Goal: Task Accomplishment & Management: Manage account settings

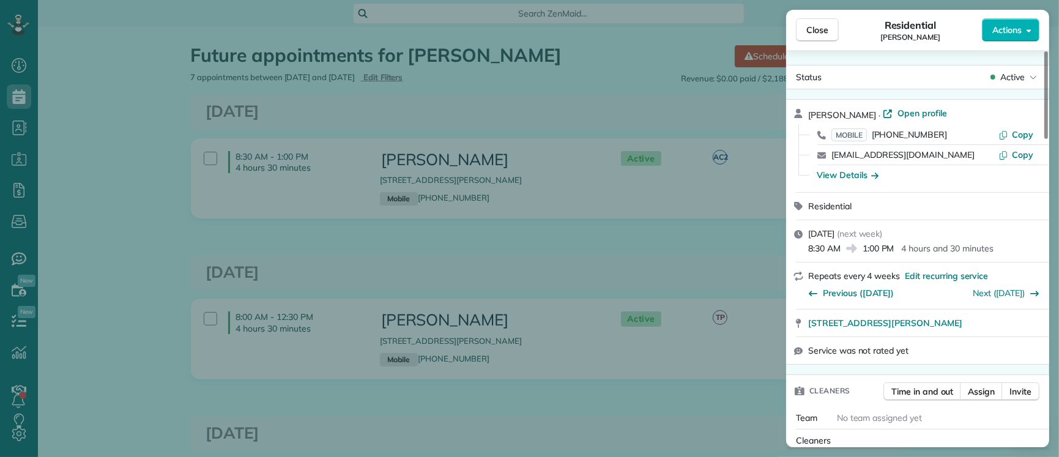
scroll to position [1199, 0]
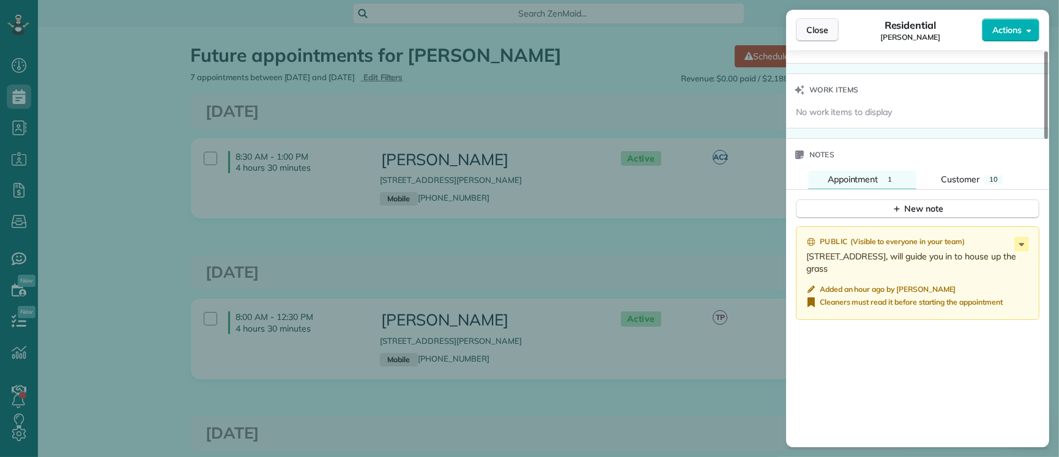
click at [815, 34] on span "Close" at bounding box center [817, 30] width 22 height 12
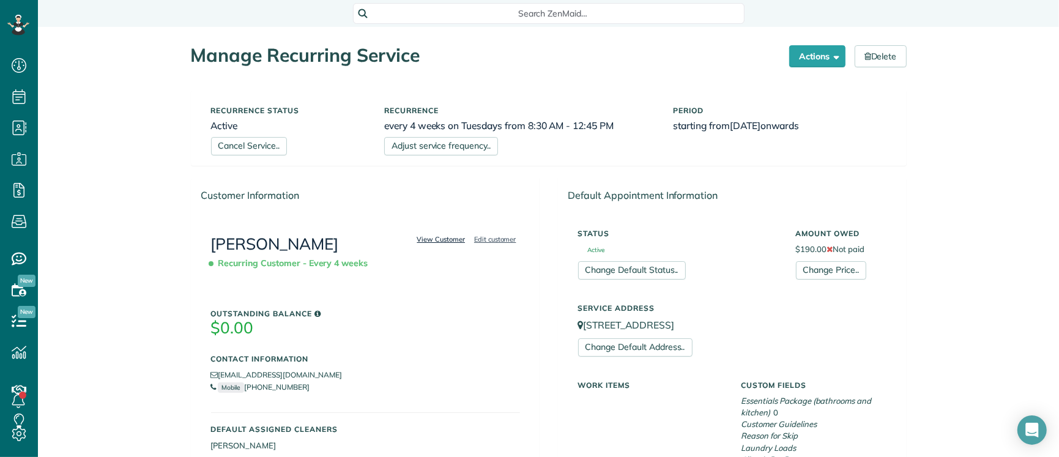
scroll to position [5, 5]
click at [429, 238] on link "View Customer" at bounding box center [442, 239] width 56 height 11
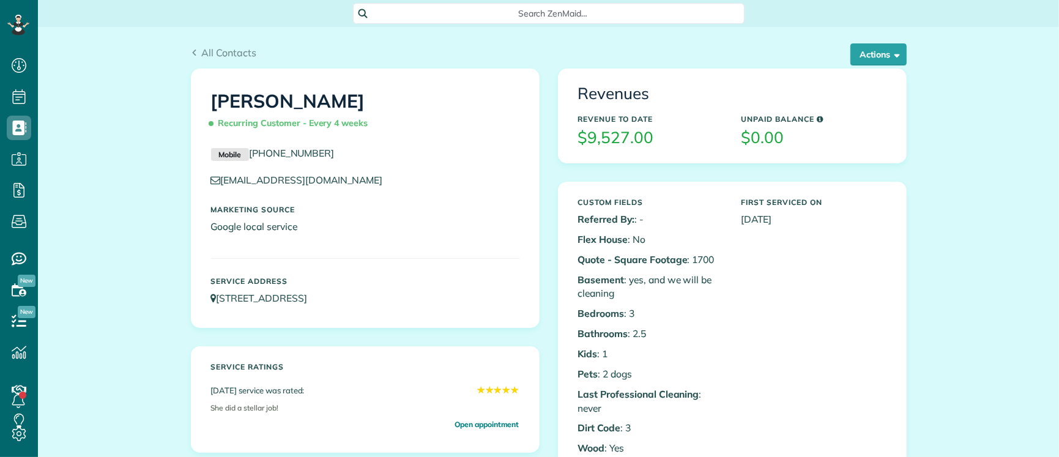
scroll to position [5, 5]
drag, startPoint x: 883, startPoint y: 54, endPoint x: 880, endPoint y: 64, distance: 10.3
click at [883, 54] on button "Actions" at bounding box center [878, 54] width 56 height 22
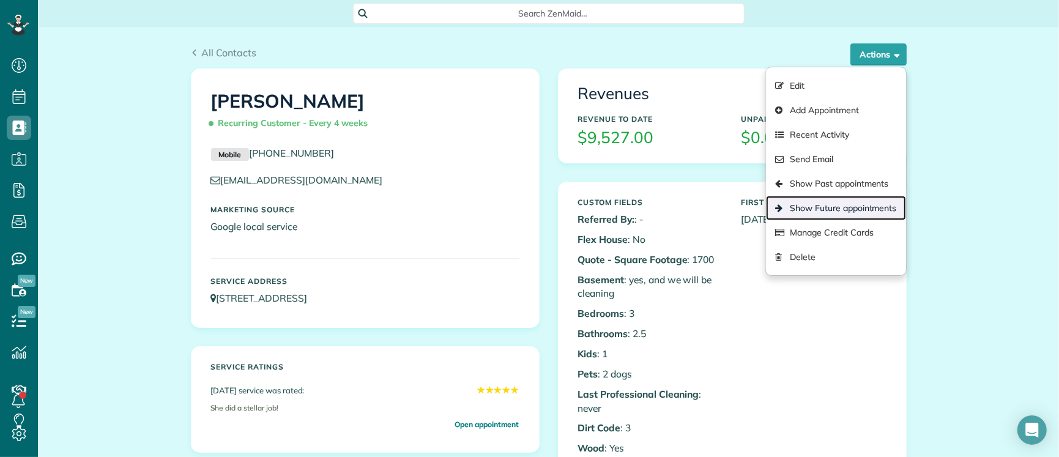
click at [861, 210] on link "Show Future appointments" at bounding box center [835, 208] width 139 height 24
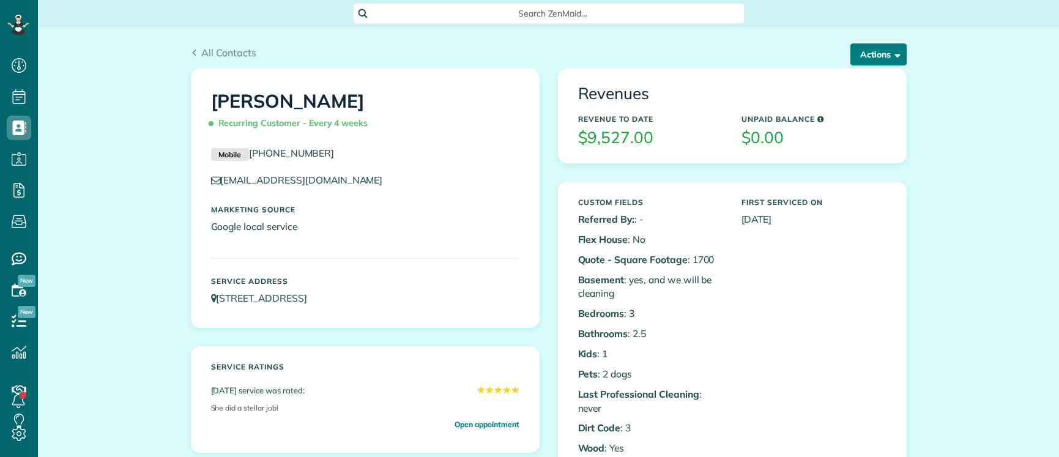
click at [891, 55] on span "button" at bounding box center [895, 54] width 9 height 9
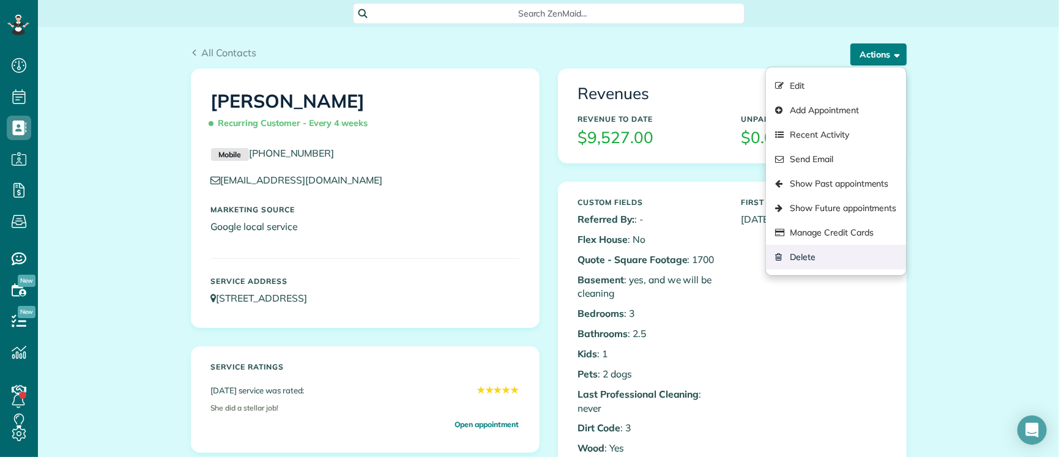
scroll to position [5, 5]
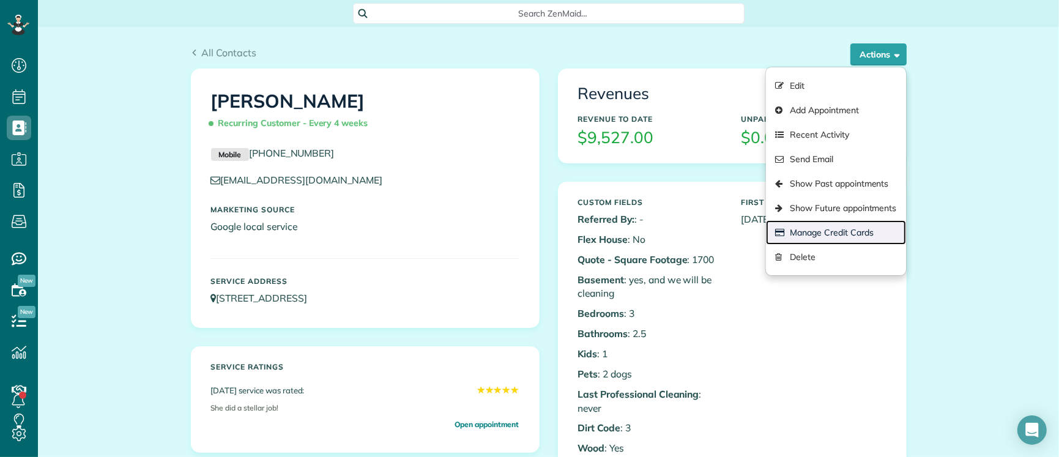
click at [872, 229] on link "Manage Credit Cards" at bounding box center [835, 232] width 139 height 24
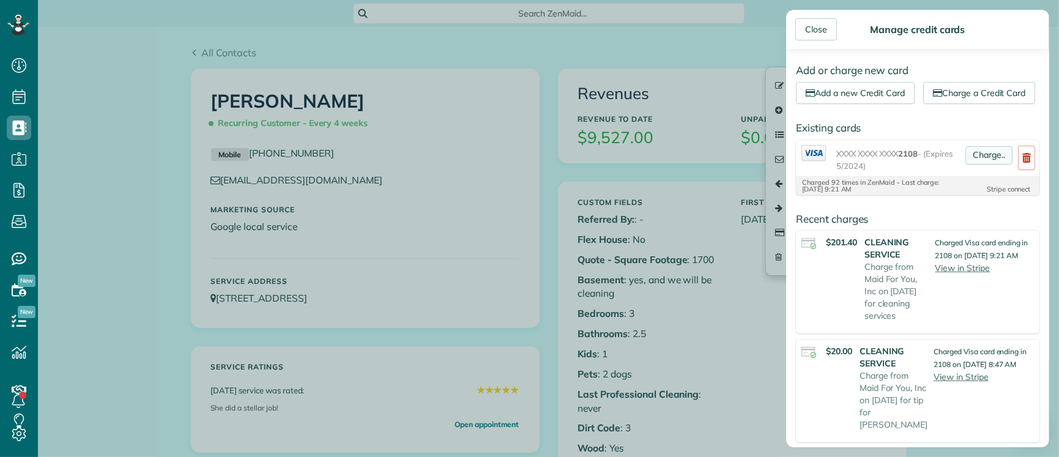
click at [973, 165] on link "Charge.." at bounding box center [988, 155] width 47 height 18
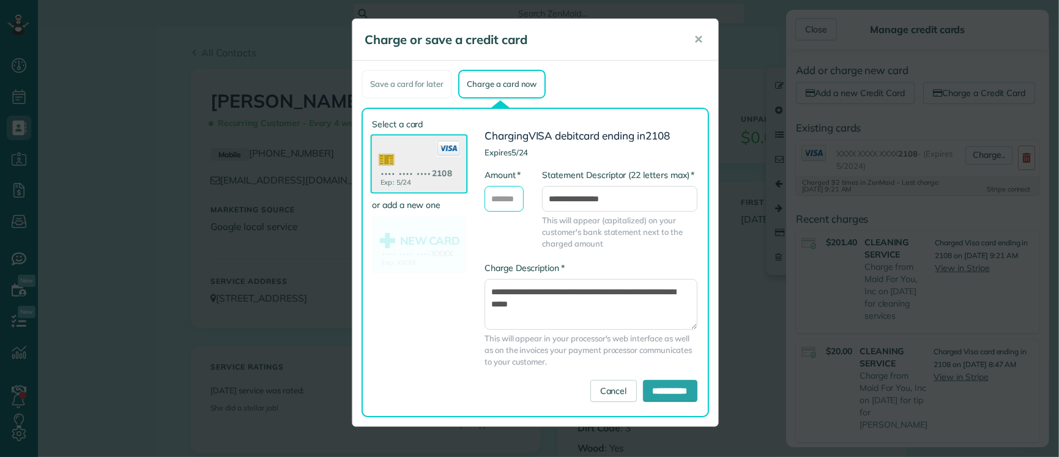
click at [503, 196] on input "* Amount" at bounding box center [503, 199] width 39 height 26
type input "**"
drag, startPoint x: 565, startPoint y: 305, endPoint x: 484, endPoint y: 301, distance: 80.9
click at [484, 300] on textarea "**********" at bounding box center [590, 304] width 213 height 50
click at [508, 303] on textarea "**********" at bounding box center [590, 304] width 213 height 50
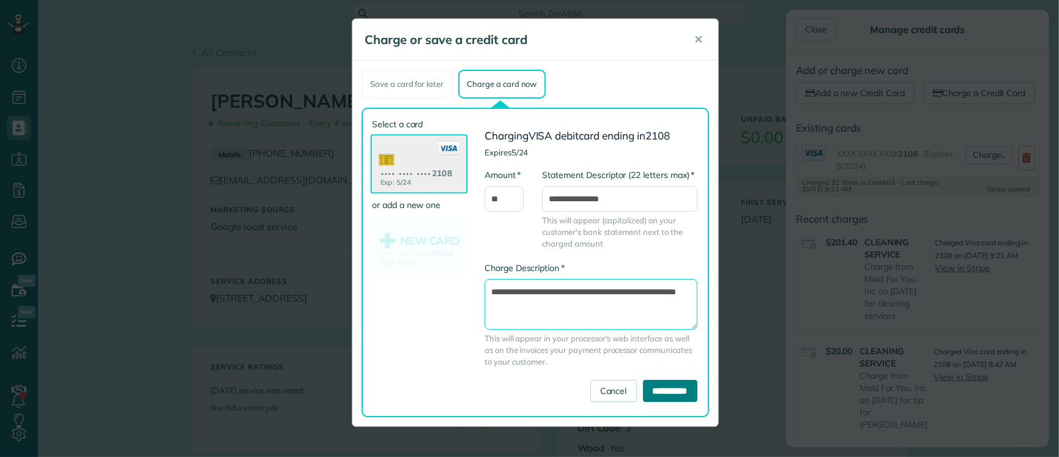
type textarea "**********"
click at [664, 393] on input "**********" at bounding box center [670, 391] width 54 height 22
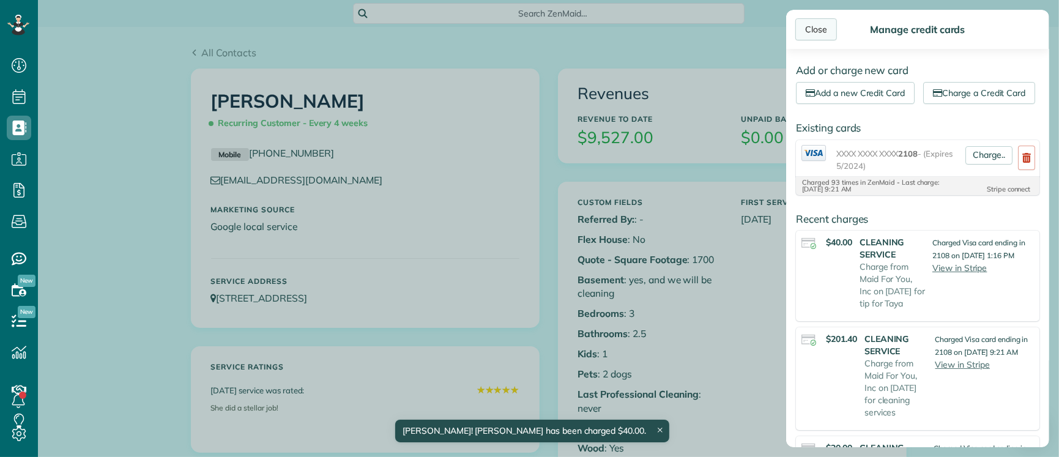
click at [821, 28] on div "Close" at bounding box center [816, 29] width 42 height 22
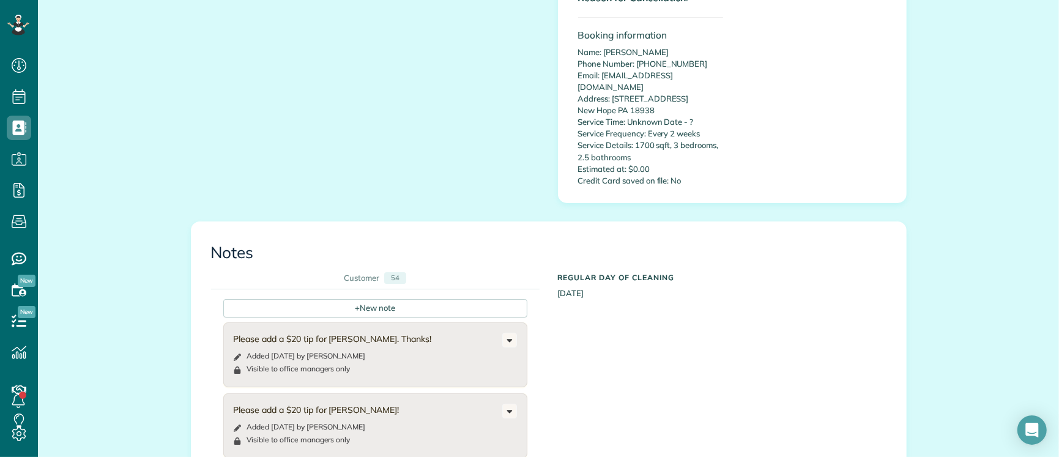
scroll to position [878, 0]
click at [372, 299] on div "+ New note" at bounding box center [375, 308] width 304 height 18
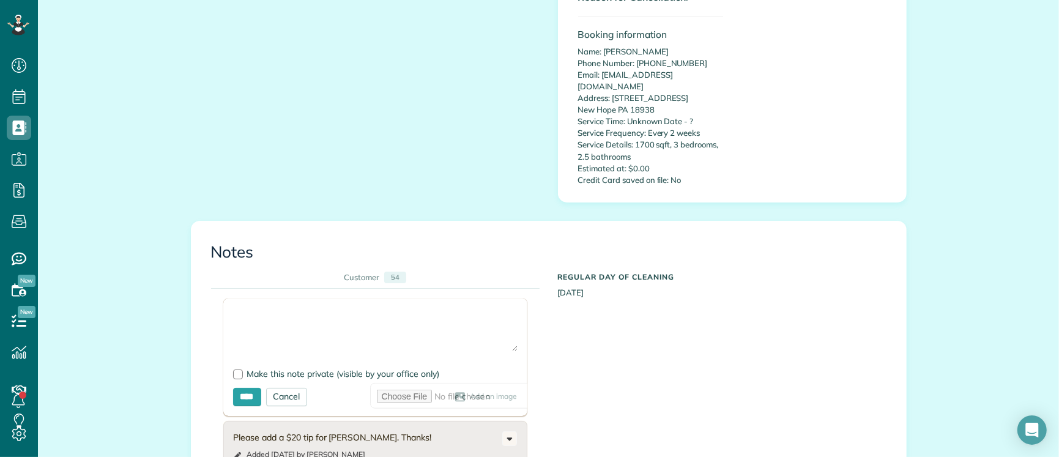
click at [277, 308] on textarea at bounding box center [375, 329] width 284 height 43
paste textarea "**********"
type textarea "**********"
drag, startPoint x: 232, startPoint y: 358, endPoint x: 234, endPoint y: 371, distance: 13.0
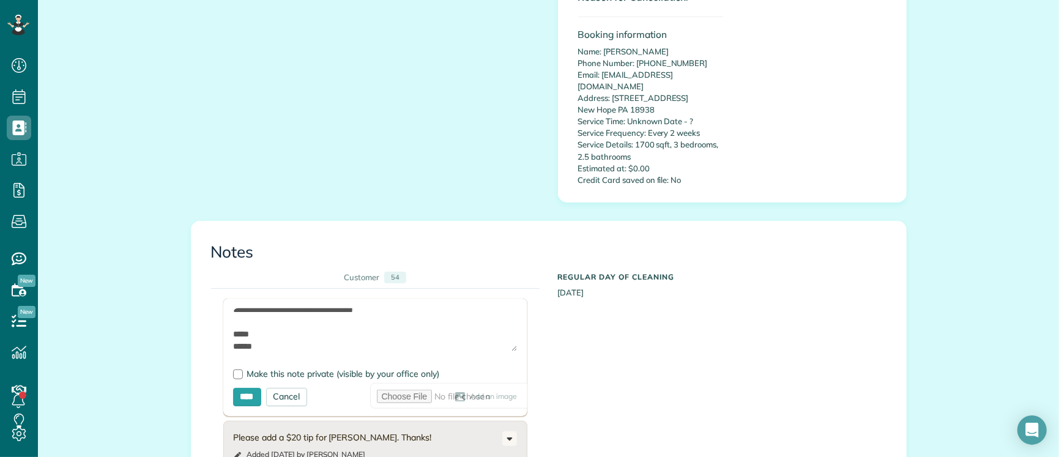
click at [232, 358] on form "**********" at bounding box center [375, 357] width 304 height 117
click at [234, 369] on div at bounding box center [238, 374] width 10 height 10
click at [241, 390] on input "****" at bounding box center [247, 397] width 28 height 18
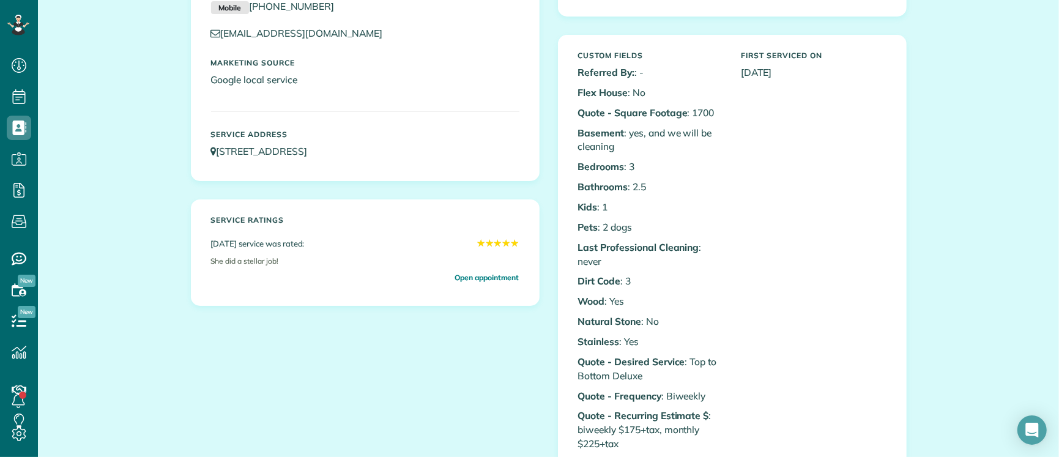
scroll to position [0, 0]
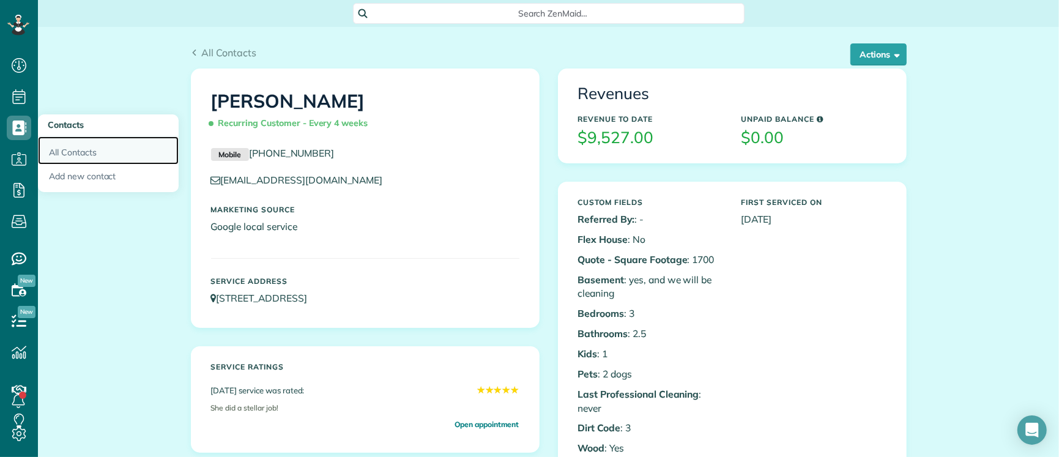
click at [89, 154] on link "All Contacts" at bounding box center [108, 150] width 141 height 28
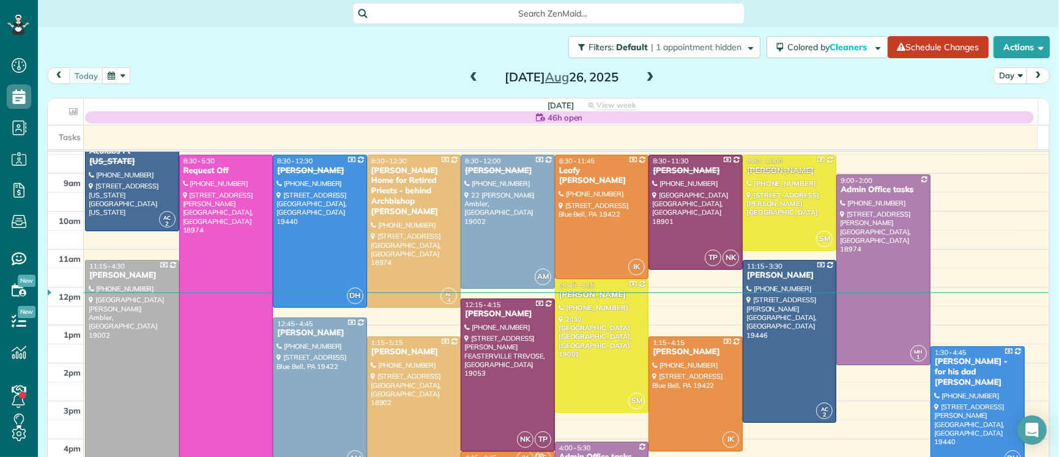
scroll to position [39, 0]
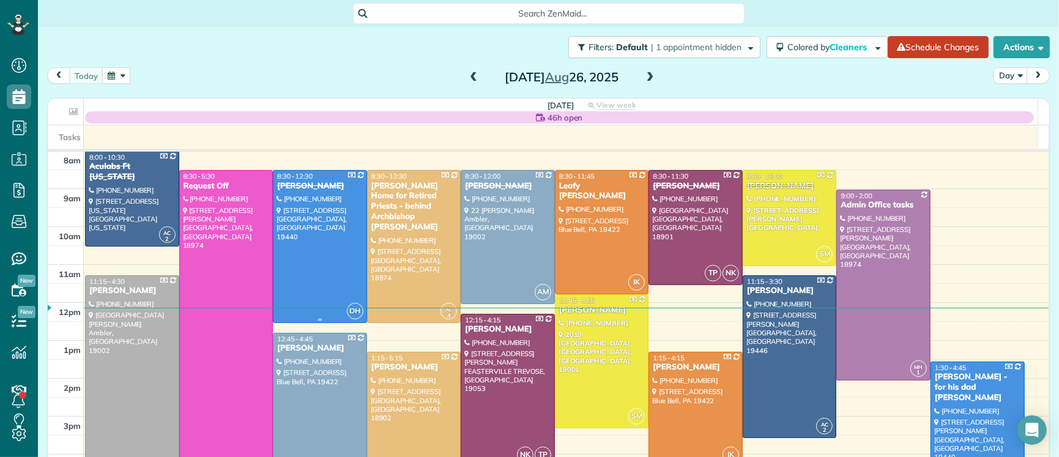
click at [290, 182] on div "[PERSON_NAME]" at bounding box center [320, 186] width 87 height 10
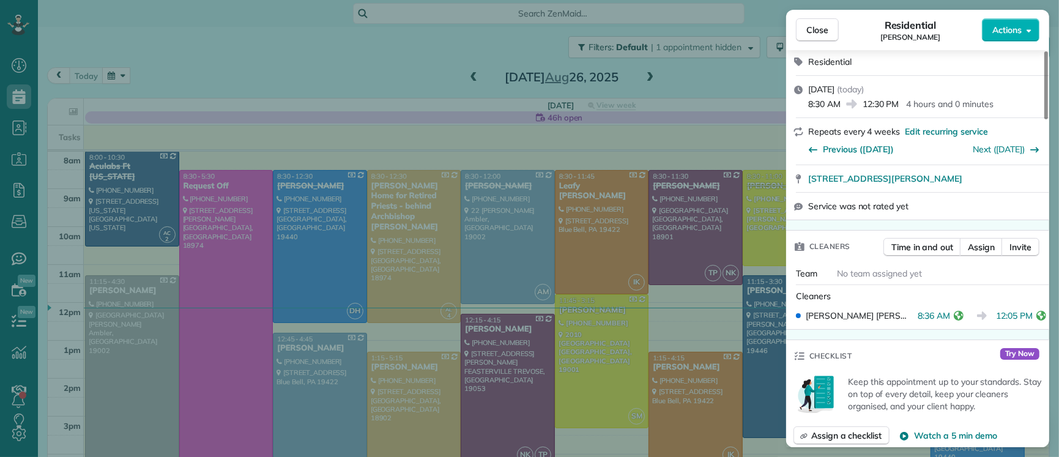
scroll to position [20, 0]
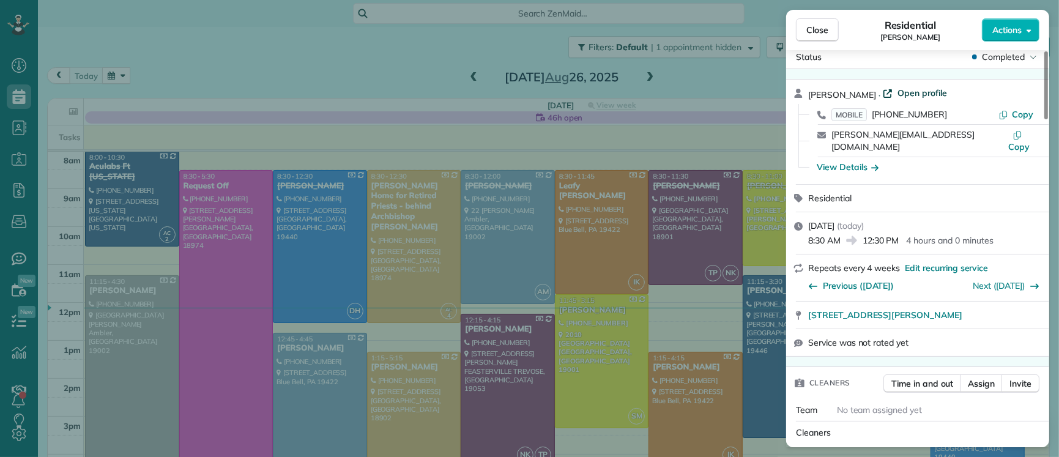
click at [936, 91] on span "Open profile" at bounding box center [922, 93] width 50 height 12
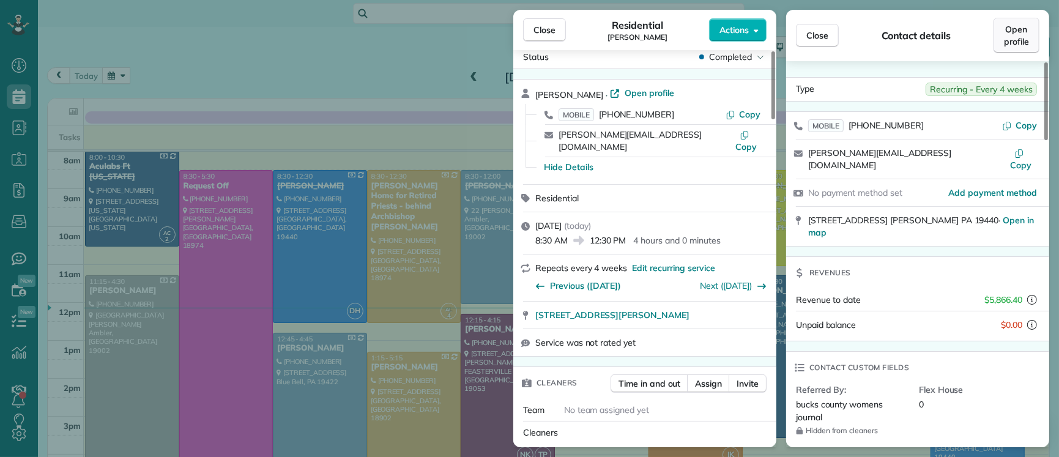
click at [1023, 40] on span "Open profile" at bounding box center [1016, 35] width 25 height 24
drag, startPoint x: 540, startPoint y: 33, endPoint x: 570, endPoint y: 152, distance: 122.3
click at [540, 33] on span "Close" at bounding box center [544, 30] width 22 height 12
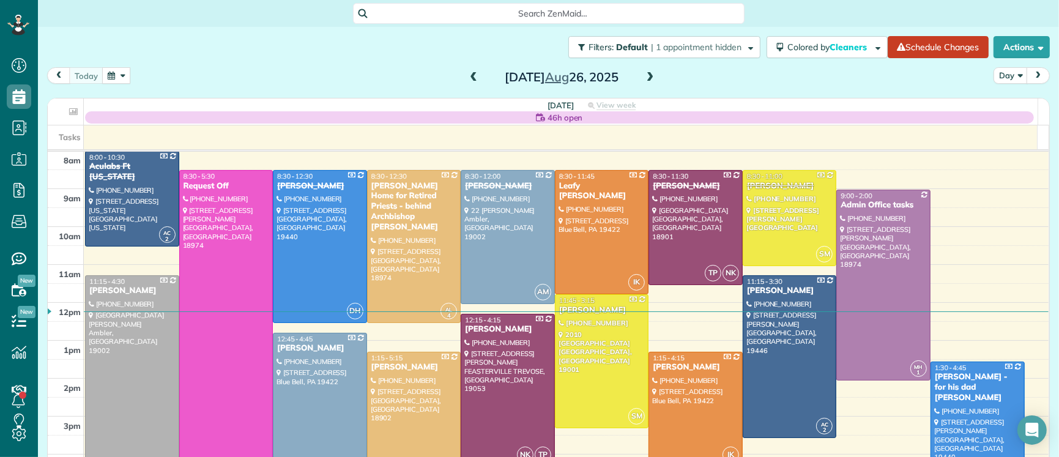
click at [644, 73] on span at bounding box center [650, 77] width 13 height 11
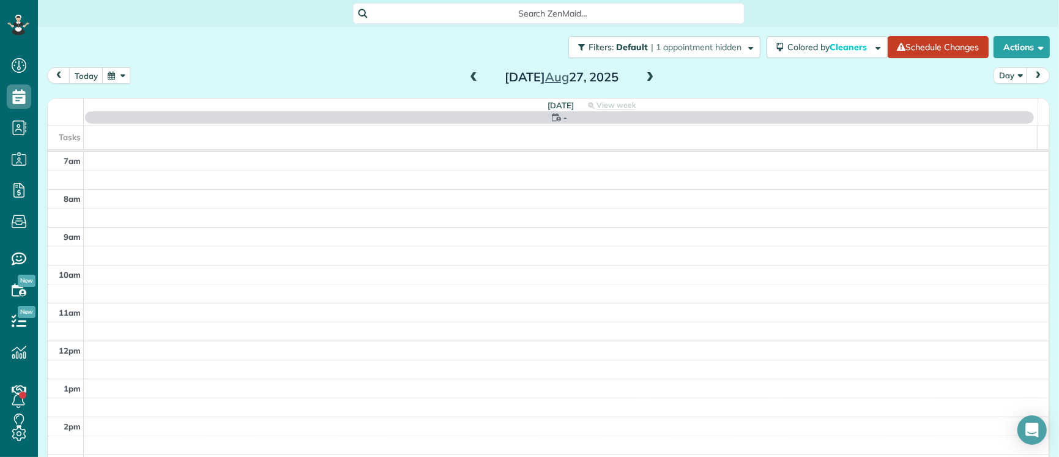
click at [644, 72] on span at bounding box center [650, 77] width 13 height 11
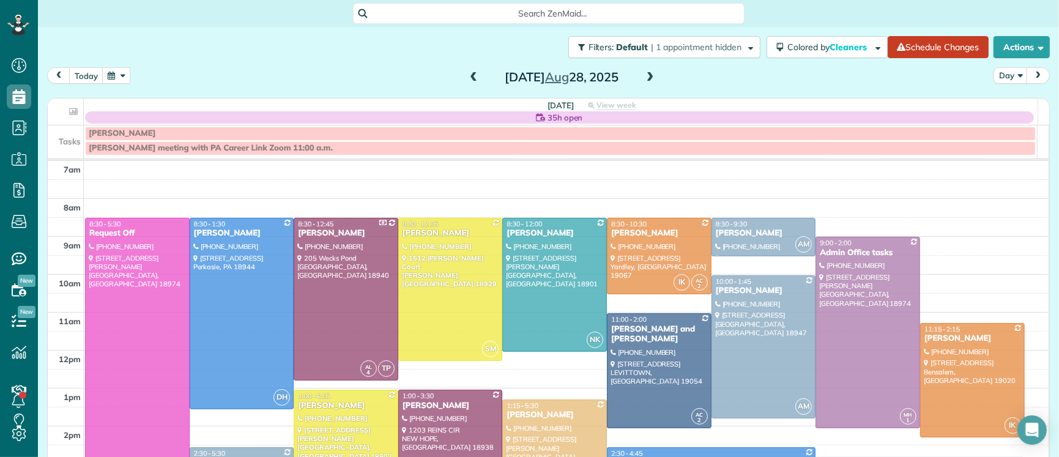
click at [644, 72] on span at bounding box center [650, 77] width 13 height 11
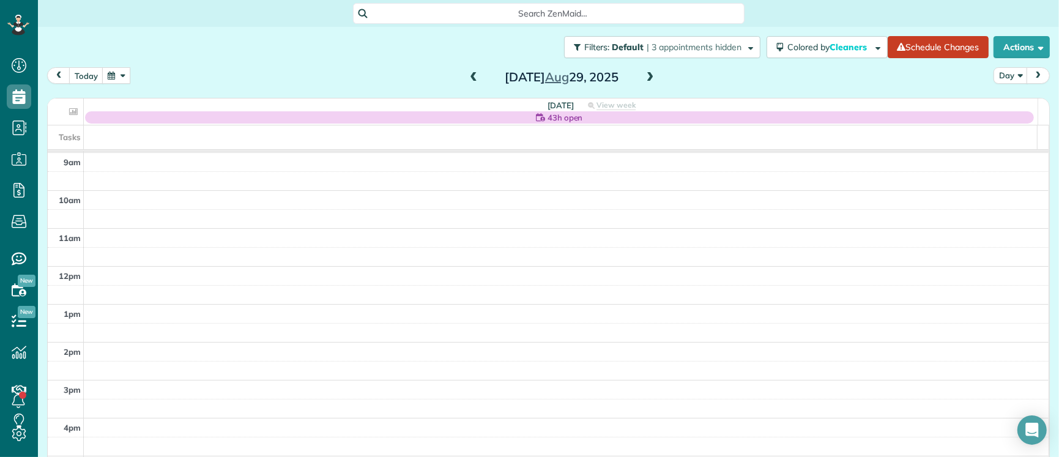
scroll to position [104, 0]
click at [471, 77] on span at bounding box center [473, 77] width 13 height 11
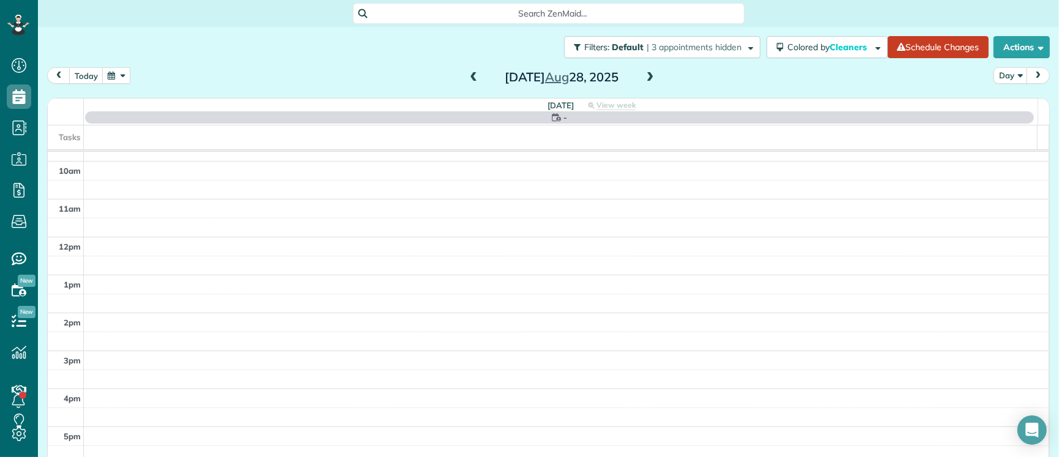
scroll to position [0, 0]
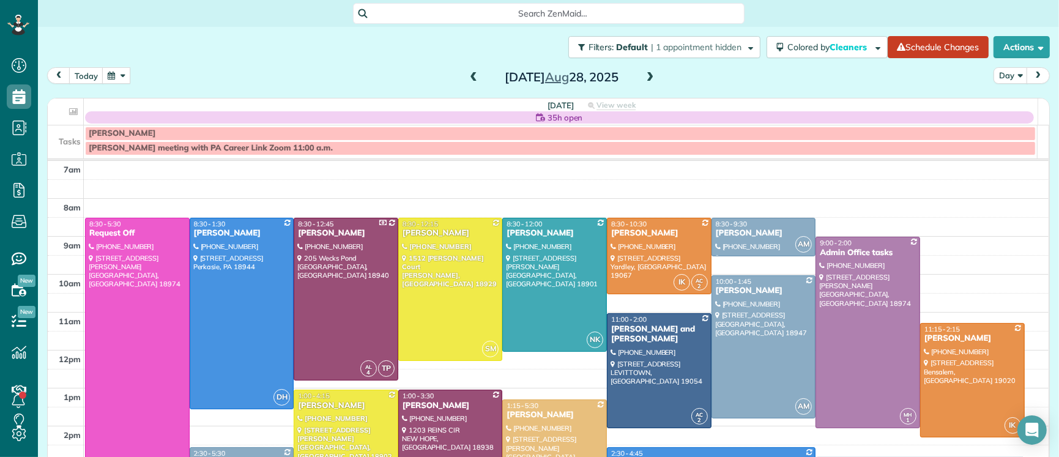
click at [645, 76] on span at bounding box center [650, 77] width 13 height 11
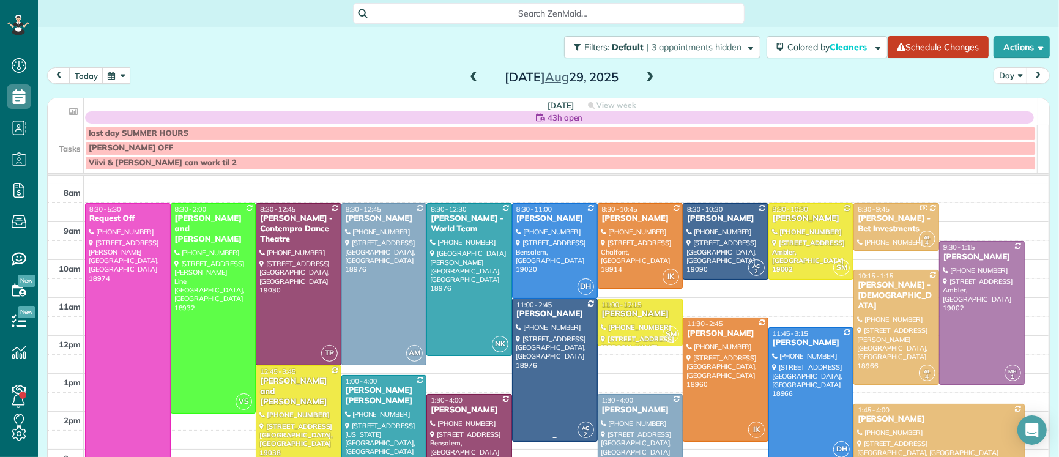
scroll to position [32, 0]
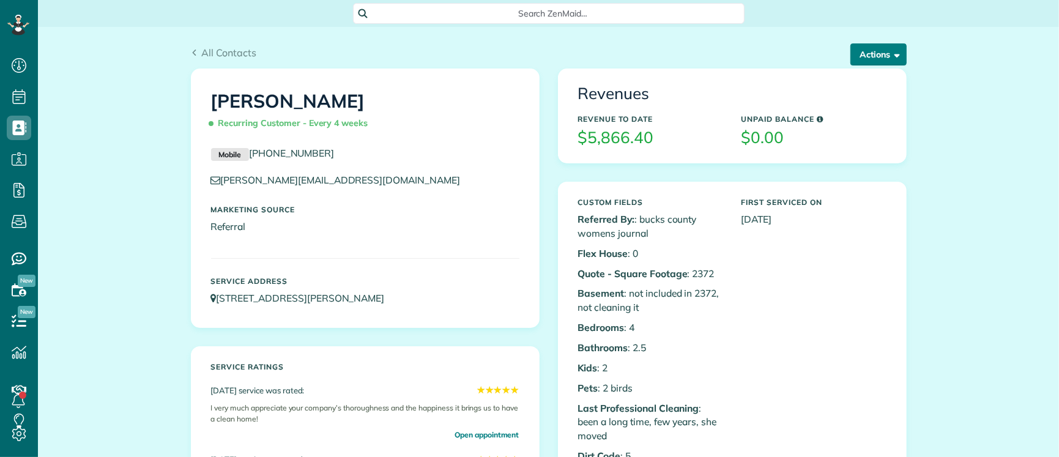
scroll to position [5, 5]
drag, startPoint x: 885, startPoint y: 58, endPoint x: 884, endPoint y: 65, distance: 6.8
click at [885, 59] on button "Actions" at bounding box center [878, 54] width 56 height 22
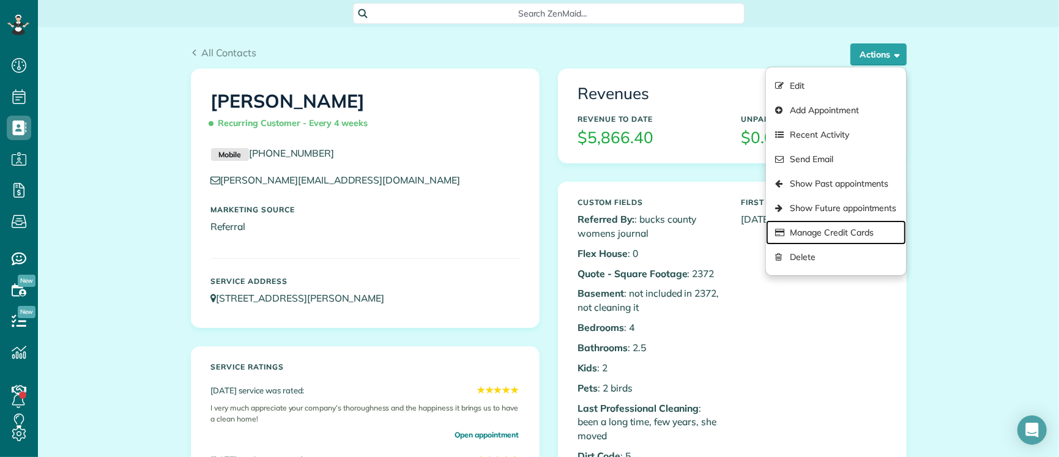
click at [852, 229] on link "Manage Credit Cards" at bounding box center [835, 232] width 139 height 24
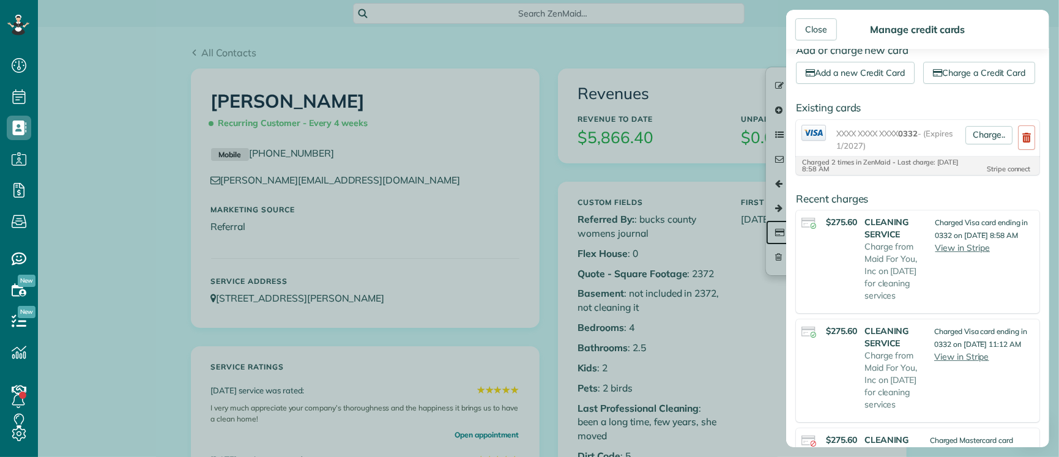
scroll to position [0, 0]
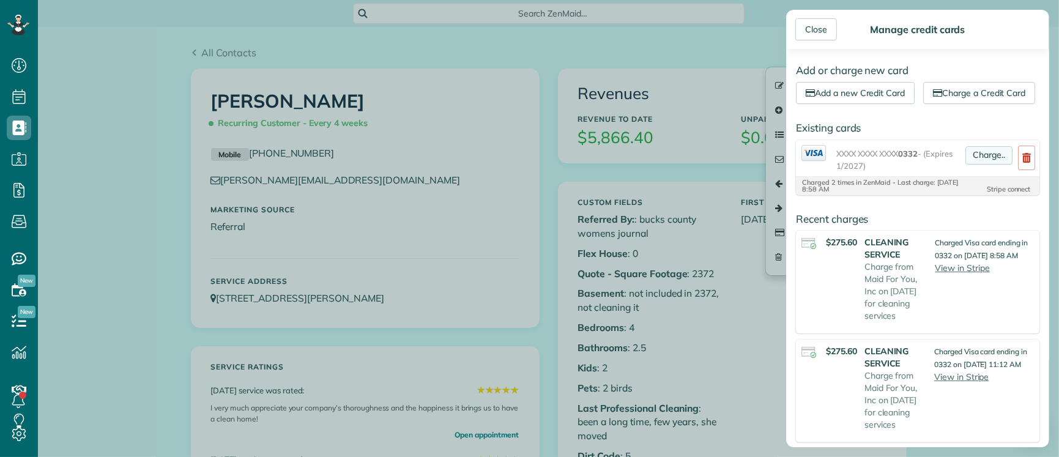
click at [987, 165] on link "Charge.." at bounding box center [988, 155] width 47 height 18
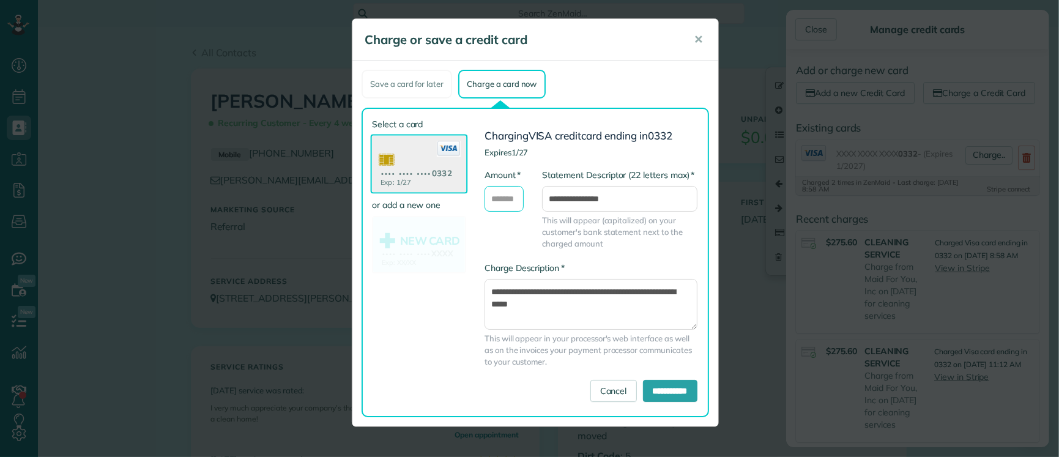
click at [508, 198] on input "* Amount" at bounding box center [503, 199] width 39 height 26
type input "**"
drag, startPoint x: 565, startPoint y: 304, endPoint x: 605, endPoint y: 325, distance: 45.7
click at [489, 302] on textarea "**********" at bounding box center [590, 304] width 213 height 50
type textarea "**********"
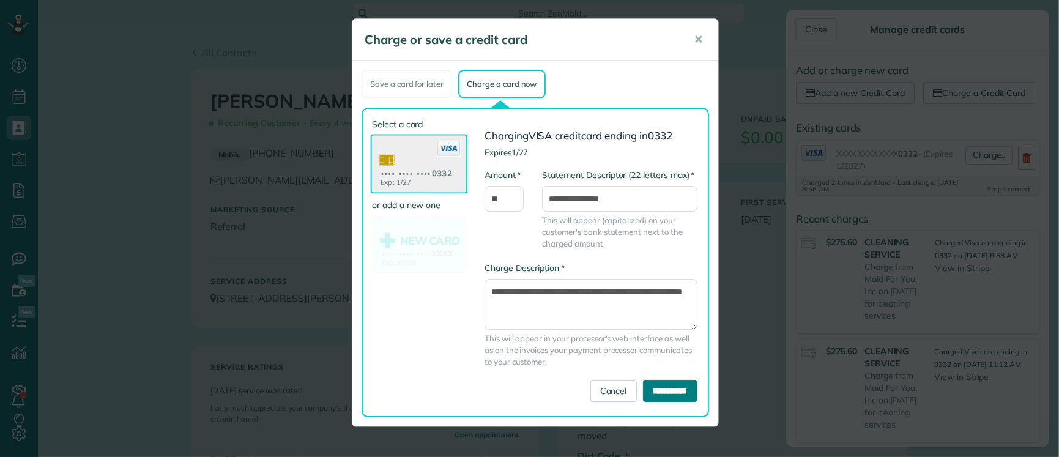
click at [662, 394] on input "**********" at bounding box center [670, 391] width 54 height 22
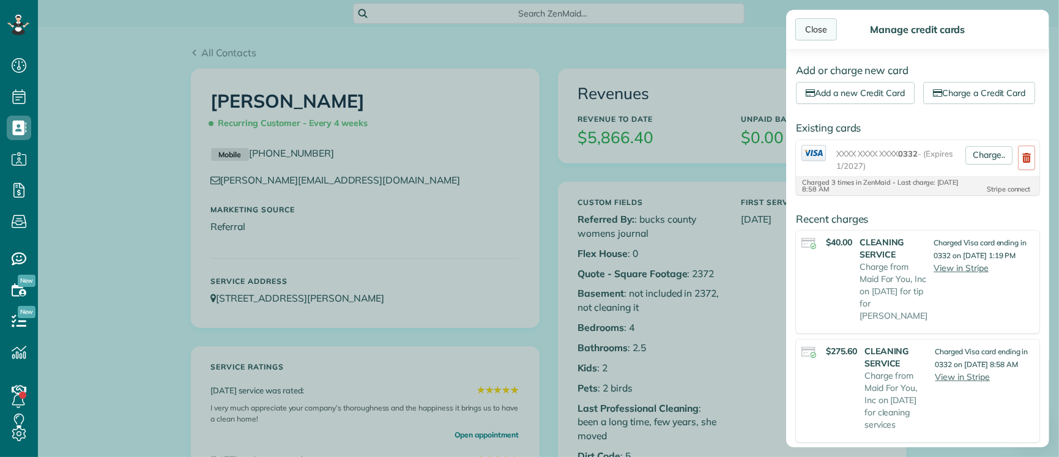
click at [814, 31] on div "Close" at bounding box center [816, 29] width 42 height 22
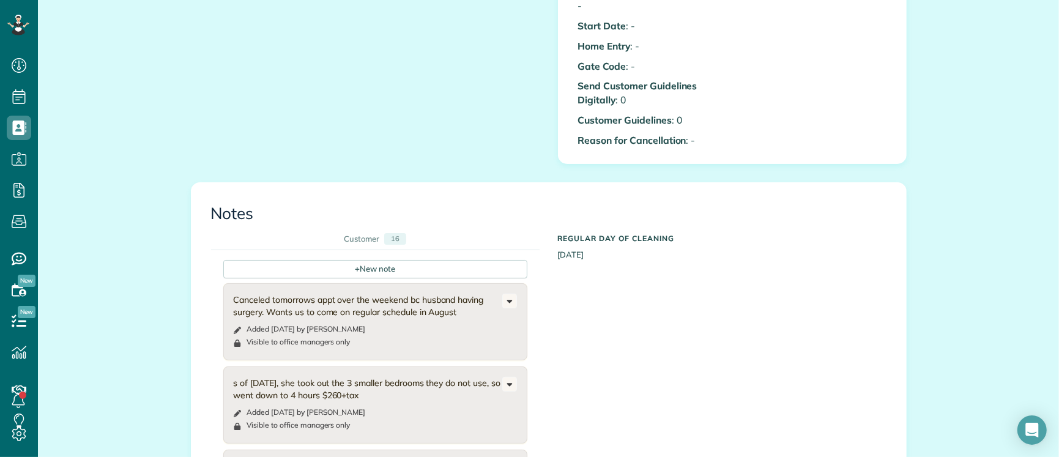
scroll to position [741, 0]
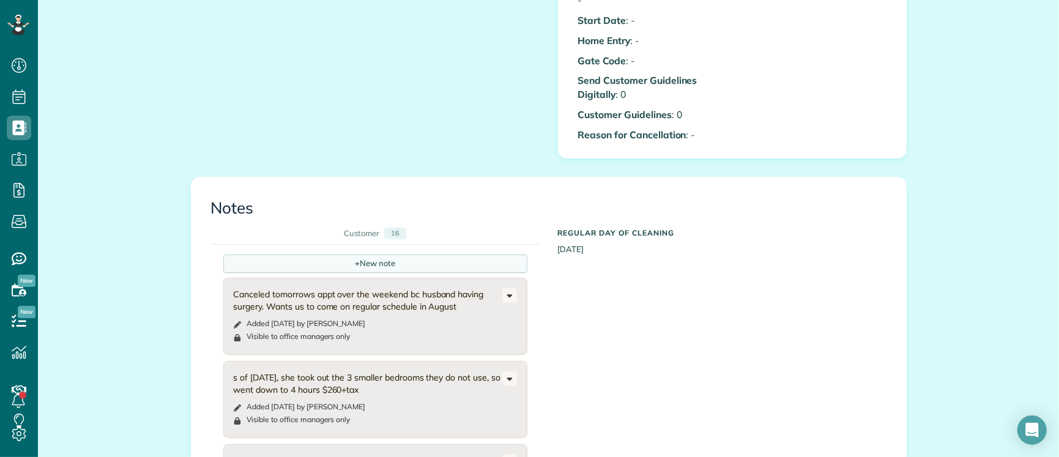
click at [342, 266] on div "+ New note" at bounding box center [375, 263] width 304 height 18
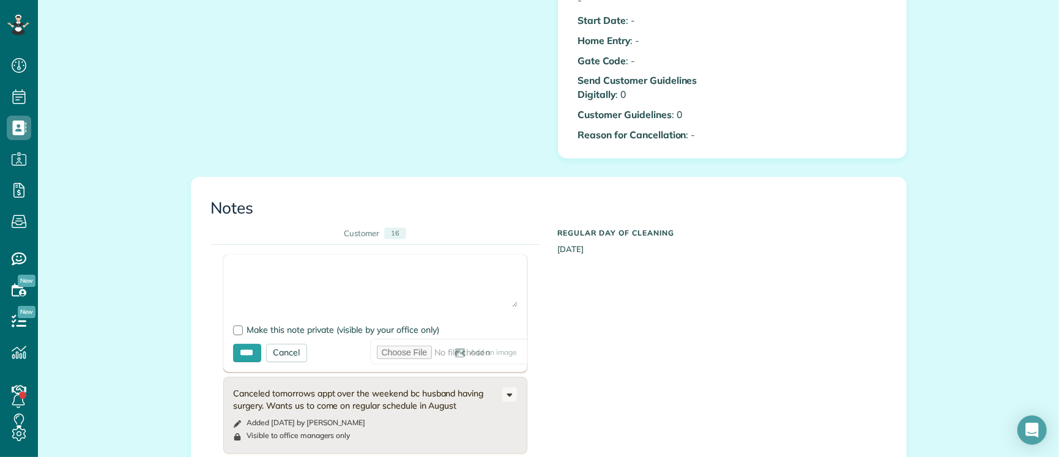
click at [249, 275] on textarea at bounding box center [375, 285] width 284 height 43
paste textarea "**********"
type textarea "**********"
drag, startPoint x: 228, startPoint y: 330, endPoint x: 243, endPoint y: 353, distance: 27.3
click at [233, 330] on div at bounding box center [238, 330] width 10 height 10
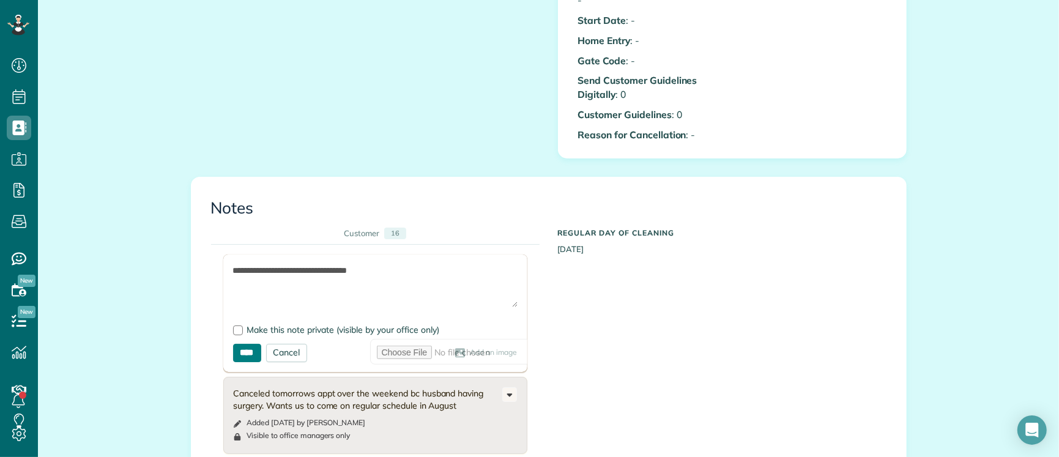
click at [246, 357] on input "****" at bounding box center [247, 353] width 28 height 18
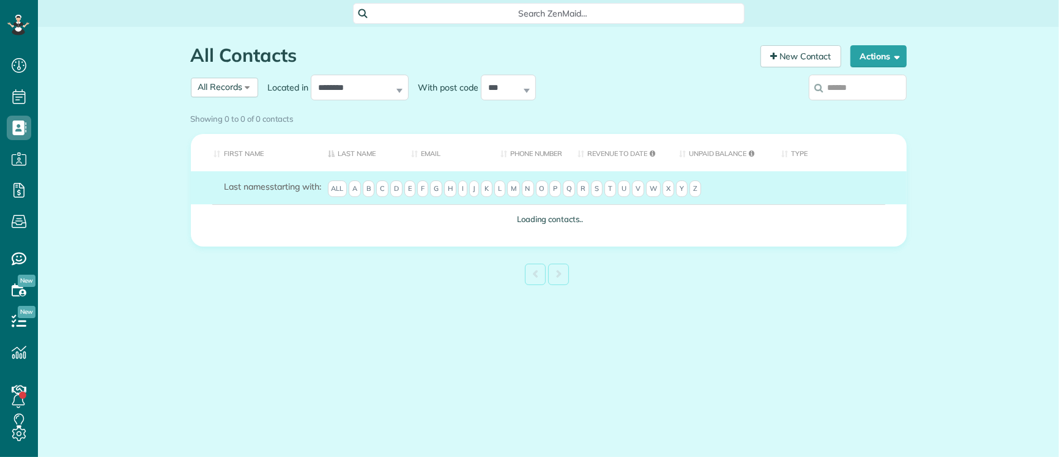
scroll to position [5, 5]
click at [845, 92] on input "search" at bounding box center [858, 88] width 98 height 26
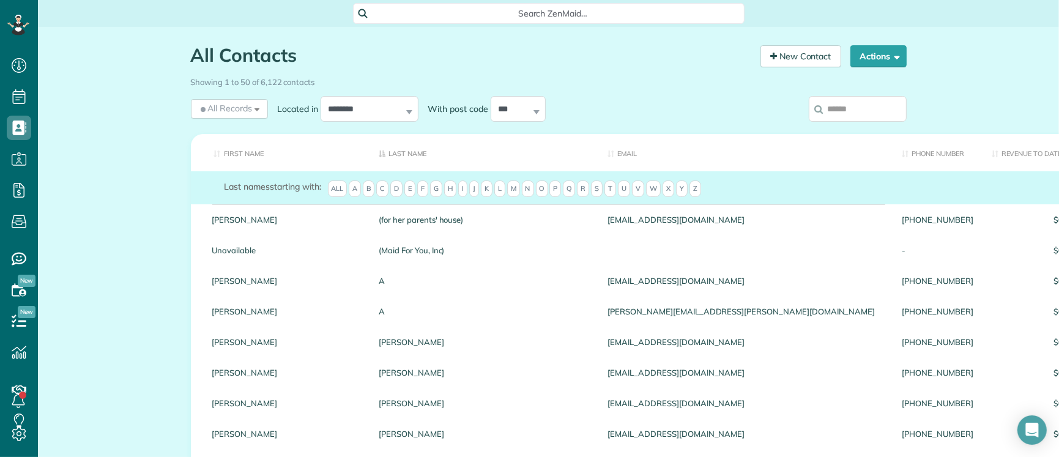
click at [836, 106] on input "search" at bounding box center [858, 109] width 98 height 26
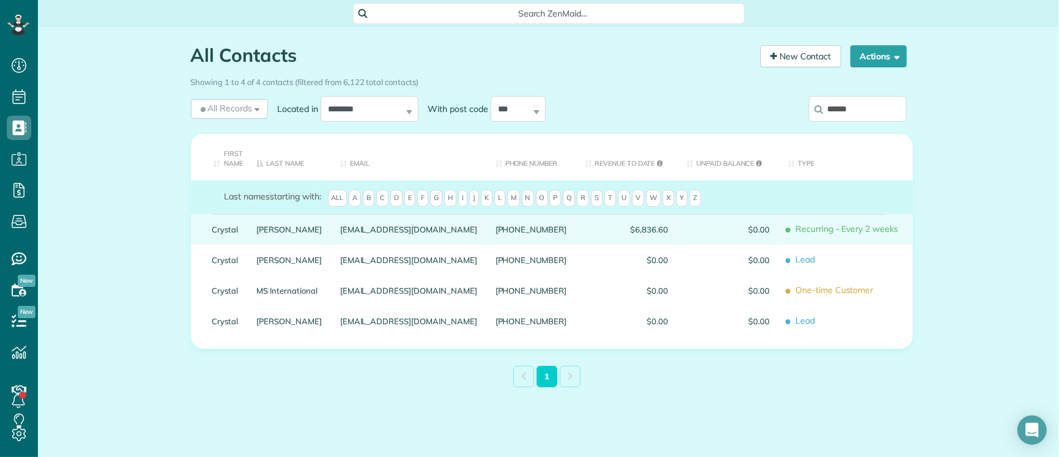
type input "******"
click at [259, 231] on link "Konopka" at bounding box center [288, 229] width 65 height 9
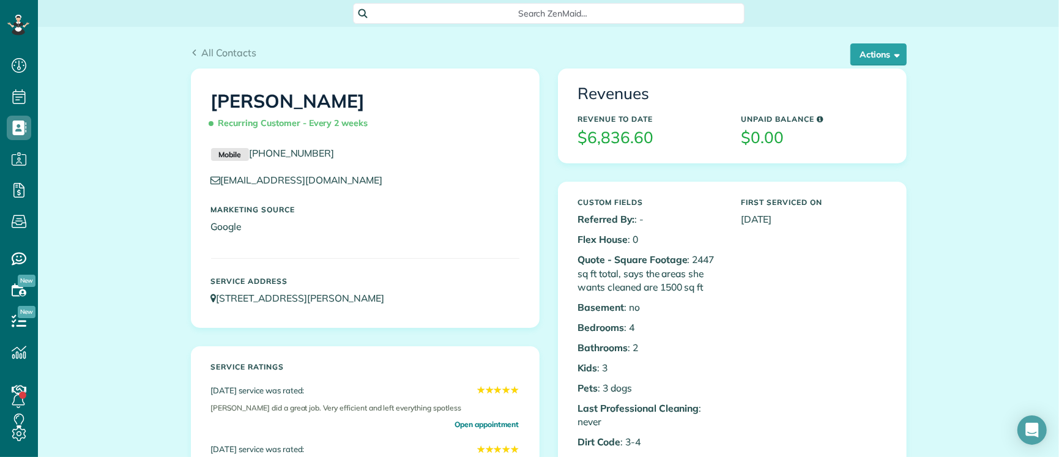
scroll to position [5, 5]
click at [884, 52] on button "Actions" at bounding box center [878, 54] width 56 height 22
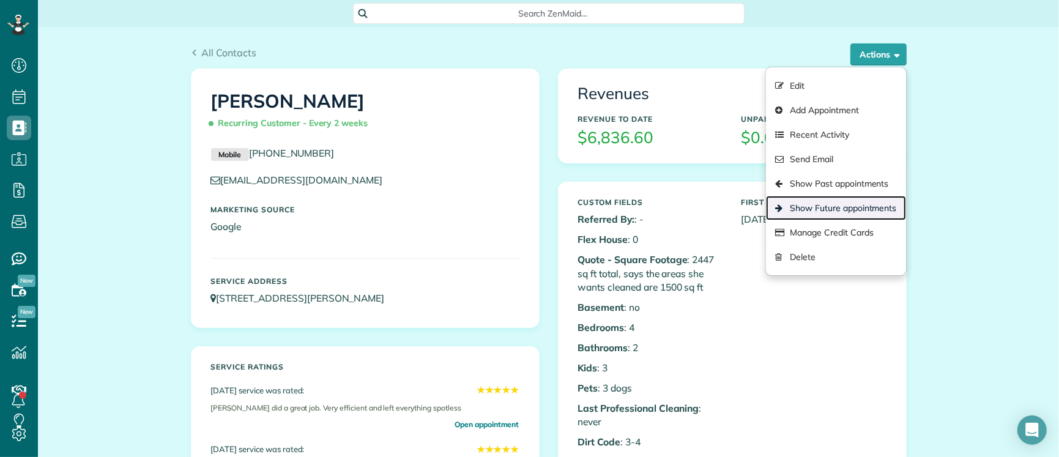
click at [873, 210] on link "Show Future appointments" at bounding box center [835, 208] width 139 height 24
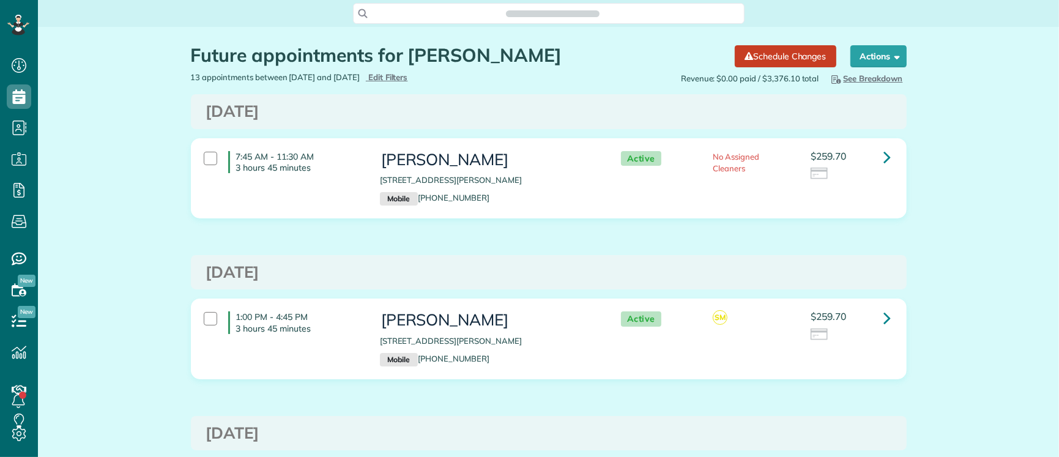
scroll to position [5, 5]
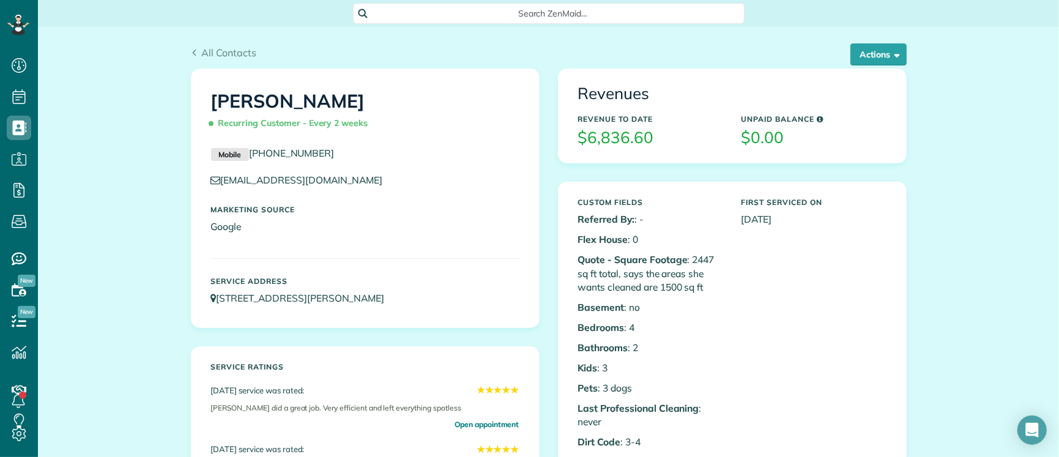
scroll to position [5, 5]
drag, startPoint x: 867, startPoint y: 56, endPoint x: 870, endPoint y: 70, distance: 14.4
click at [867, 57] on button "Actions" at bounding box center [878, 54] width 56 height 22
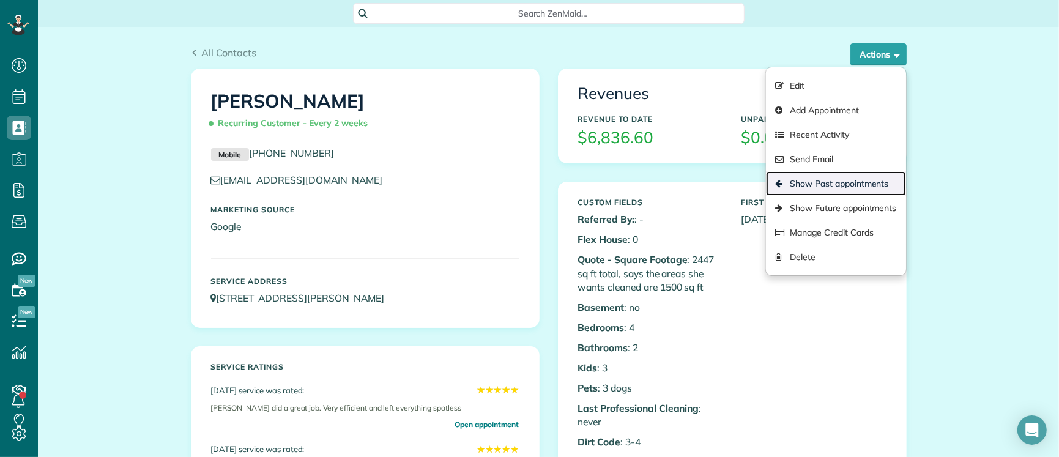
click at [850, 184] on link "Show Past appointments" at bounding box center [835, 183] width 139 height 24
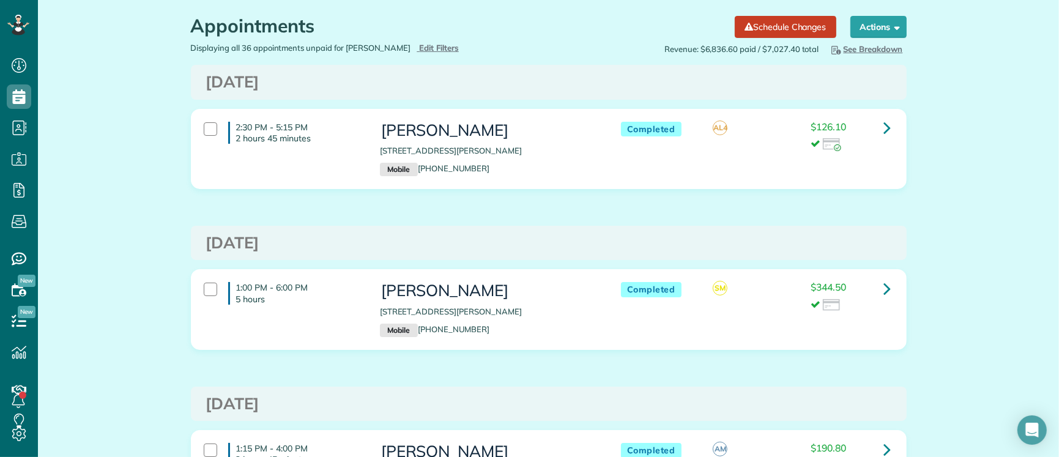
scroll to position [13, 0]
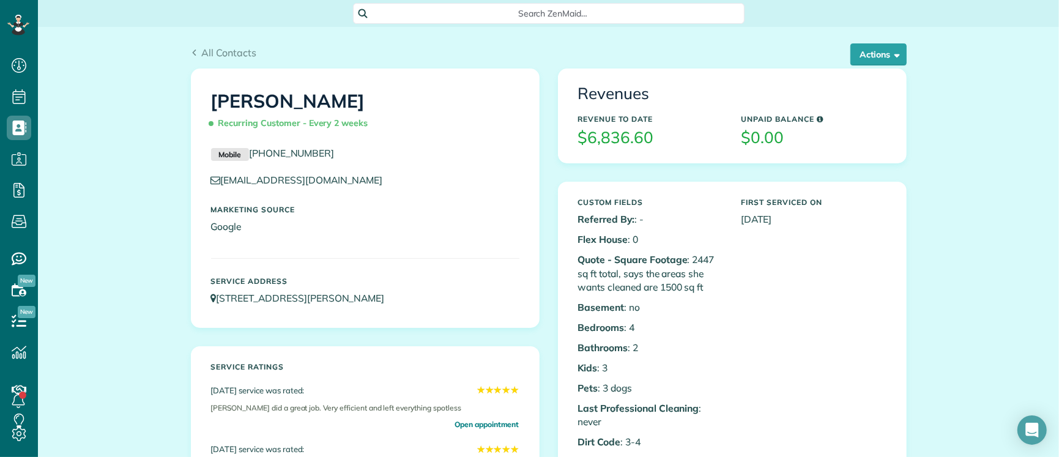
scroll to position [5, 5]
click at [891, 53] on span "button" at bounding box center [895, 54] width 9 height 9
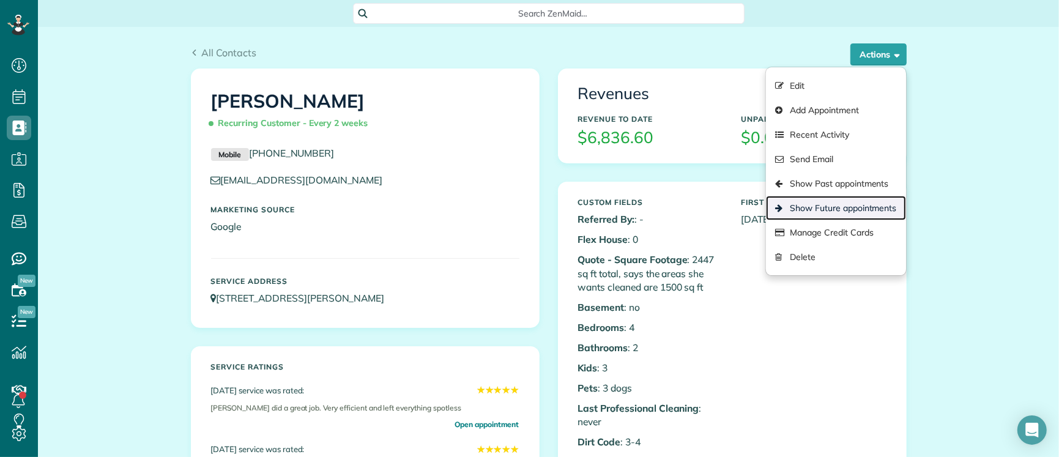
click at [878, 207] on link "Show Future appointments" at bounding box center [835, 208] width 139 height 24
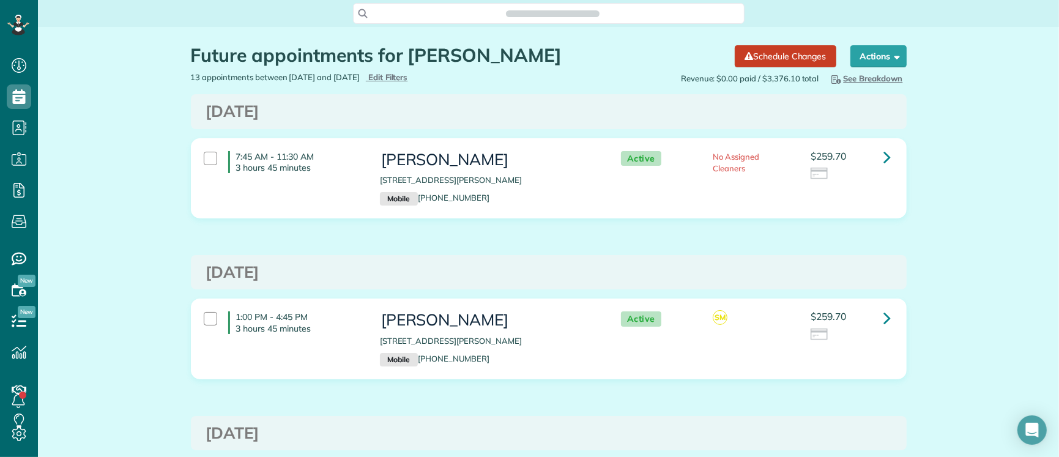
scroll to position [5, 5]
click at [884, 156] on icon at bounding box center [887, 156] width 7 height 21
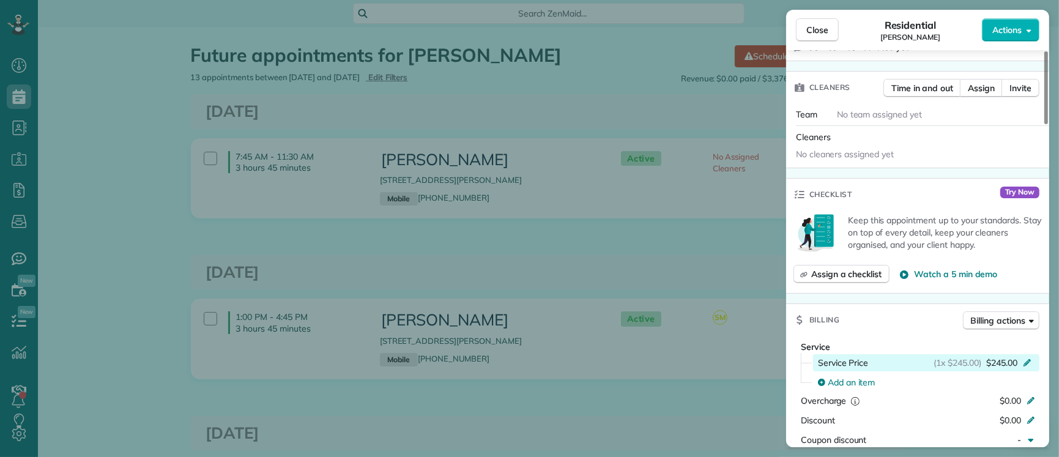
scroll to position [176, 0]
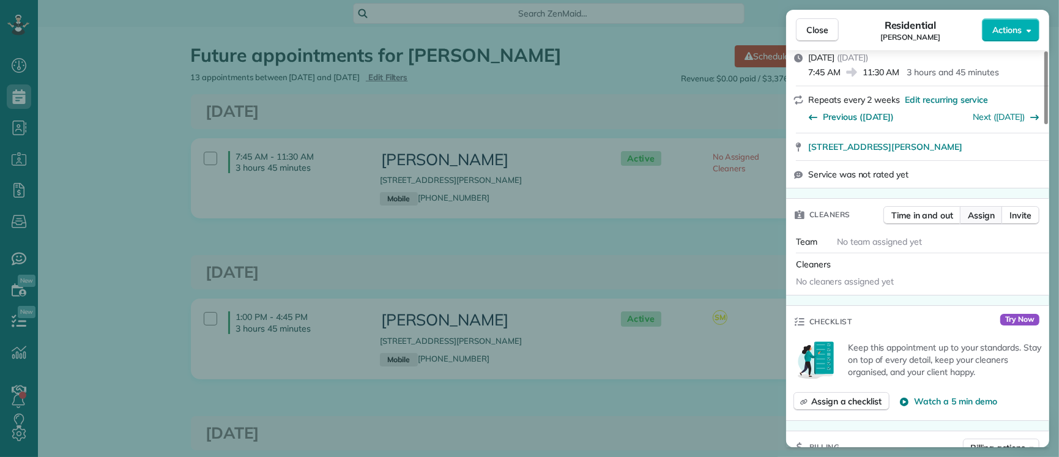
click at [997, 217] on button "Assign" at bounding box center [981, 215] width 43 height 18
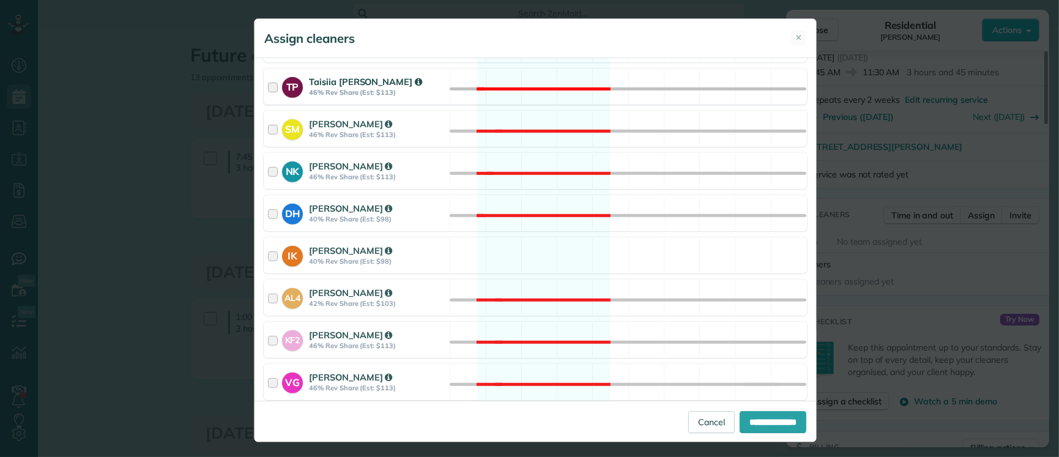
scroll to position [610, 0]
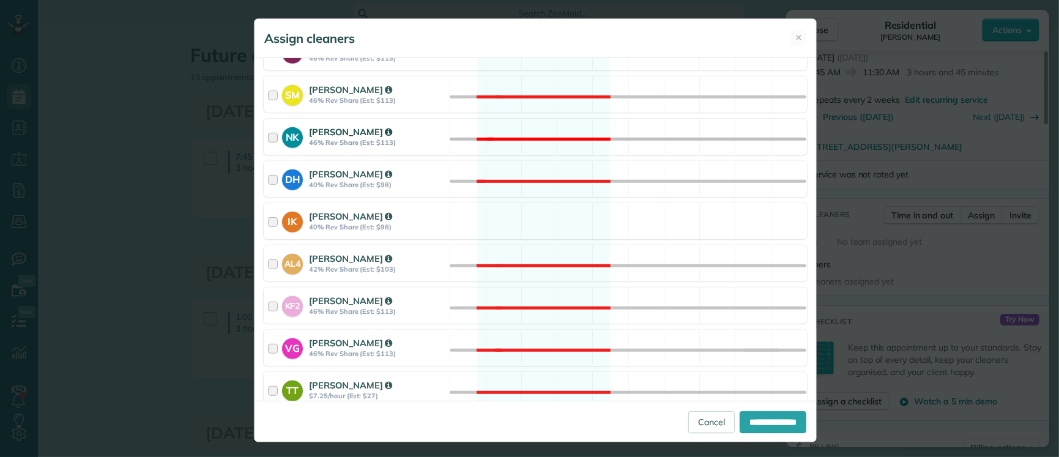
click at [268, 143] on div at bounding box center [275, 136] width 14 height 23
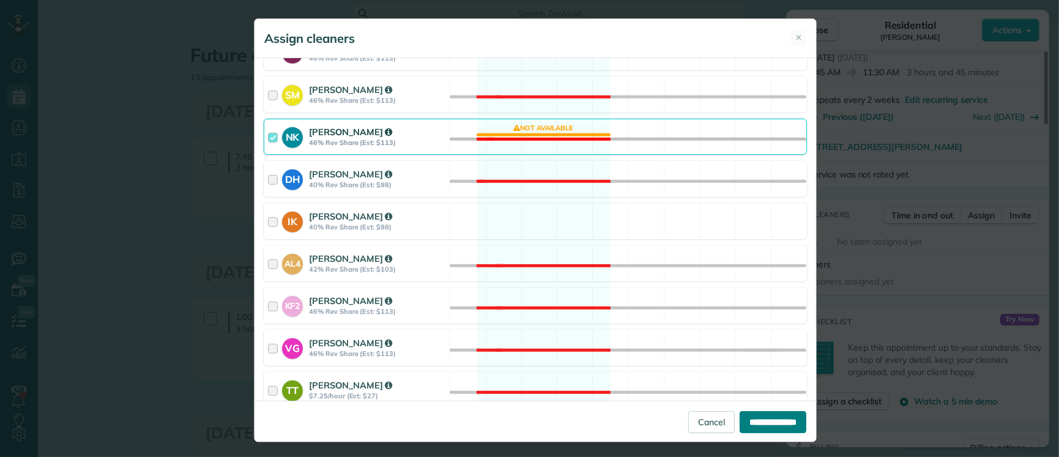
click at [773, 428] on input "**********" at bounding box center [773, 422] width 67 height 22
type input "**********"
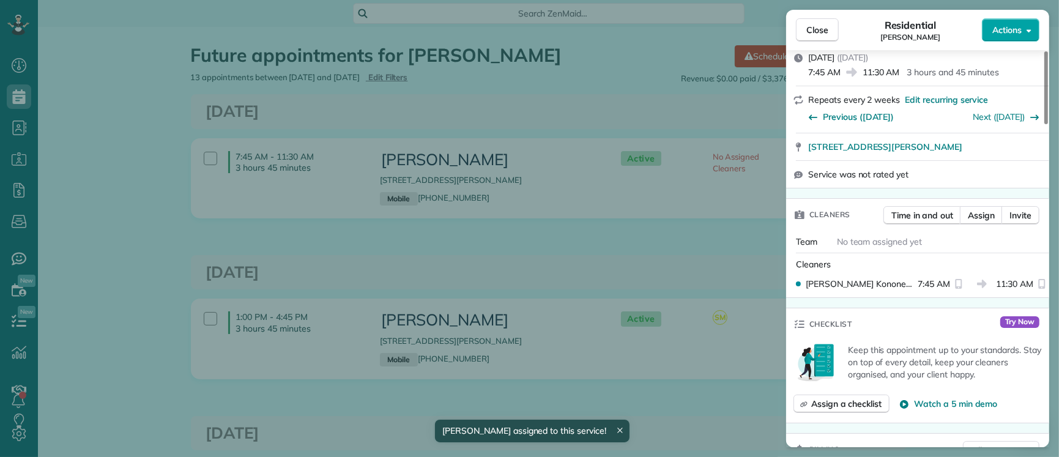
click at [994, 36] on button "Actions" at bounding box center [1011, 29] width 58 height 23
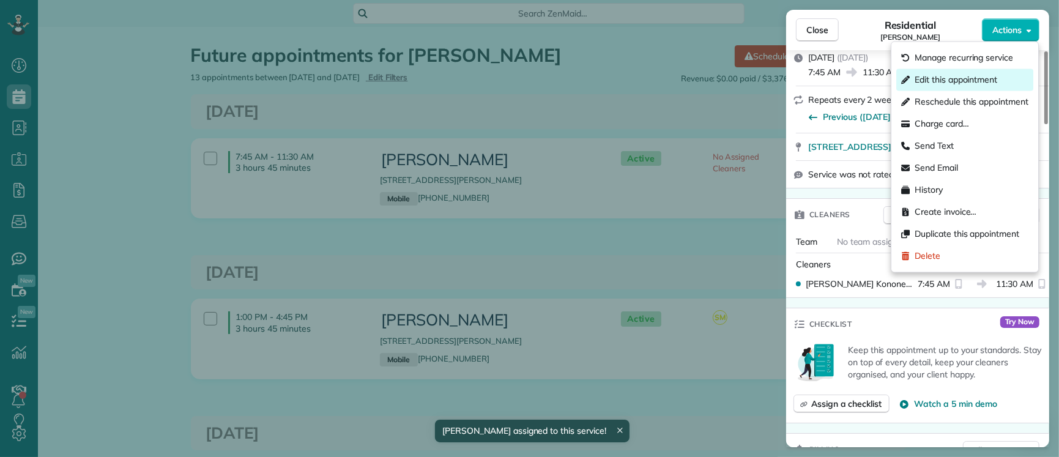
click at [984, 87] on div "Edit this appointment" at bounding box center [964, 80] width 137 height 22
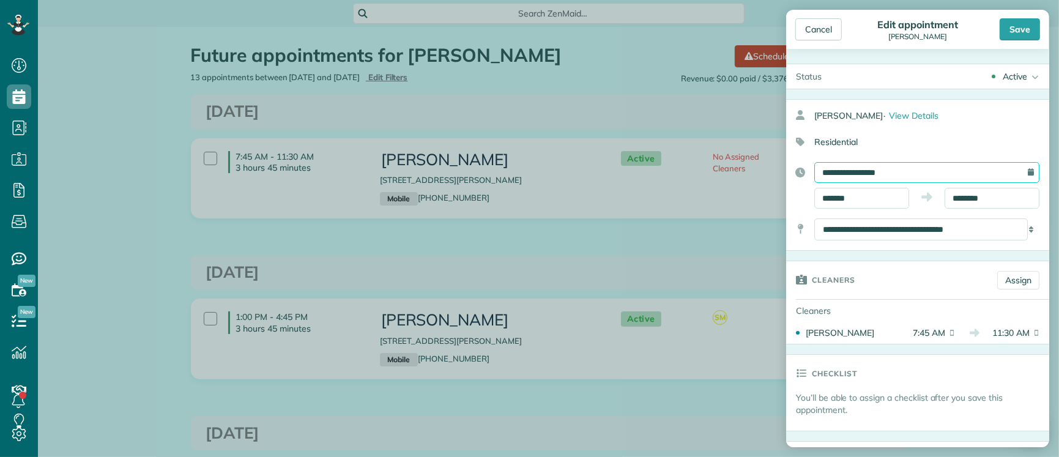
click at [898, 171] on input "**********" at bounding box center [926, 172] width 225 height 21
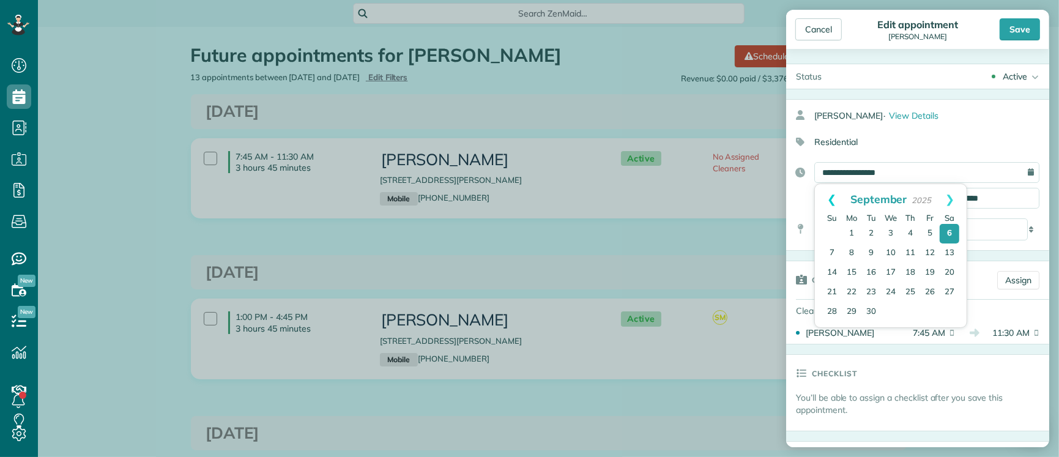
click at [832, 196] on link "Prev" at bounding box center [832, 199] width 34 height 31
click at [935, 312] on link "29" at bounding box center [930, 313] width 20 height 20
type input "**********"
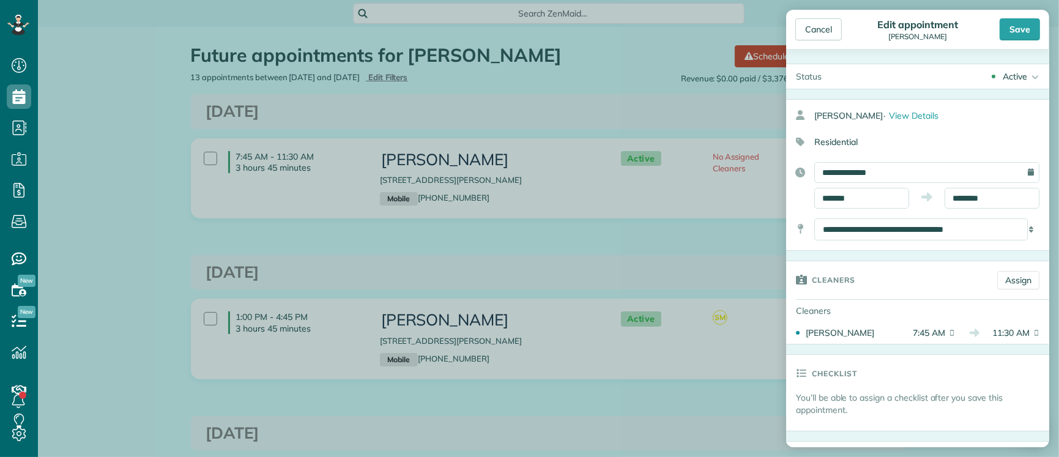
click at [1022, 28] on div "Save" at bounding box center [1020, 29] width 40 height 22
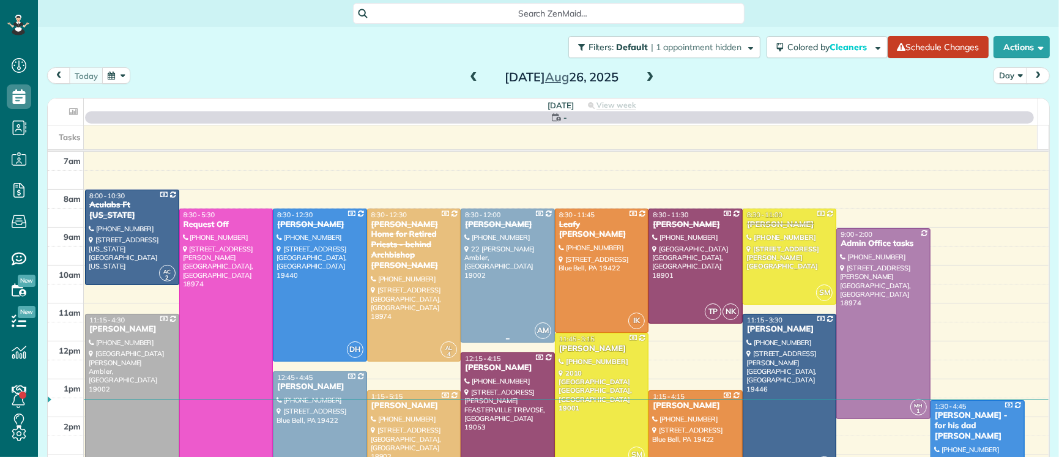
scroll to position [5, 5]
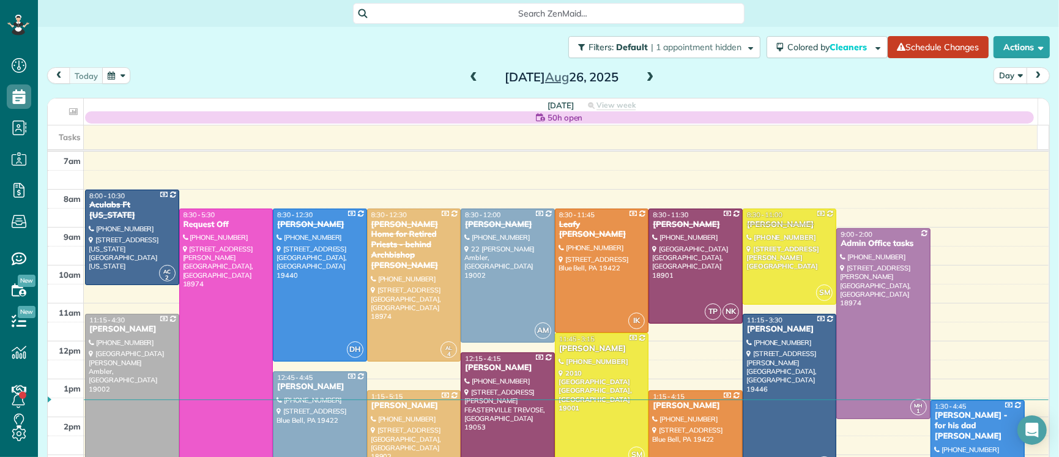
click at [644, 80] on span at bounding box center [650, 77] width 13 height 11
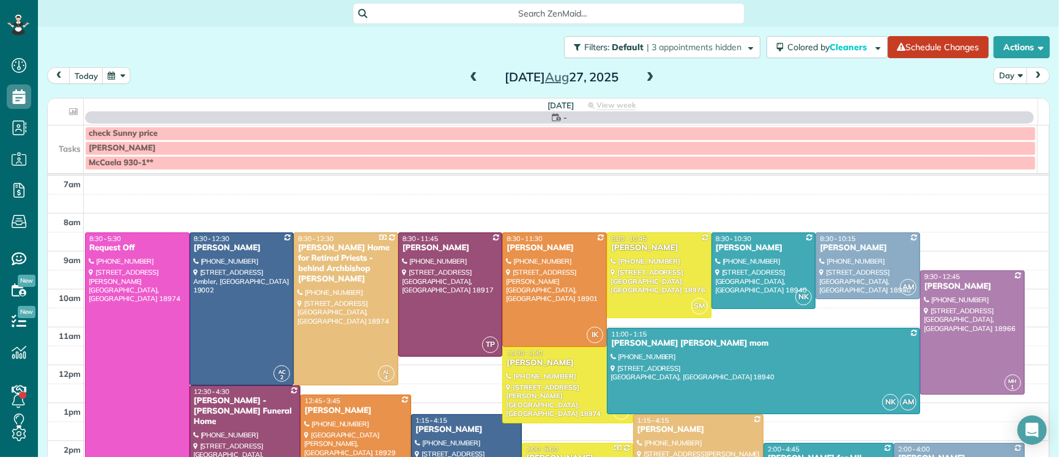
click at [644, 80] on span at bounding box center [650, 77] width 13 height 11
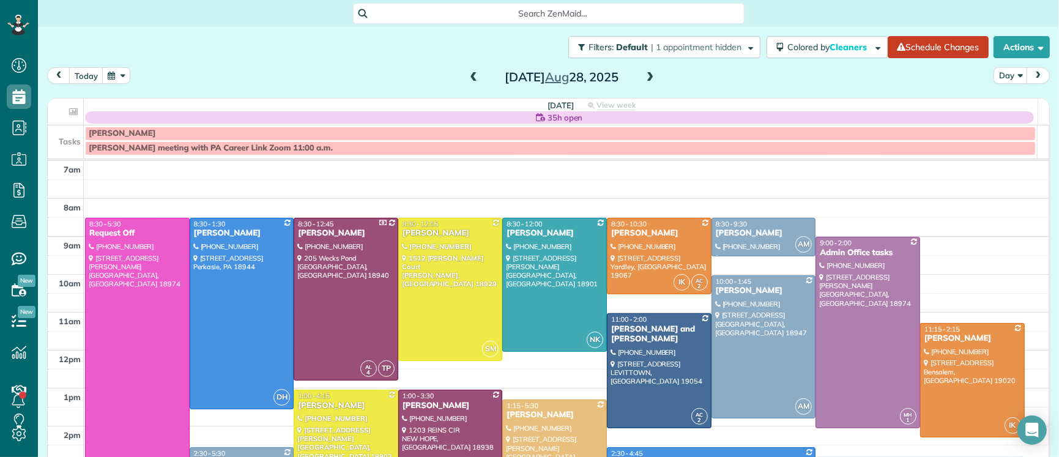
click at [645, 80] on span at bounding box center [650, 77] width 13 height 11
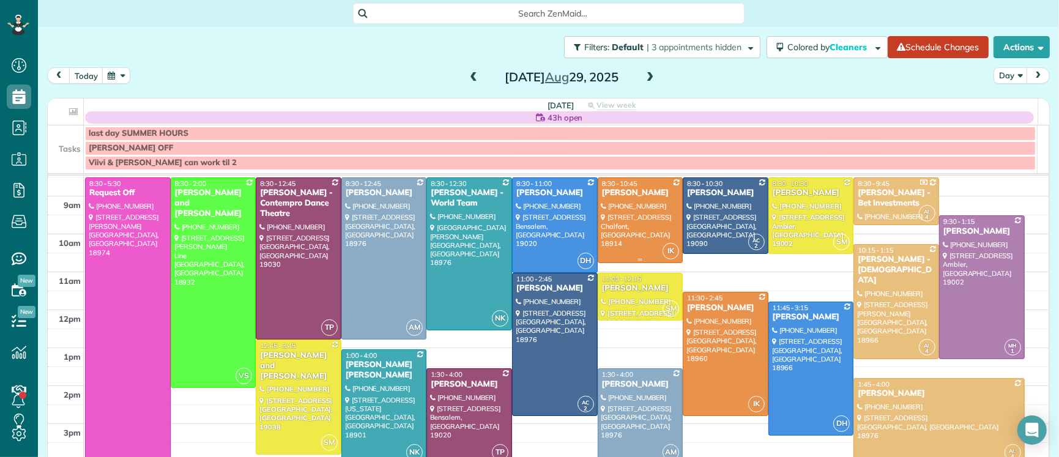
scroll to position [75, 0]
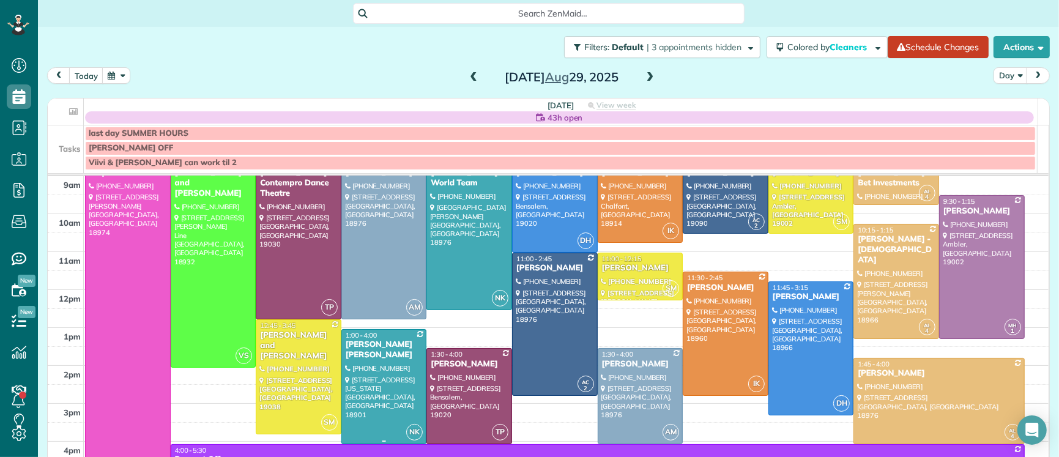
click at [392, 338] on div "1:00 - 4:00" at bounding box center [384, 335] width 78 height 9
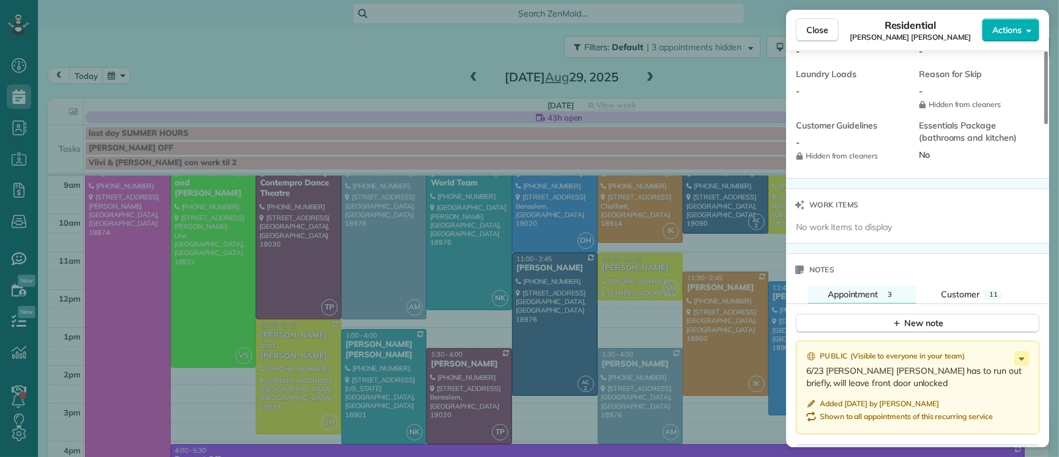
scroll to position [1170, 0]
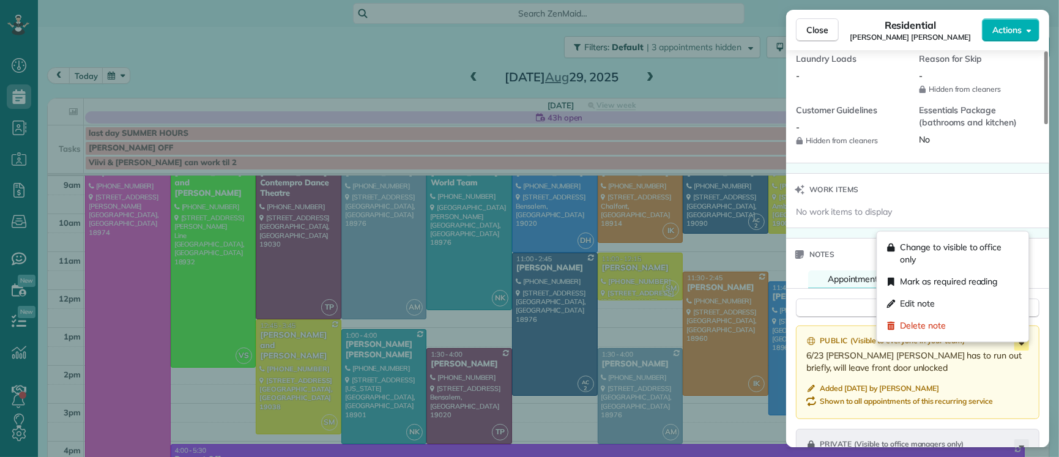
click at [1022, 351] on icon at bounding box center [1021, 343] width 15 height 15
click at [933, 254] on span "Change to visible to office only" at bounding box center [959, 254] width 119 height 24
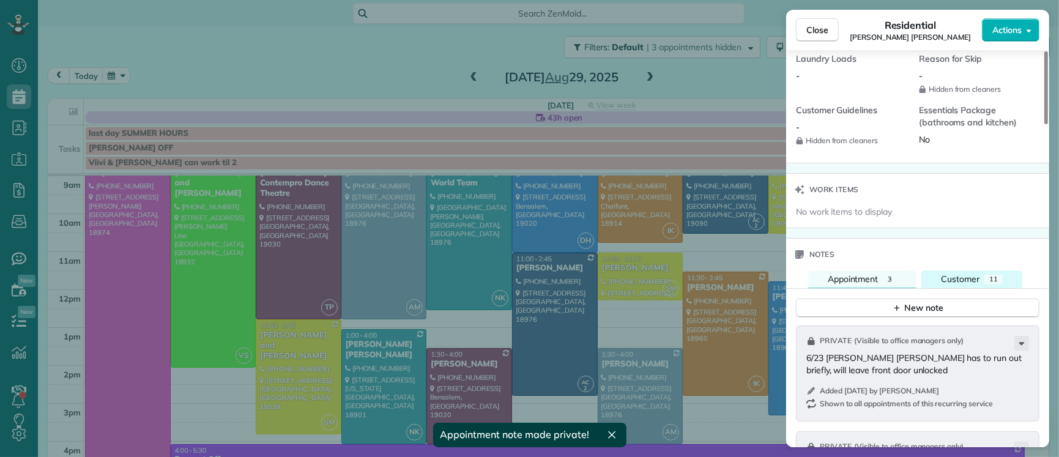
click at [955, 281] on span "Customer" at bounding box center [960, 278] width 39 height 11
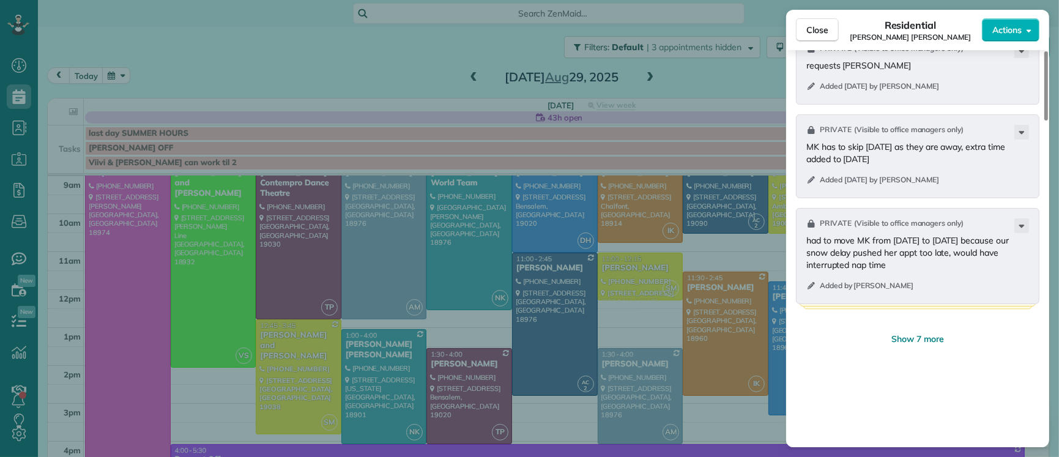
scroll to position [1636, 0]
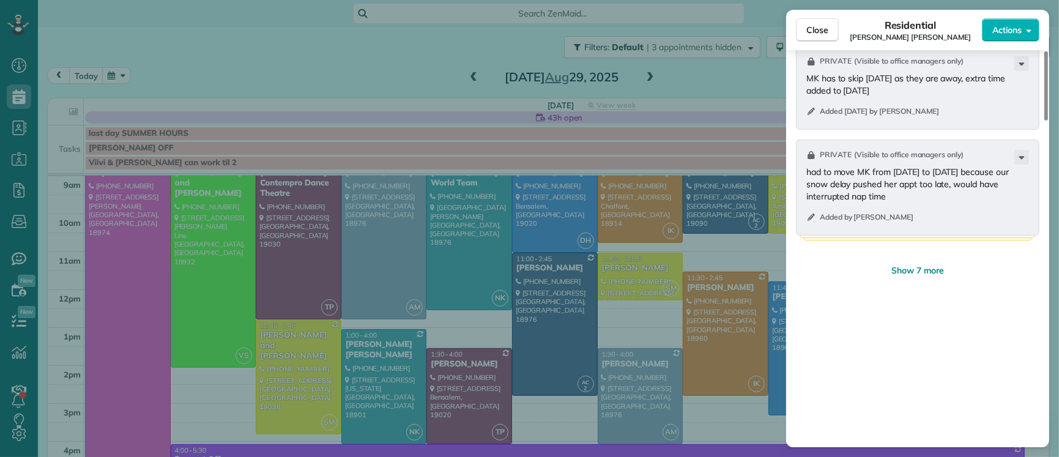
click at [924, 281] on button "Show 7 more" at bounding box center [917, 270] width 243 height 22
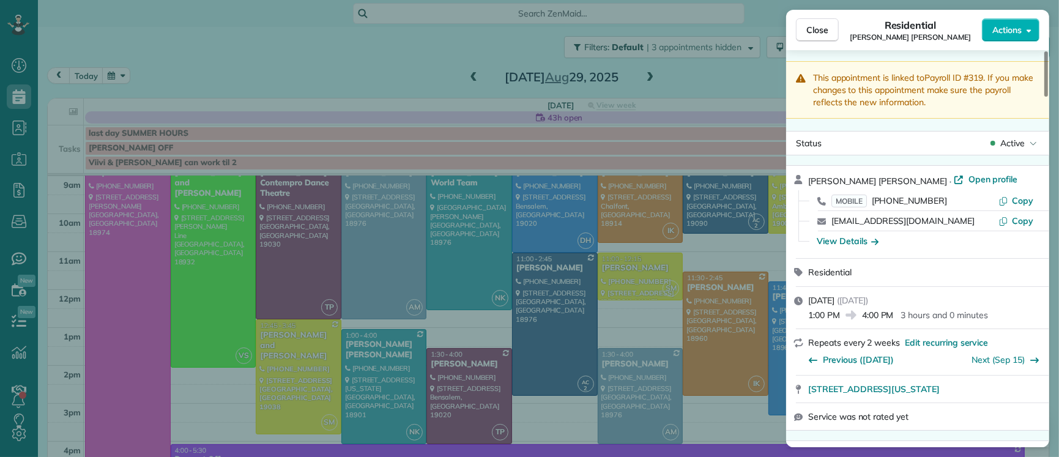
scroll to position [0, 0]
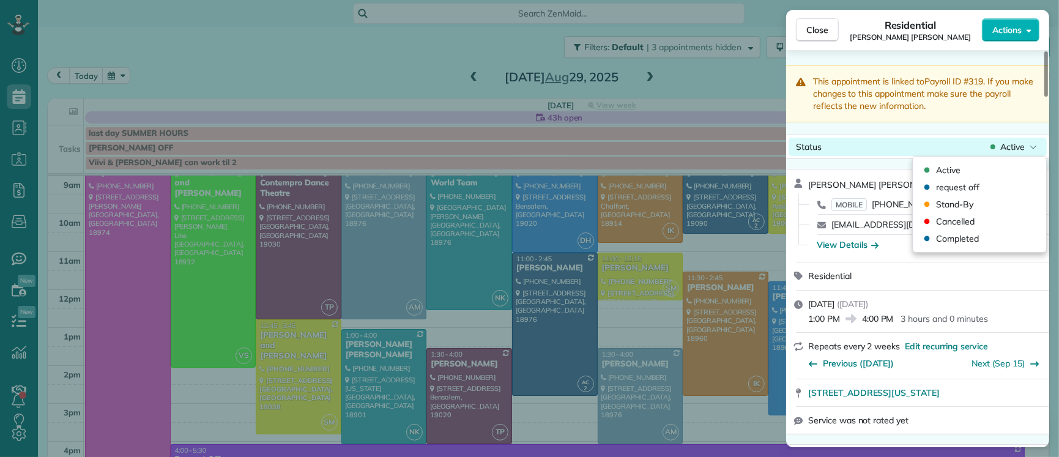
click at [1008, 149] on span "Active" at bounding box center [1012, 147] width 24 height 12
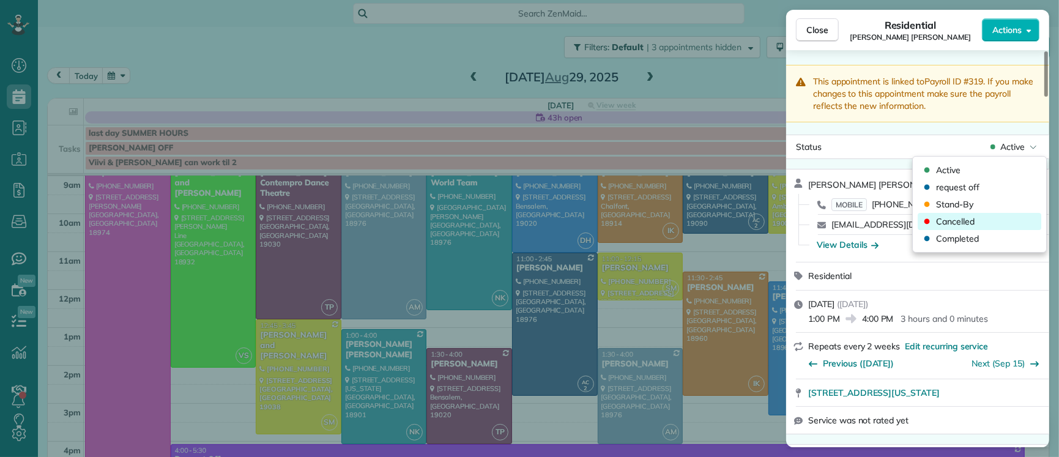
click at [985, 219] on div "Cancelled" at bounding box center [980, 221] width 124 height 17
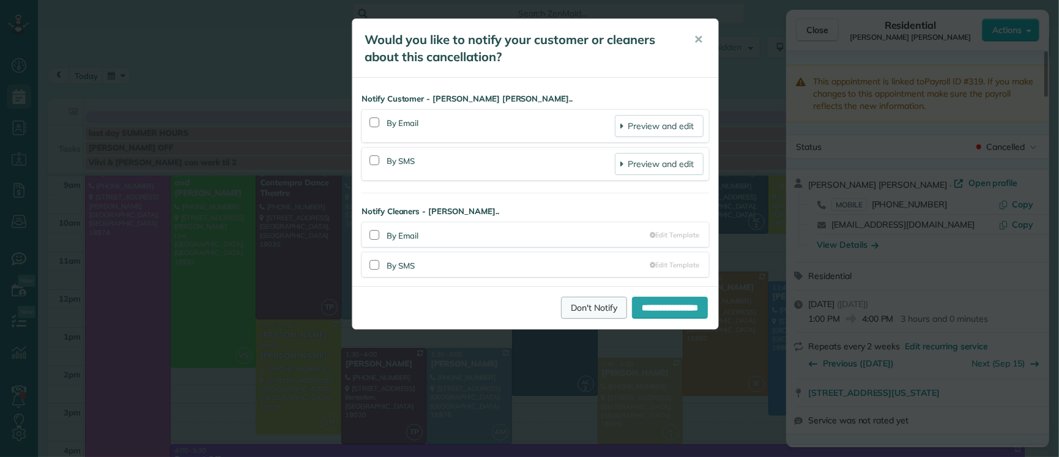
click at [575, 309] on link "Don't Notify" at bounding box center [594, 308] width 66 height 22
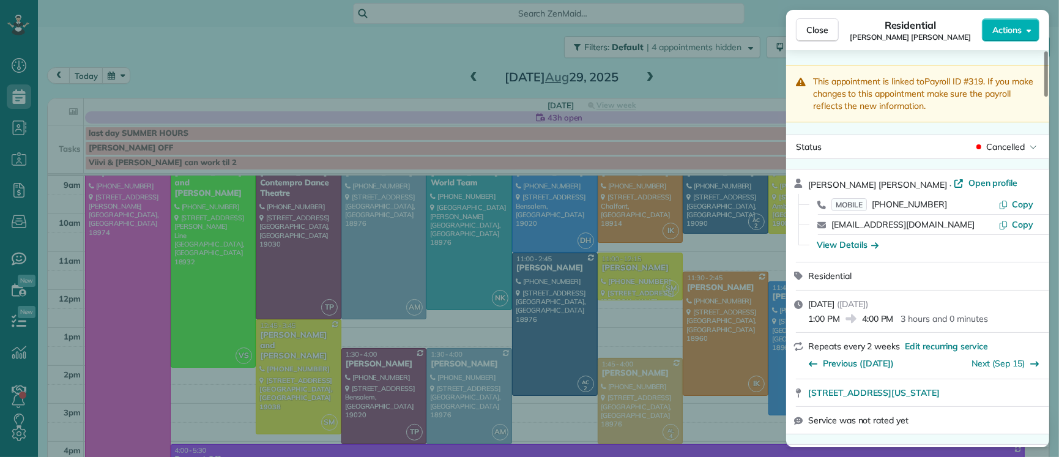
click at [968, 184] on span "Open profile" at bounding box center [993, 183] width 50 height 12
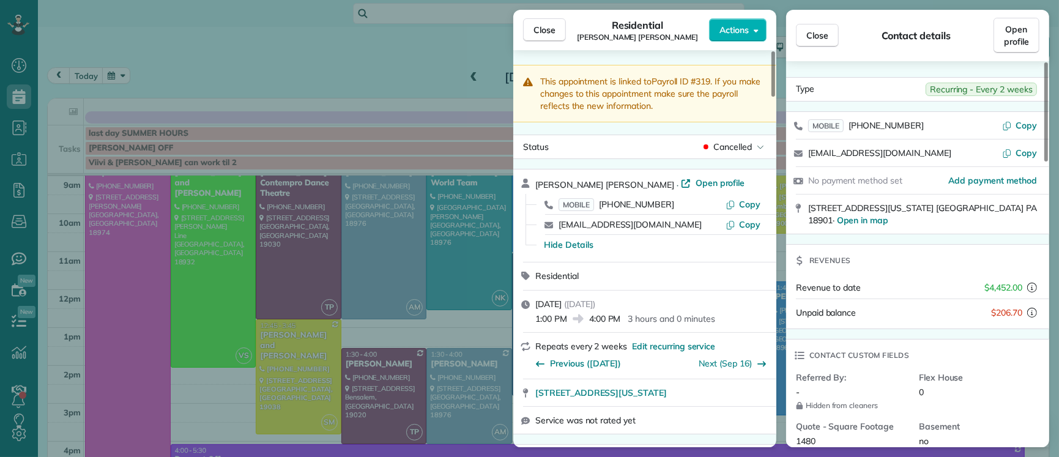
click at [543, 33] on span "Close" at bounding box center [544, 30] width 22 height 12
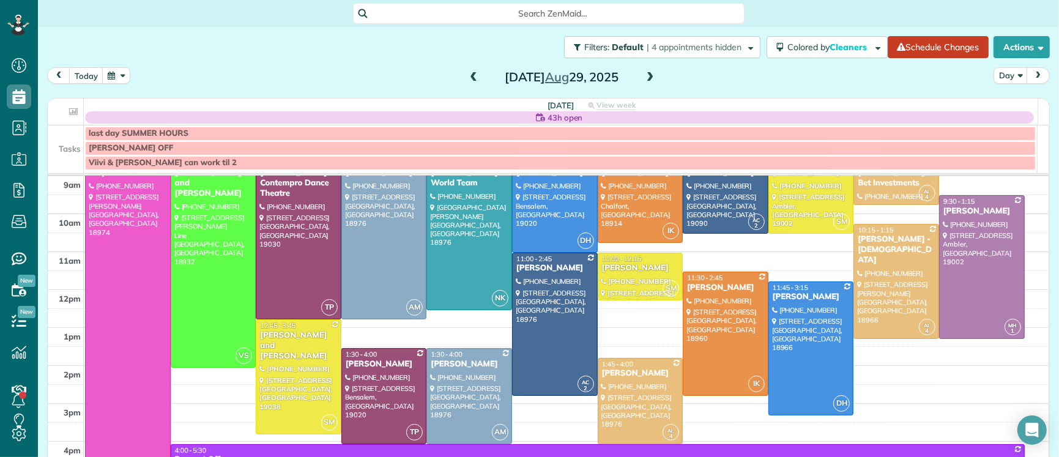
click at [468, 77] on span at bounding box center [473, 77] width 13 height 11
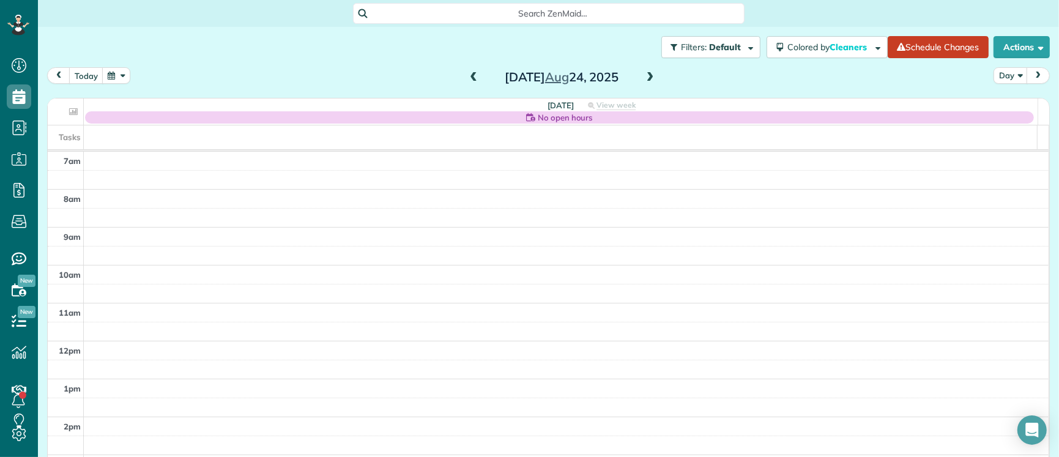
click at [468, 77] on span at bounding box center [473, 77] width 13 height 11
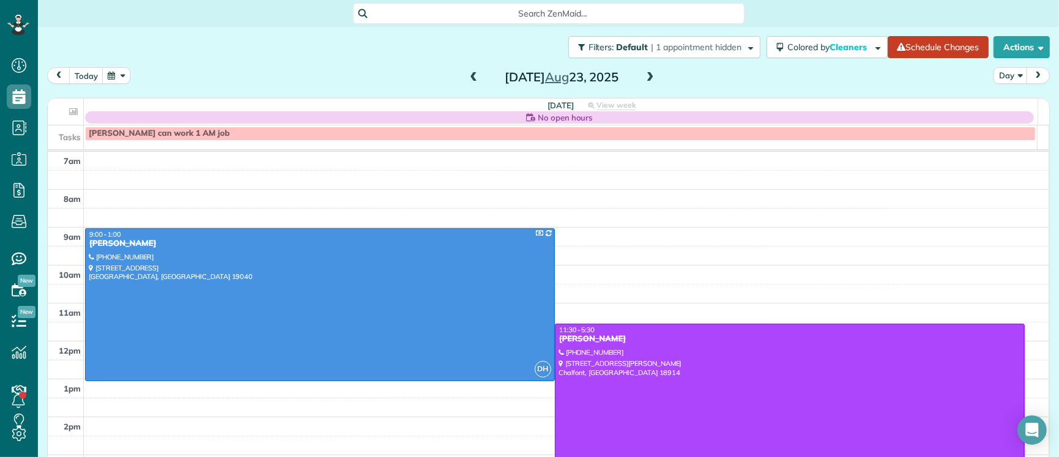
click at [647, 76] on span at bounding box center [650, 77] width 13 height 11
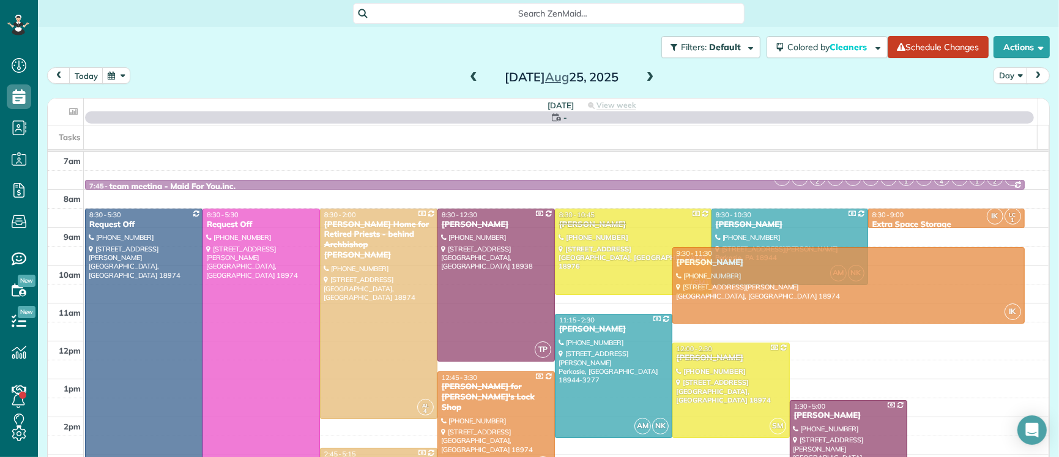
click at [646, 76] on span at bounding box center [650, 77] width 13 height 11
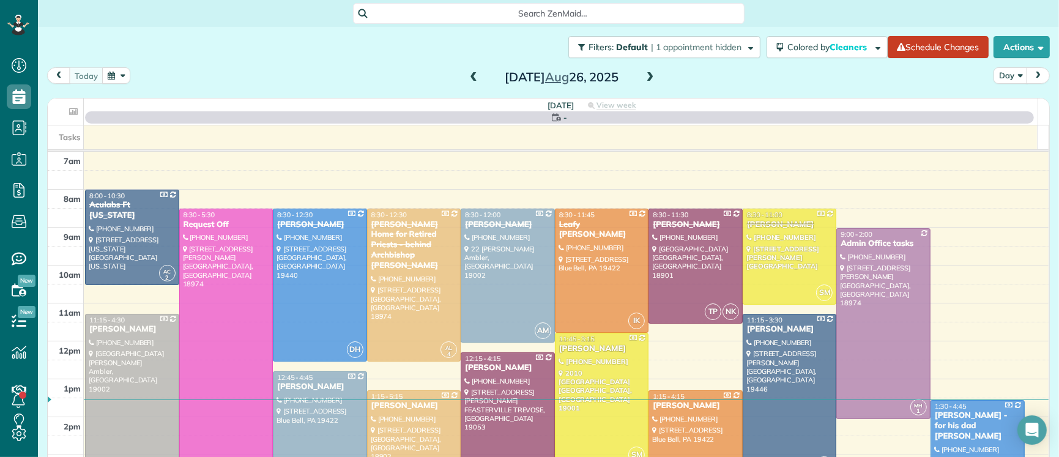
click at [645, 76] on span at bounding box center [650, 77] width 13 height 11
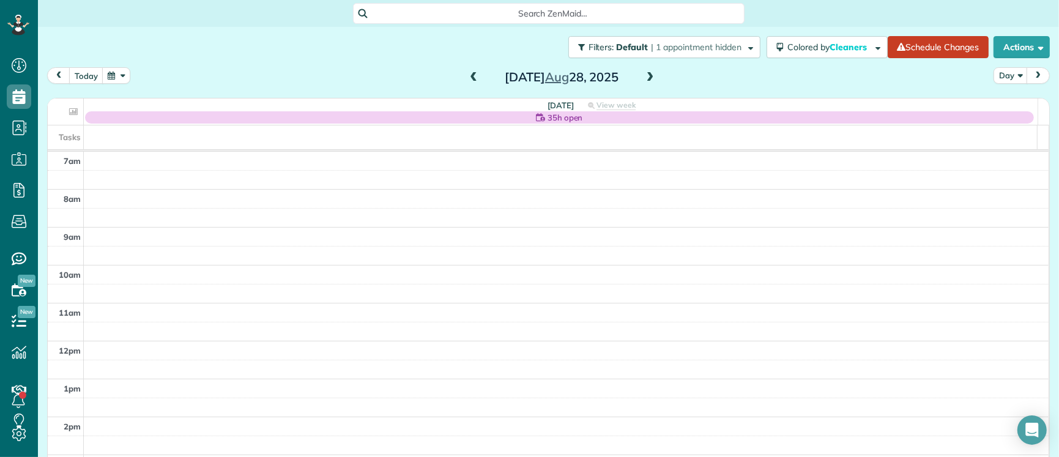
click at [645, 76] on span at bounding box center [650, 77] width 13 height 11
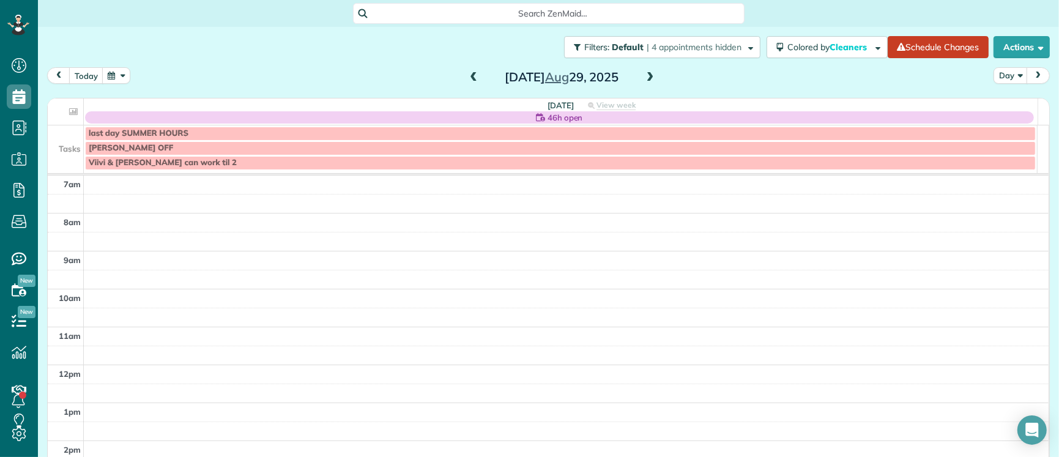
drag, startPoint x: 467, startPoint y: 75, endPoint x: 477, endPoint y: 80, distance: 10.1
click at [467, 76] on span at bounding box center [473, 77] width 13 height 11
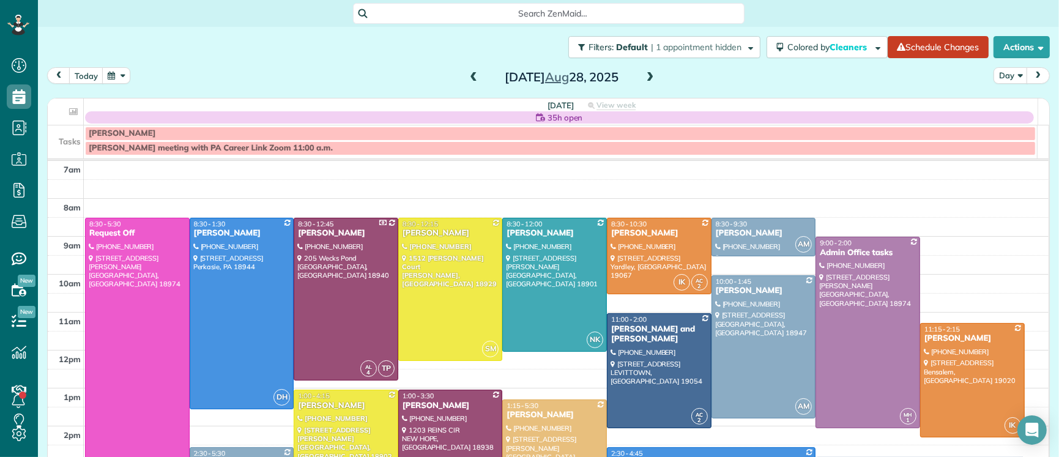
click at [644, 76] on span at bounding box center [650, 77] width 13 height 11
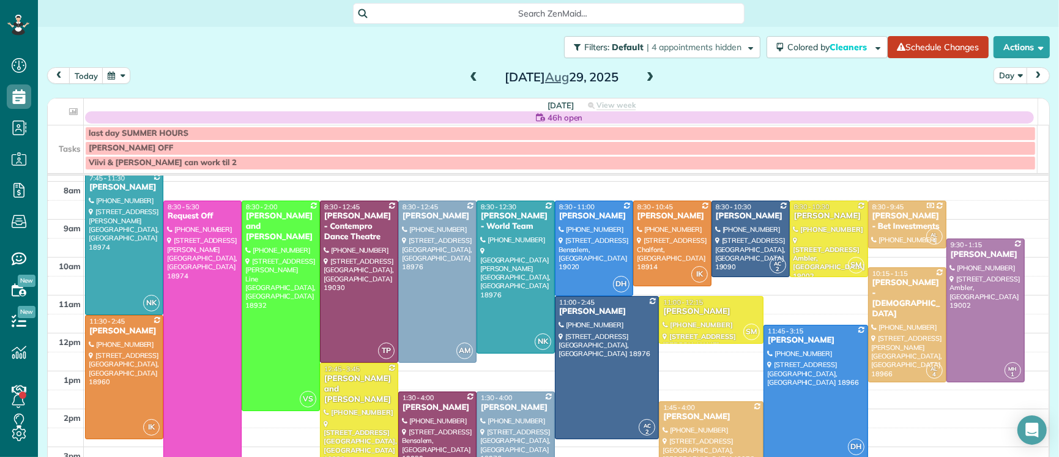
scroll to position [34, 0]
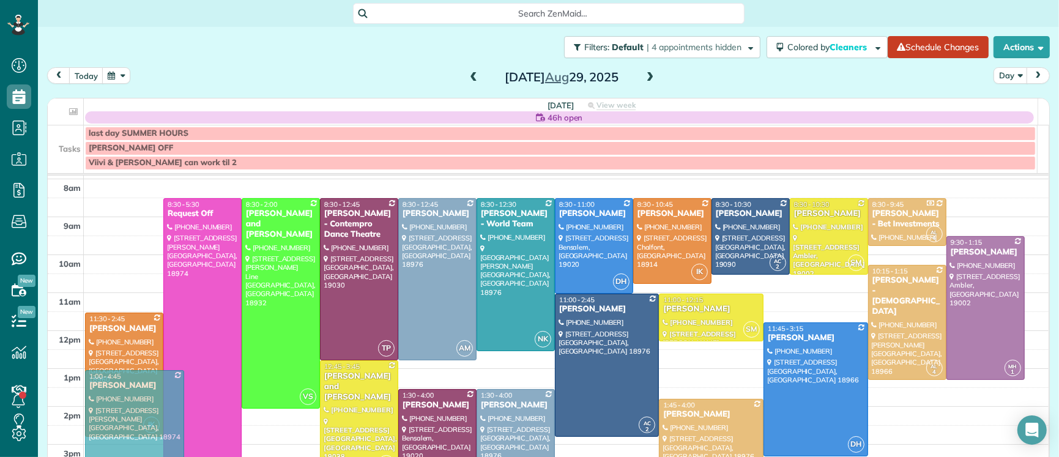
drag, startPoint x: 111, startPoint y: 202, endPoint x: 106, endPoint y: 401, distance: 198.9
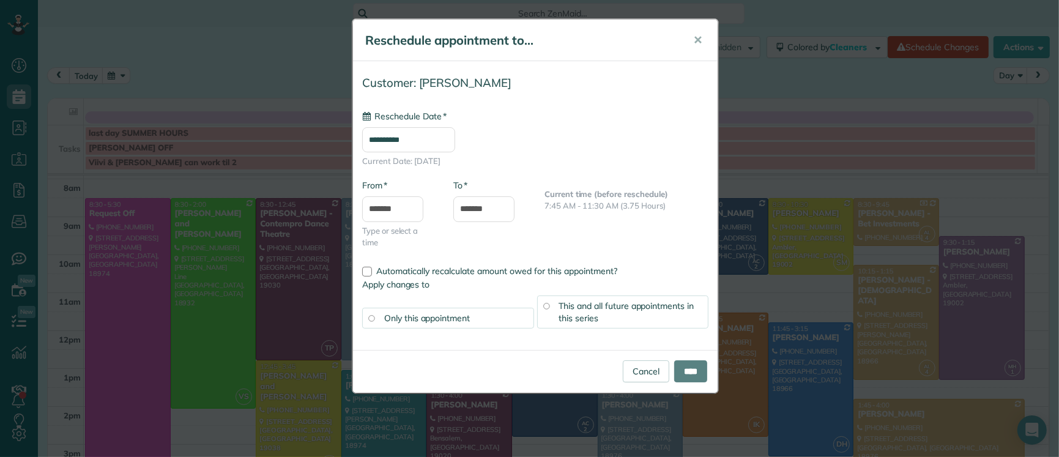
type input "**********"
click at [698, 380] on input "****" at bounding box center [690, 371] width 33 height 22
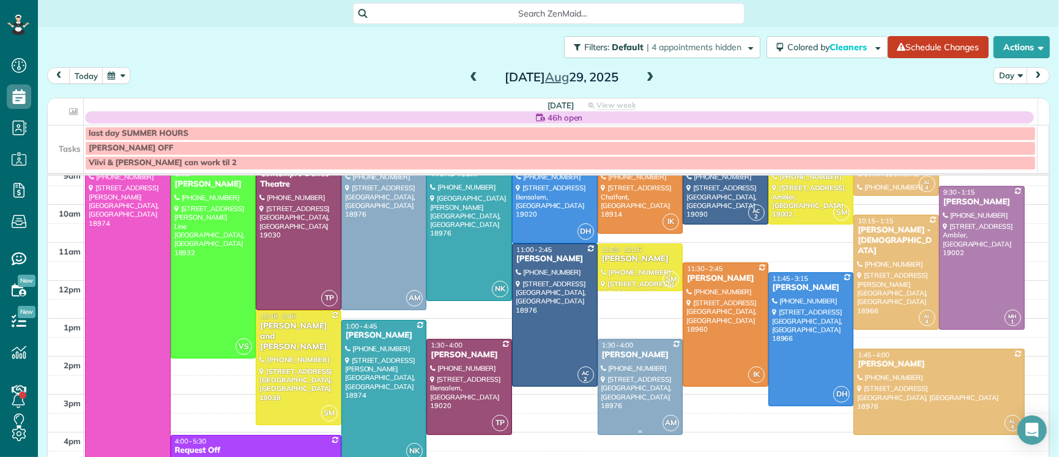
scroll to position [54, 0]
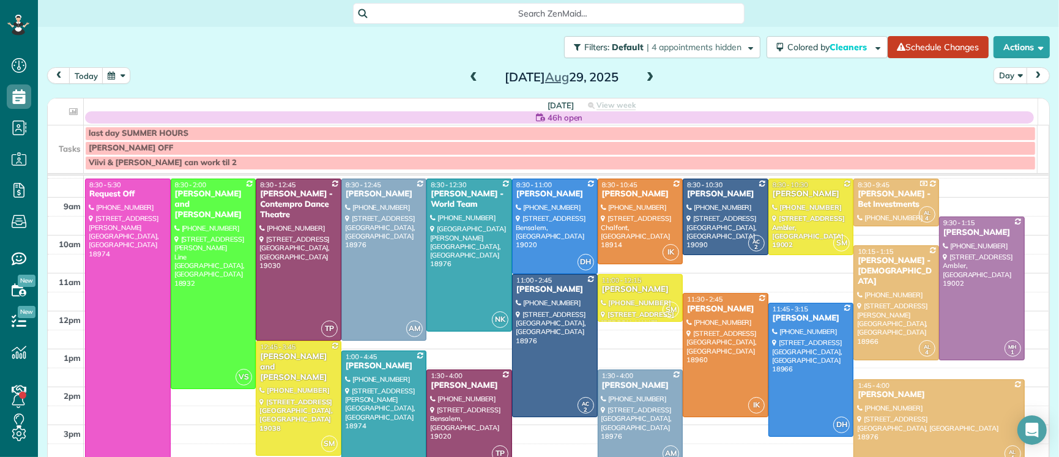
click at [386, 368] on div "Crystal Konopka" at bounding box center [384, 366] width 78 height 10
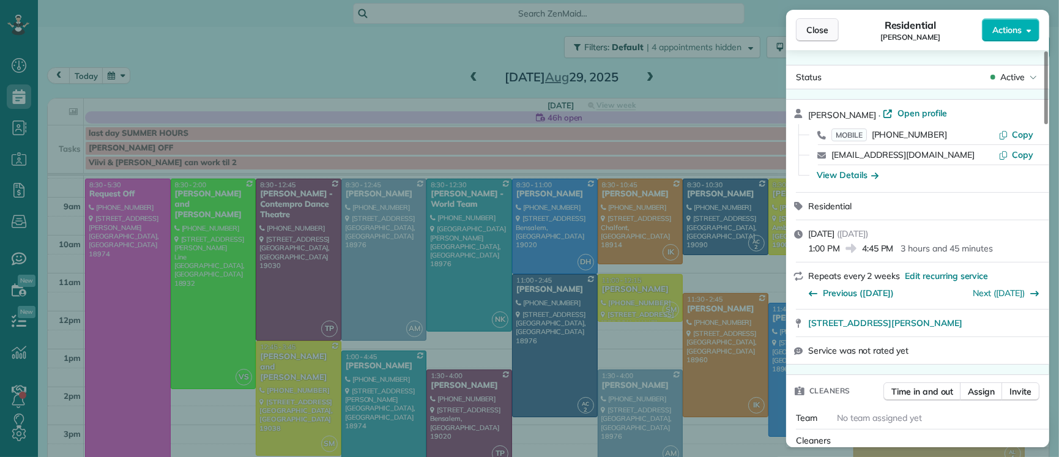
click at [826, 28] on span "Close" at bounding box center [817, 30] width 22 height 12
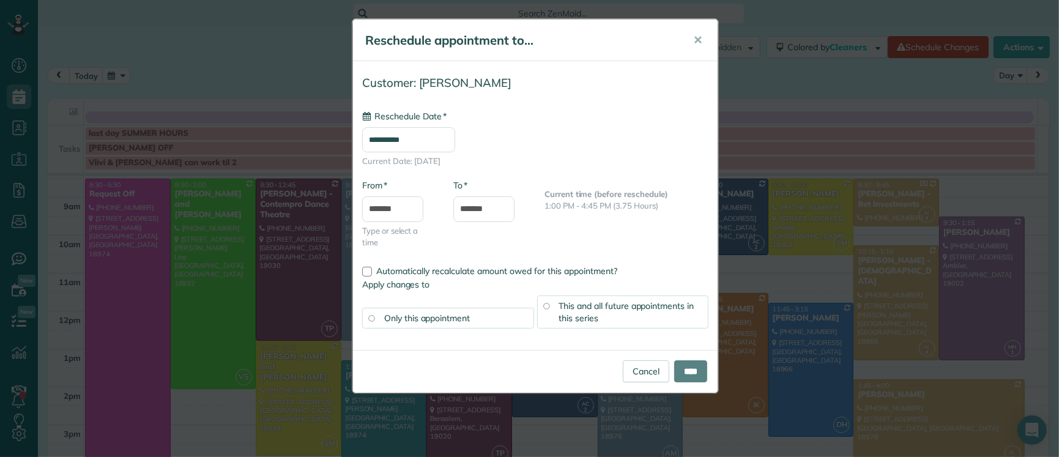
type input "**********"
click at [693, 372] on input "****" at bounding box center [690, 371] width 33 height 22
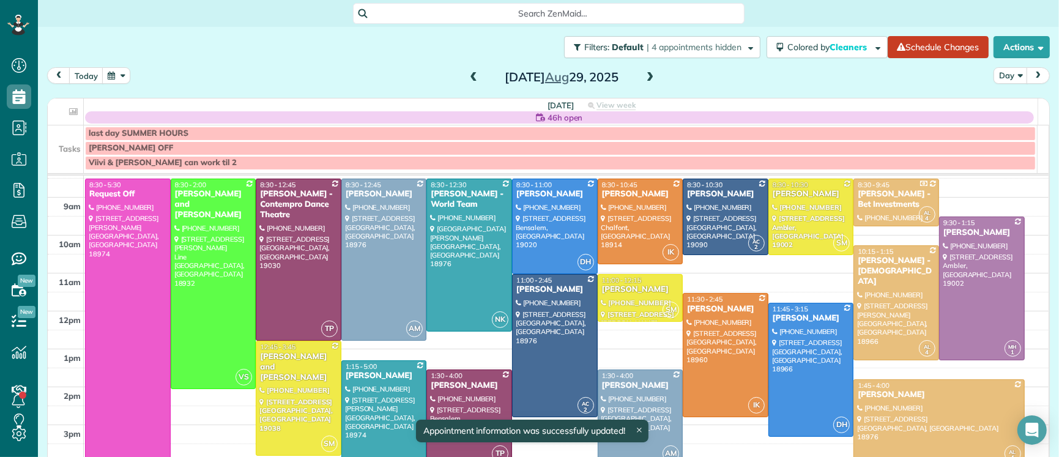
drag, startPoint x: 397, startPoint y: 377, endPoint x: 689, endPoint y: 343, distance: 293.9
click at [396, 377] on div "Crystal Konopka" at bounding box center [384, 376] width 78 height 10
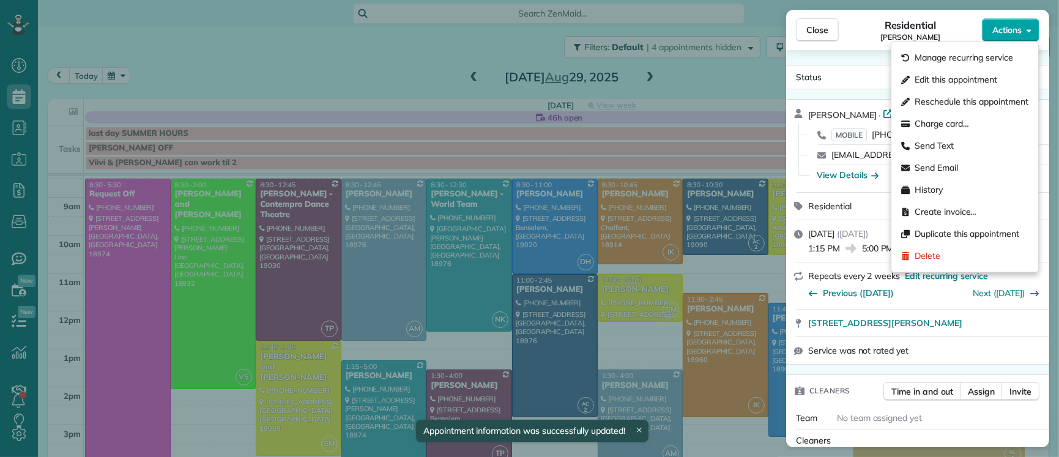
click at [1012, 28] on span "Actions" at bounding box center [1006, 30] width 29 height 12
click at [983, 163] on div "Send Email" at bounding box center [964, 168] width 137 height 22
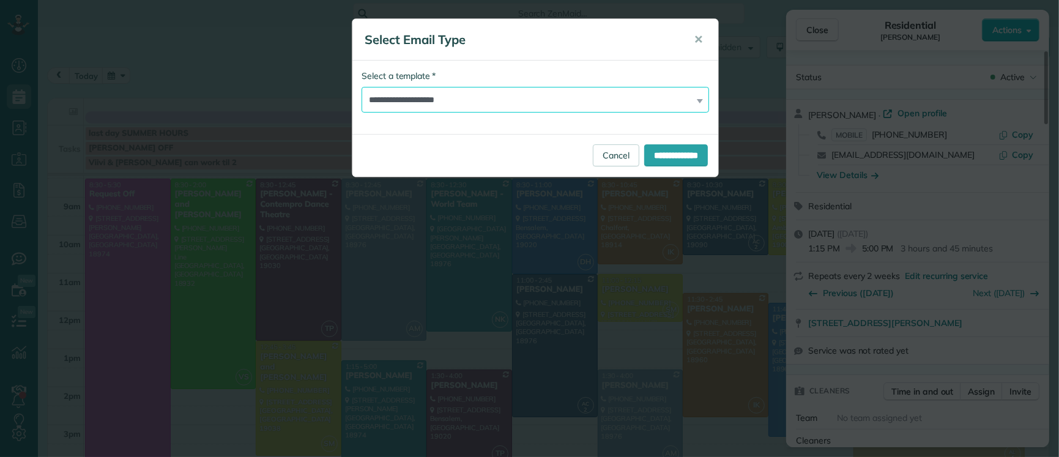
click at [455, 98] on select "**********" at bounding box center [535, 100] width 347 height 26
select select "*****"
click at [661, 156] on input "**********" at bounding box center [676, 155] width 64 height 22
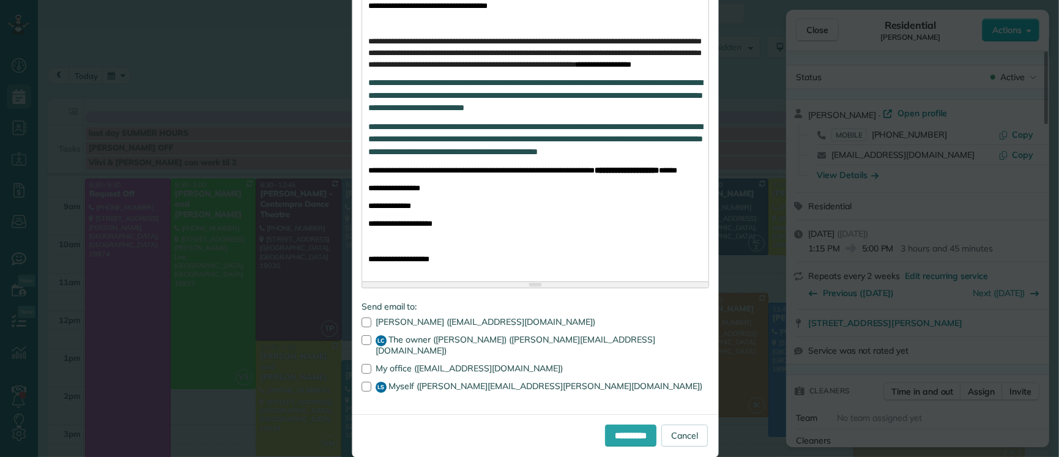
scroll to position [375, 0]
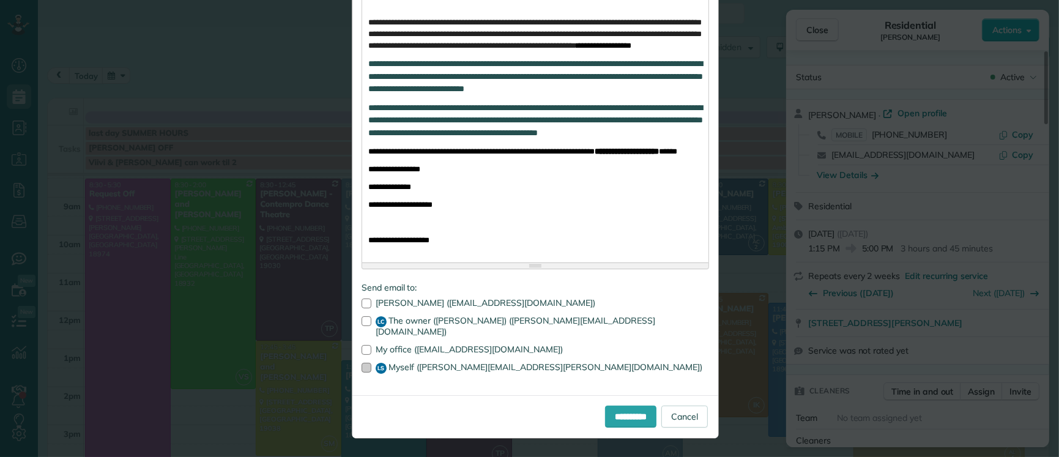
drag, startPoint x: 361, startPoint y: 348, endPoint x: 360, endPoint y: 368, distance: 20.2
click at [362, 351] on div at bounding box center [367, 350] width 10 height 10
click at [362, 368] on div at bounding box center [367, 368] width 10 height 10
click at [614, 413] on input "**********" at bounding box center [630, 417] width 51 height 22
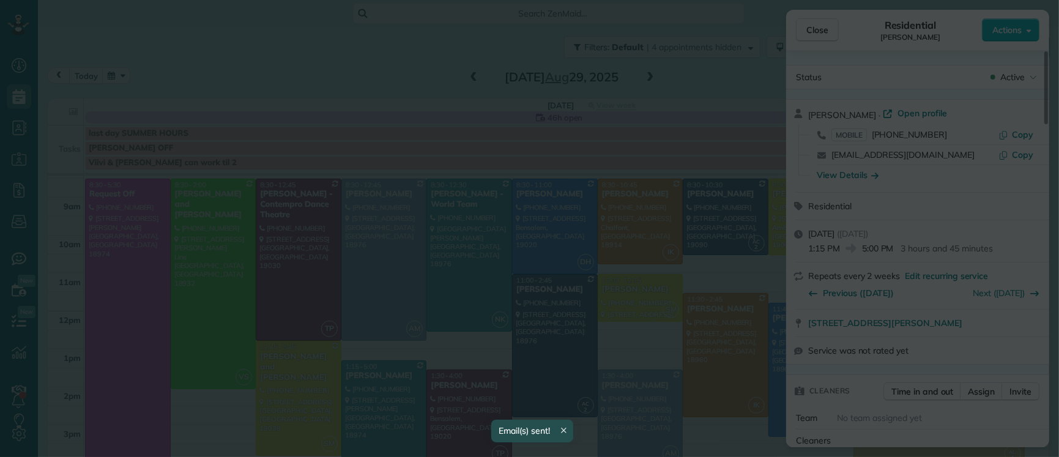
scroll to position [0, 0]
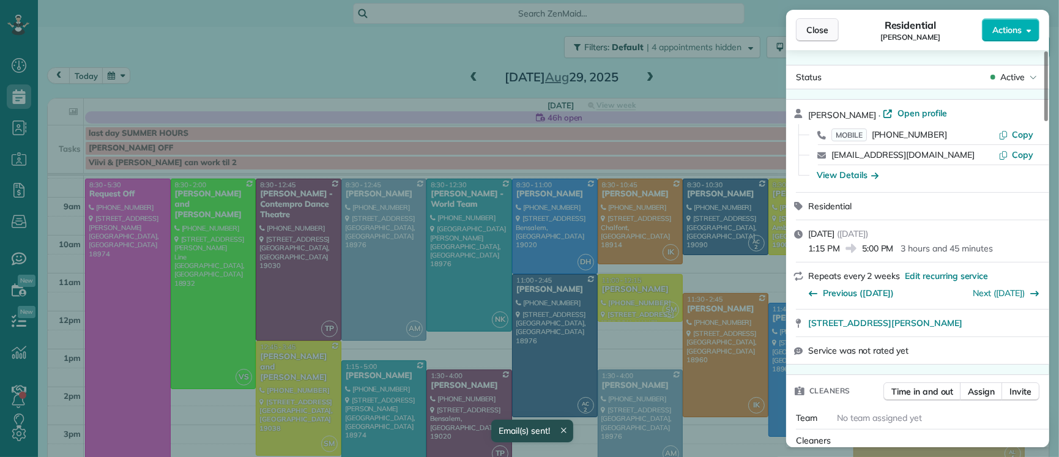
click at [817, 26] on span "Close" at bounding box center [817, 30] width 22 height 12
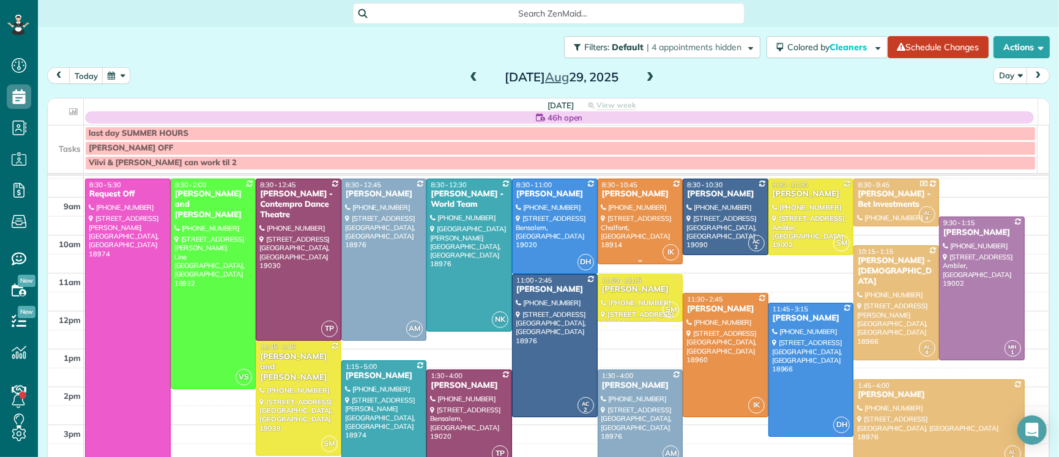
click at [620, 202] on div at bounding box center [640, 221] width 84 height 85
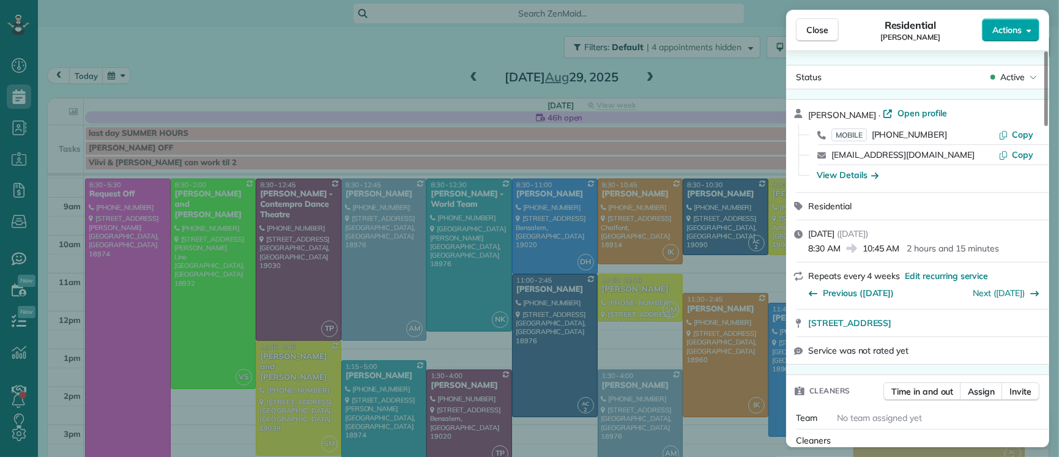
click at [1008, 32] on span "Actions" at bounding box center [1006, 30] width 29 height 12
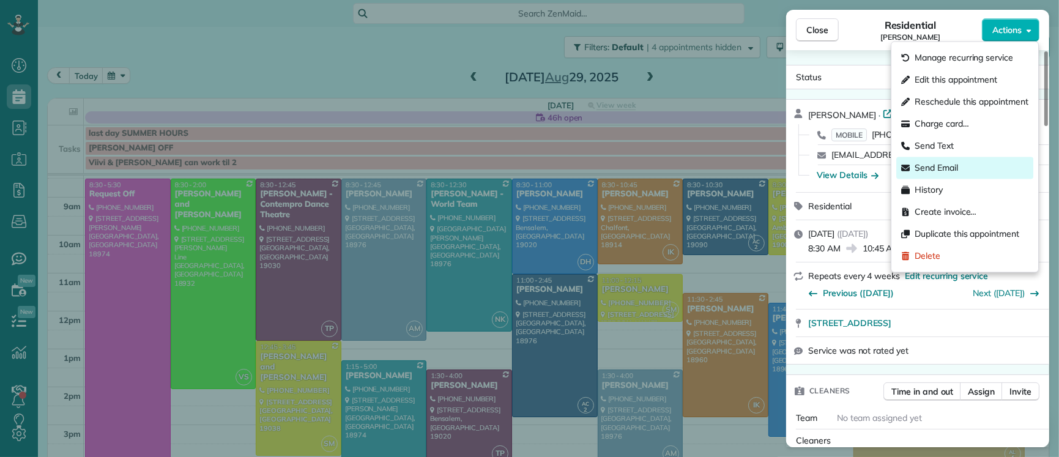
click at [935, 166] on span "Send Email" at bounding box center [936, 168] width 43 height 12
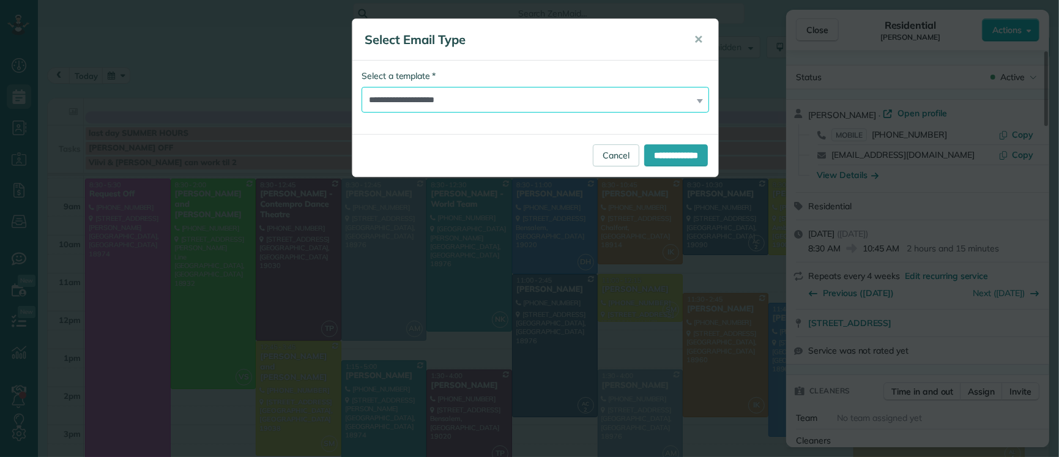
click at [500, 108] on select "**********" at bounding box center [535, 100] width 347 height 26
select select "*****"
click at [652, 157] on input "**********" at bounding box center [676, 155] width 64 height 22
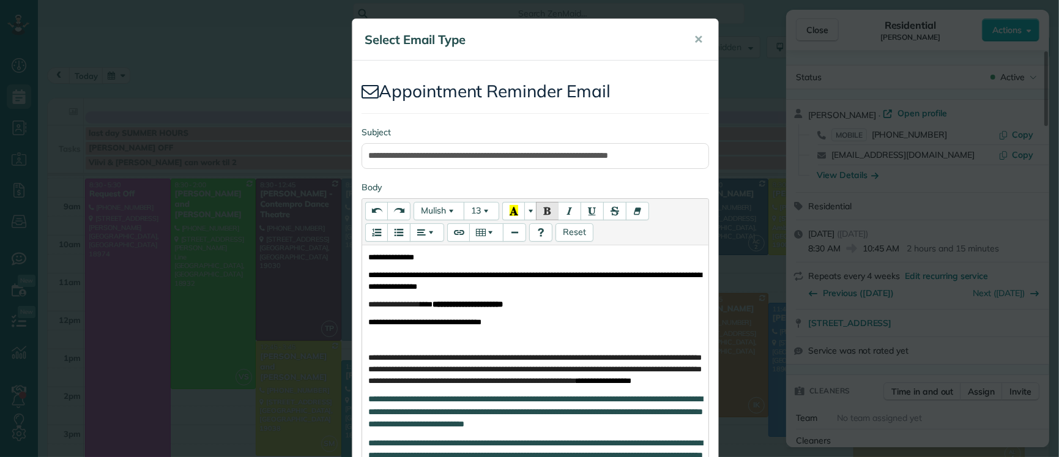
scroll to position [375, 0]
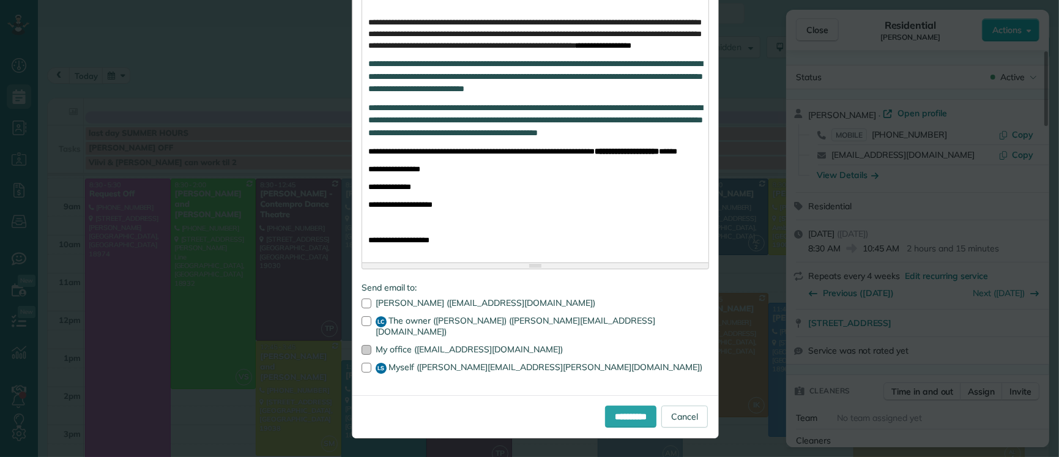
click at [362, 351] on div at bounding box center [367, 350] width 10 height 10
click at [362, 369] on div at bounding box center [367, 368] width 10 height 10
click at [625, 414] on input "**********" at bounding box center [630, 417] width 51 height 22
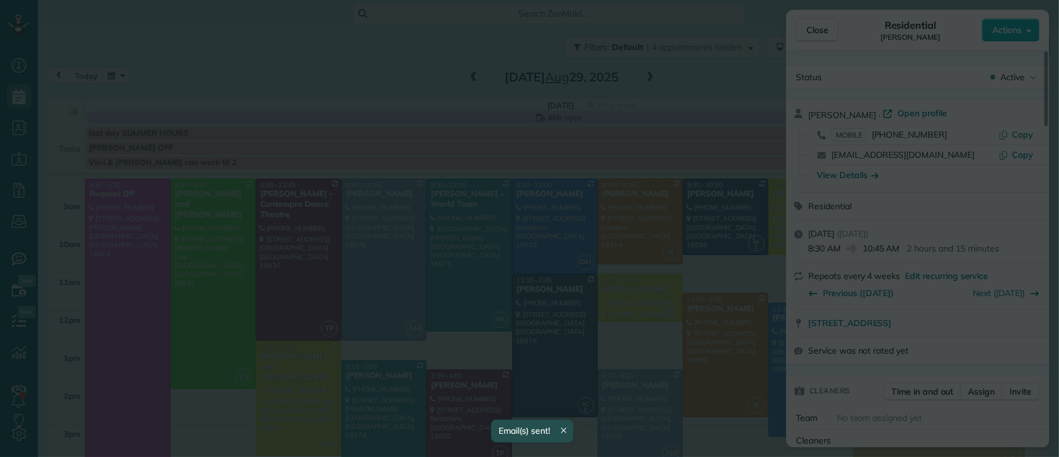
scroll to position [0, 0]
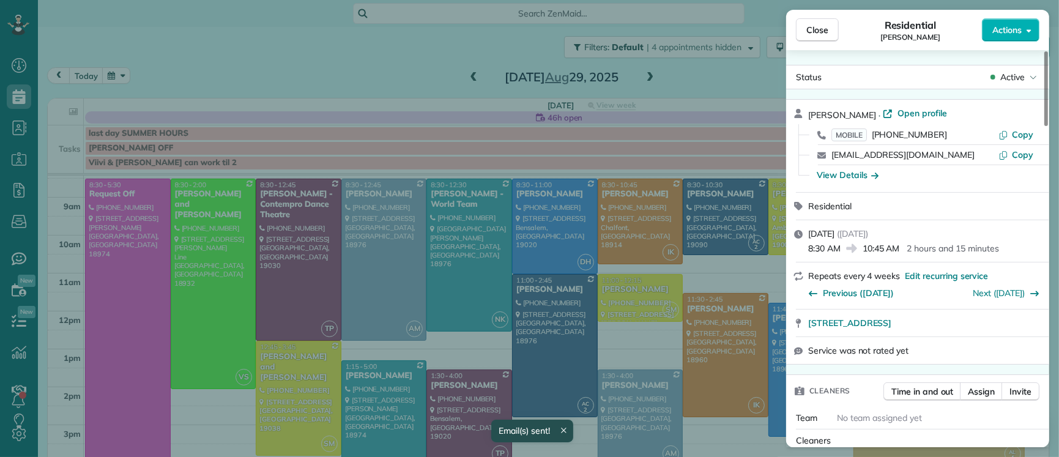
drag, startPoint x: 820, startPoint y: 34, endPoint x: 867, endPoint y: 161, distance: 135.5
click at [820, 34] on span "Close" at bounding box center [817, 30] width 22 height 12
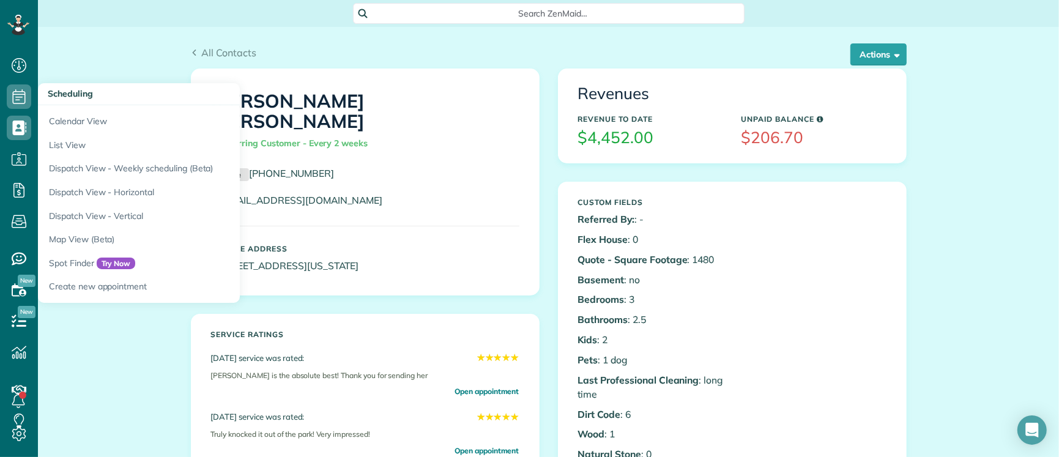
scroll to position [5, 5]
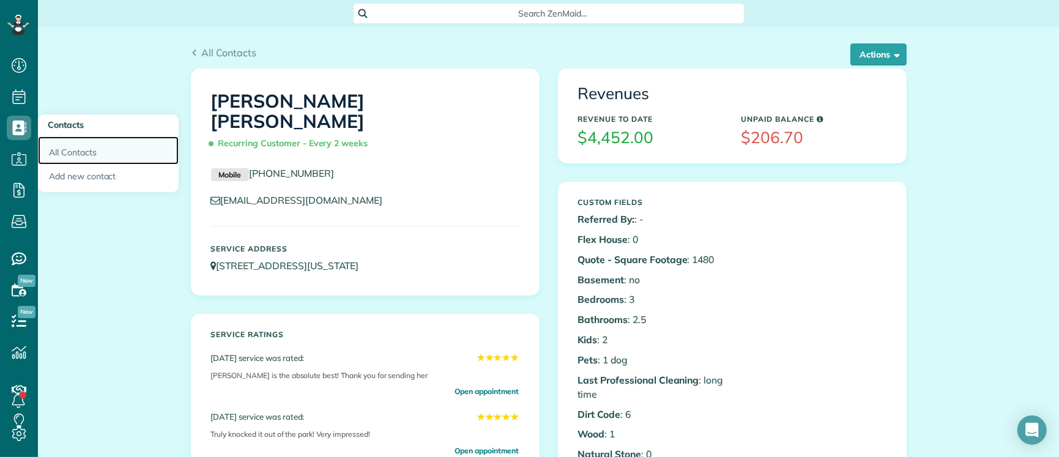
click at [78, 155] on link "All Contacts" at bounding box center [108, 150] width 141 height 28
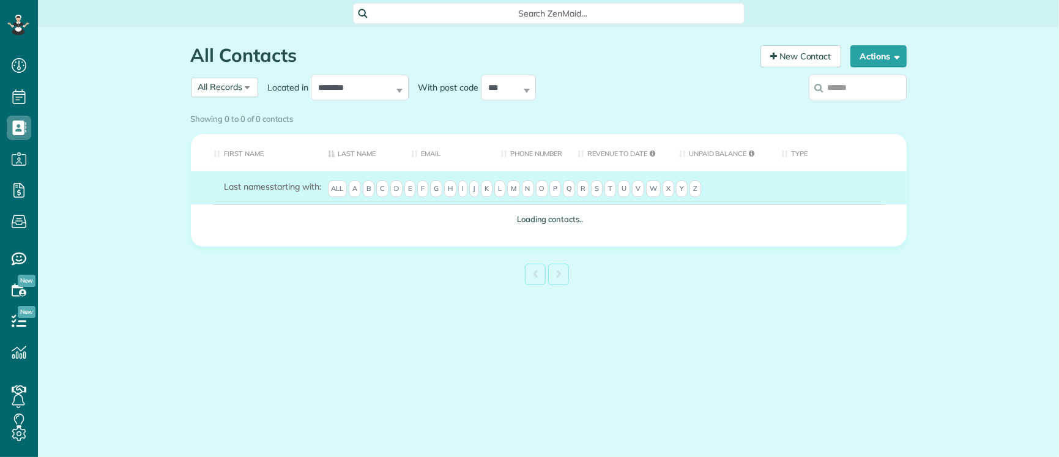
scroll to position [5, 5]
click at [837, 95] on label at bounding box center [858, 88] width 98 height 32
click at [837, 95] on input "search" at bounding box center [858, 88] width 98 height 26
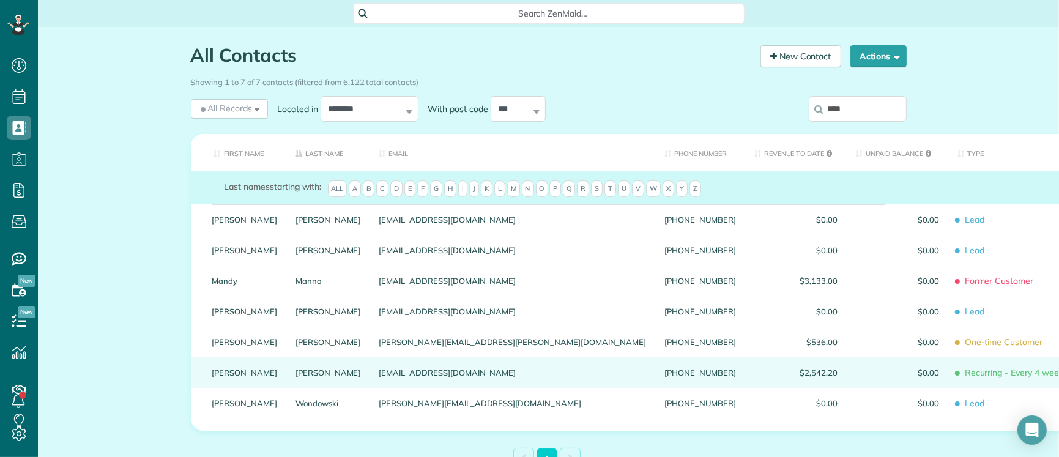
type input "****"
click at [295, 377] on link "Stitzinger" at bounding box center [327, 372] width 65 height 9
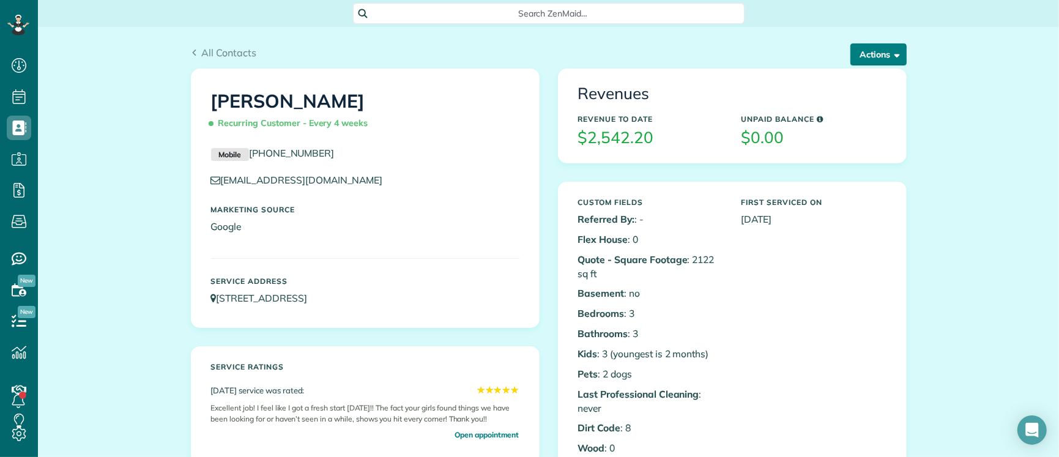
click at [875, 54] on button "Actions" at bounding box center [878, 54] width 56 height 22
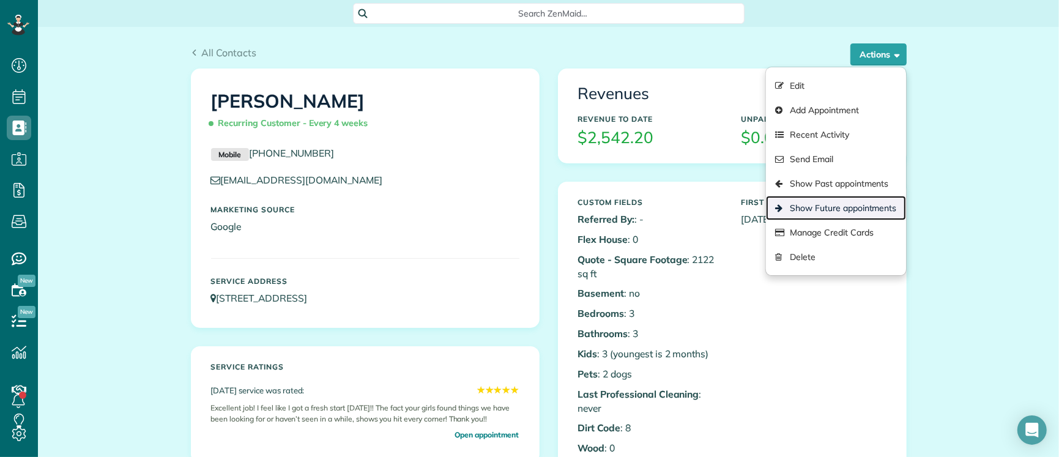
click at [854, 205] on link "Show Future appointments" at bounding box center [835, 208] width 139 height 24
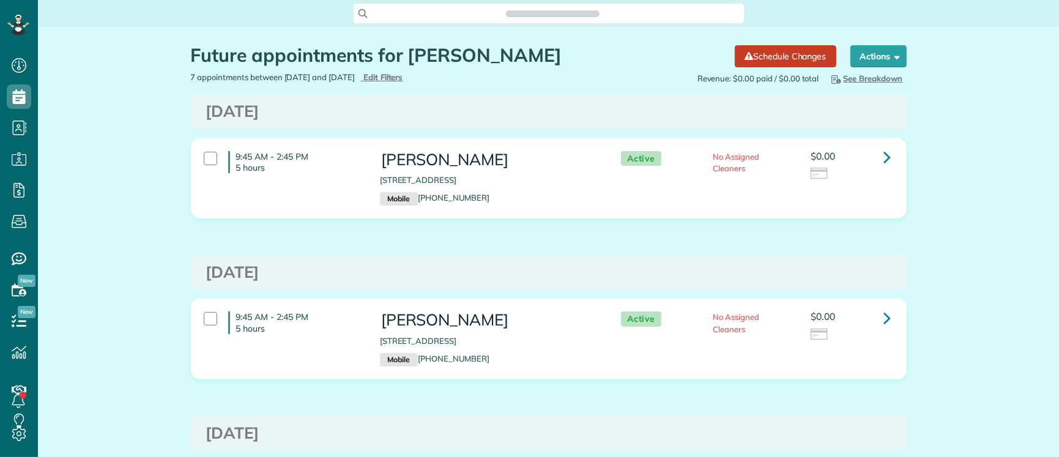
scroll to position [5, 5]
click at [884, 157] on icon at bounding box center [887, 156] width 7 height 21
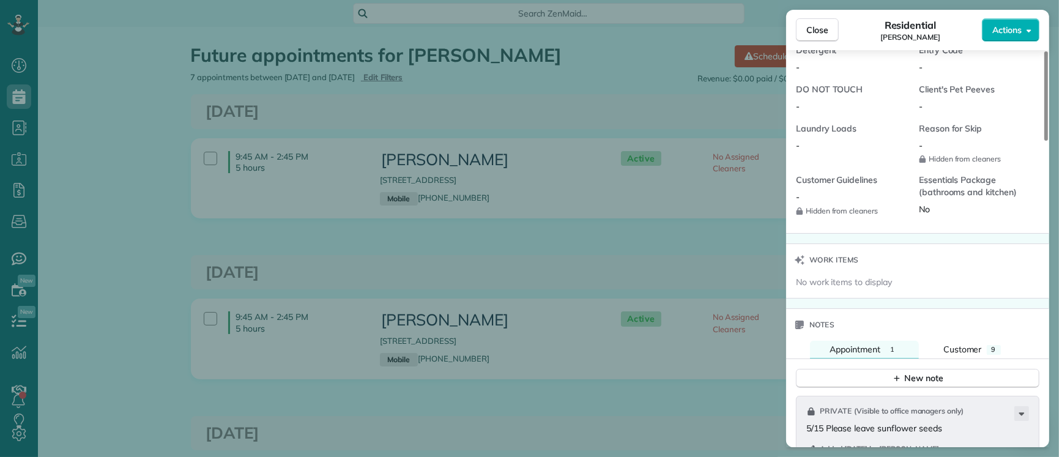
scroll to position [1090, 0]
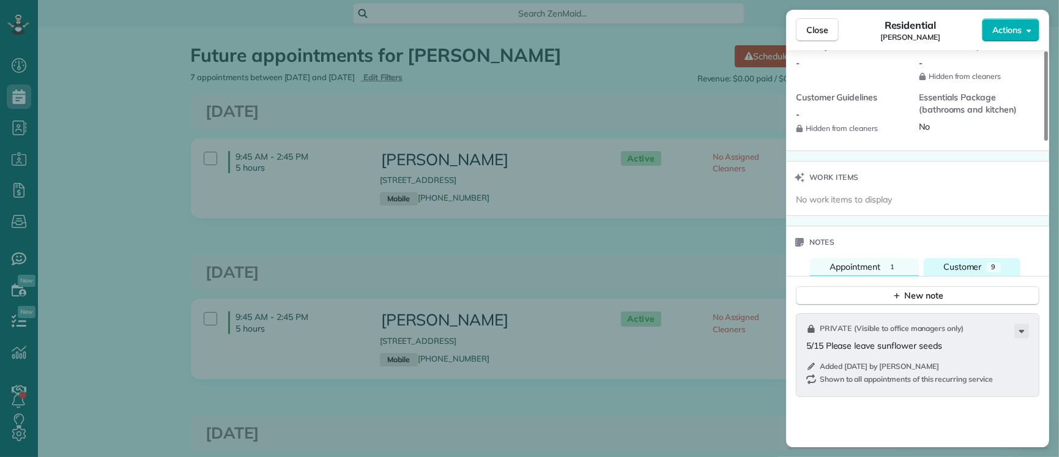
click at [951, 272] on span "Customer" at bounding box center [962, 266] width 39 height 11
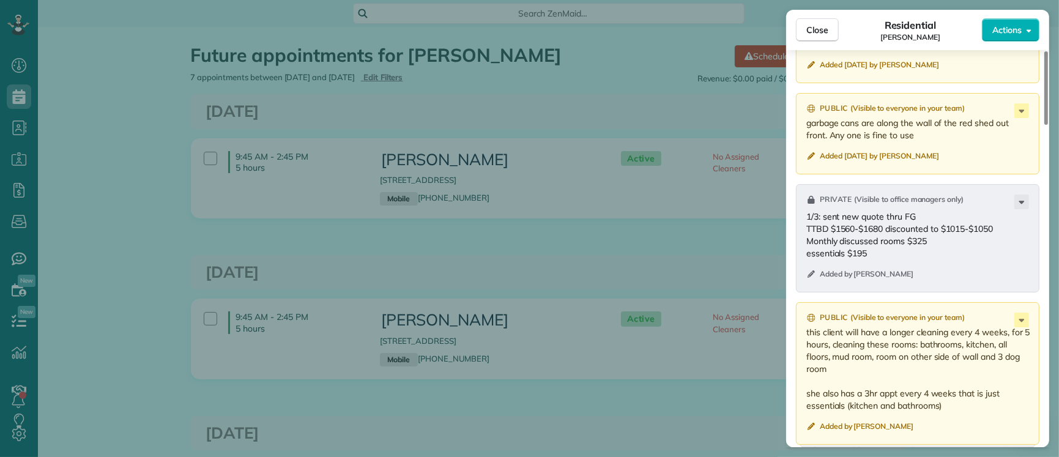
scroll to position [1474, 0]
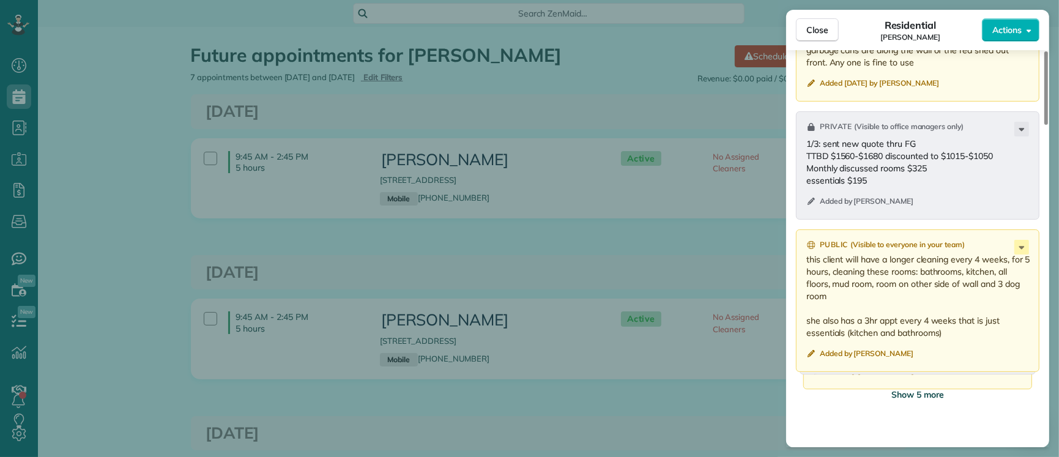
click at [930, 401] on span "Show 5 more" at bounding box center [917, 394] width 53 height 12
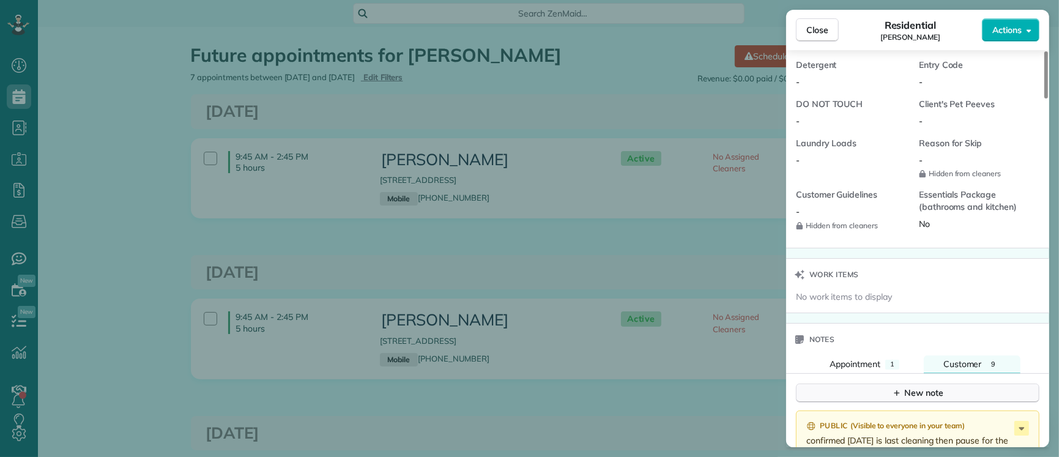
scroll to position [1092, 0]
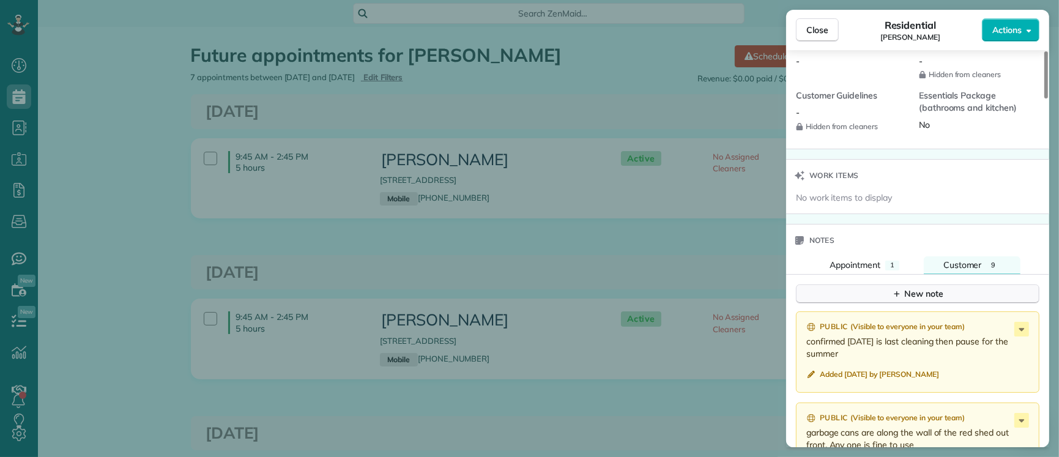
click at [930, 299] on div "New note" at bounding box center [917, 294] width 51 height 13
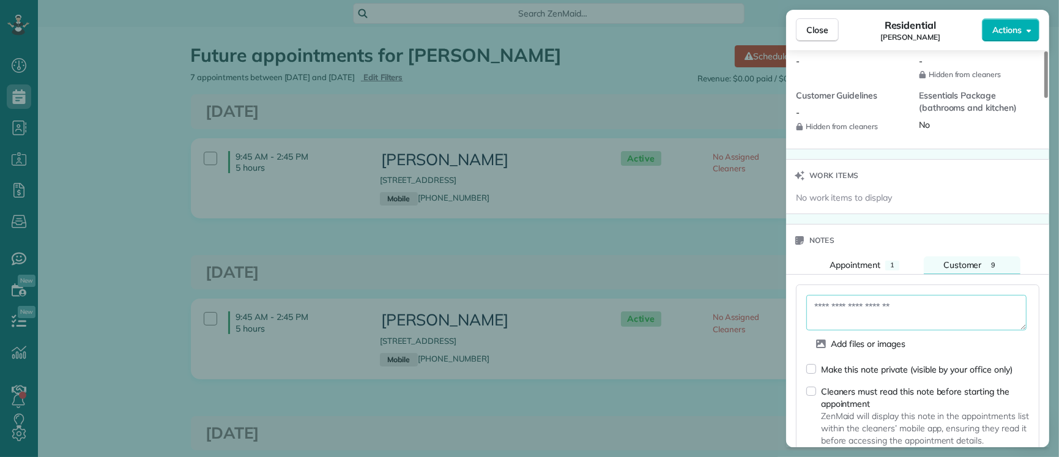
click at [881, 313] on textarea at bounding box center [916, 312] width 220 height 35
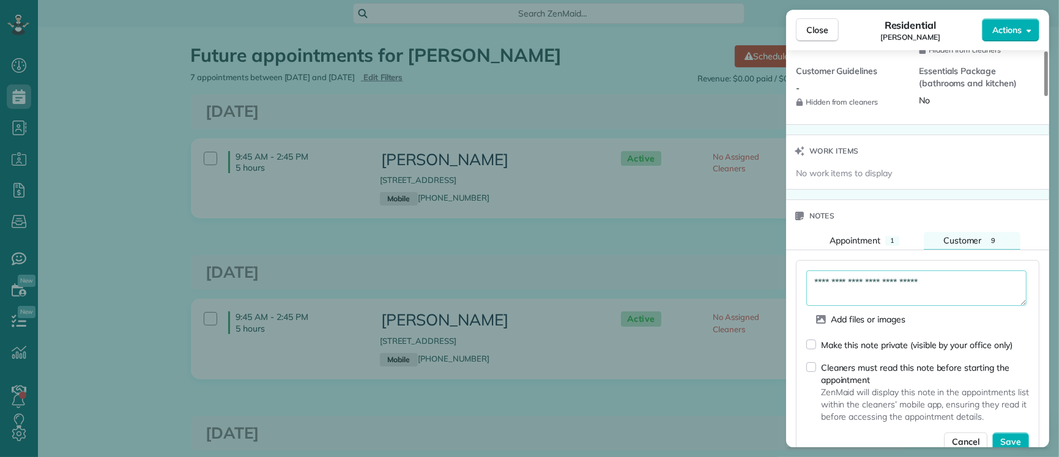
type textarea "**********"
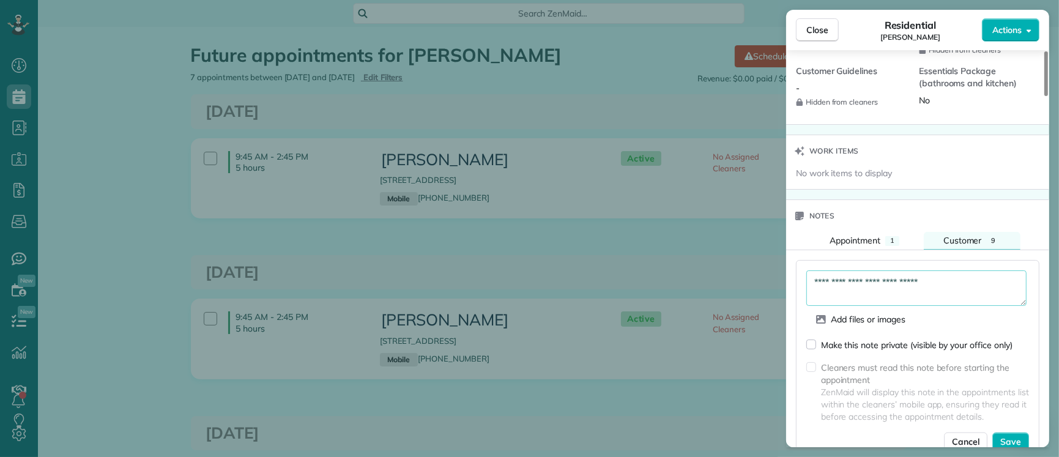
scroll to position [1136, 0]
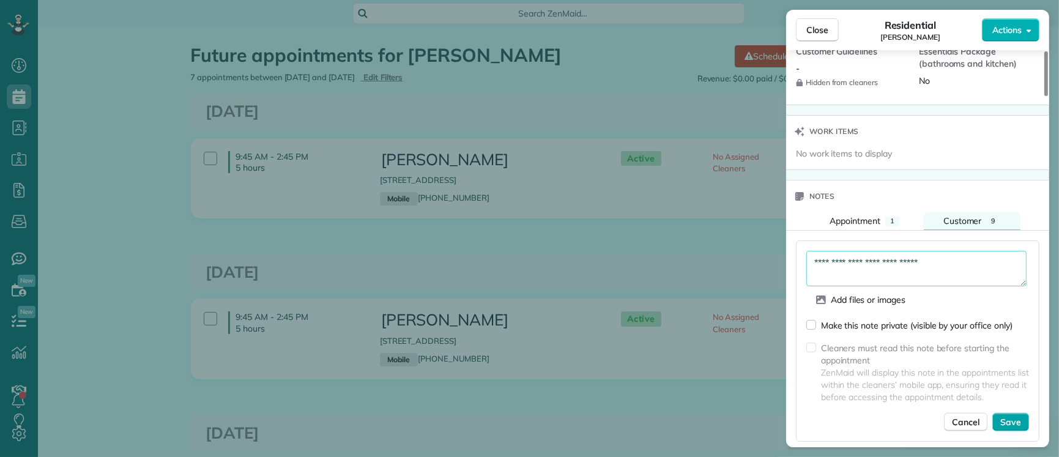
click at [1022, 429] on button "Save" at bounding box center [1010, 422] width 37 height 18
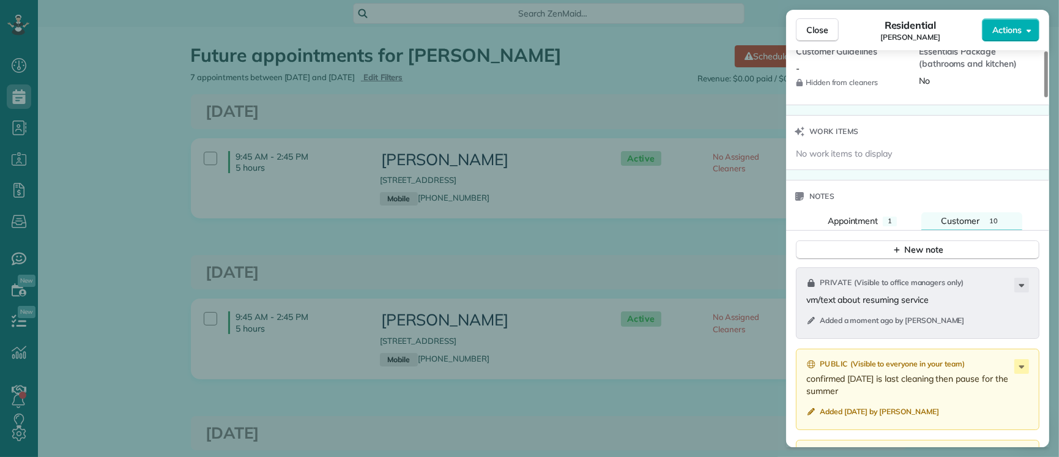
click at [848, 35] on div "Residential Meghan Stitzinger" at bounding box center [910, 30] width 143 height 24
drag, startPoint x: 814, startPoint y: 36, endPoint x: 831, endPoint y: 3, distance: 37.2
click at [814, 36] on button "Close" at bounding box center [817, 29] width 43 height 23
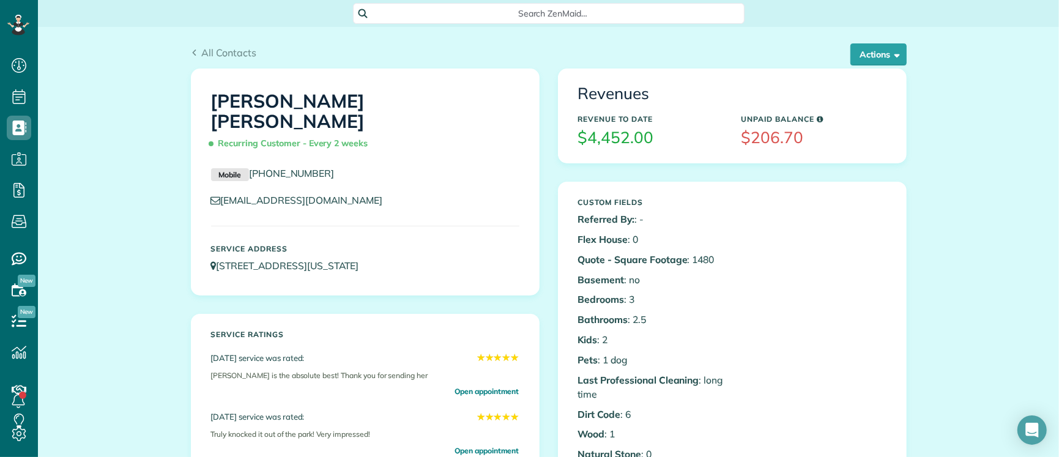
scroll to position [5, 5]
click at [886, 48] on button "Actions" at bounding box center [878, 54] width 56 height 22
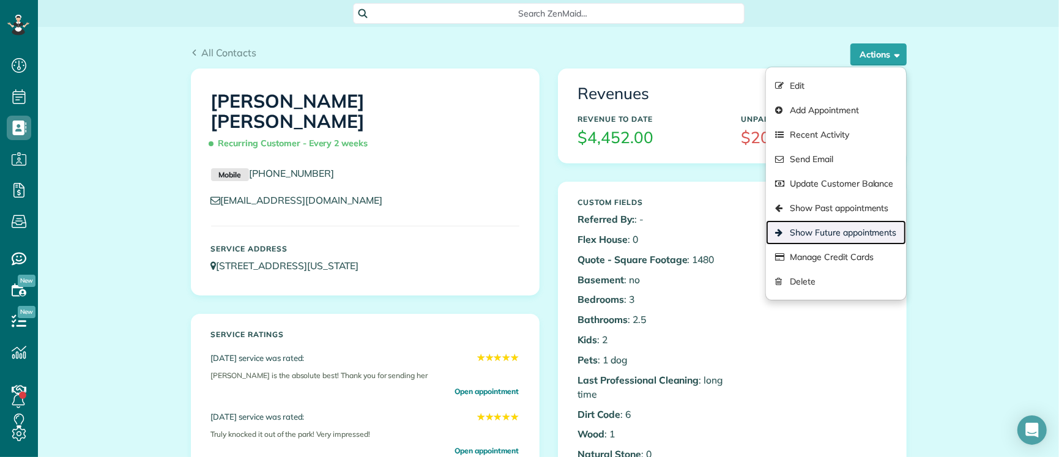
click at [856, 226] on link "Show Future appointments" at bounding box center [835, 232] width 139 height 24
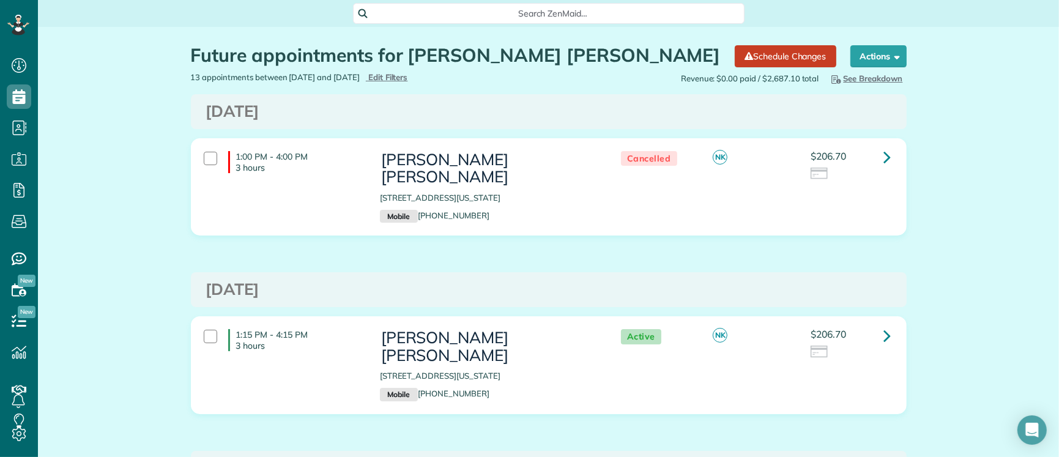
scroll to position [457, 37]
click at [884, 325] on icon at bounding box center [887, 335] width 7 height 21
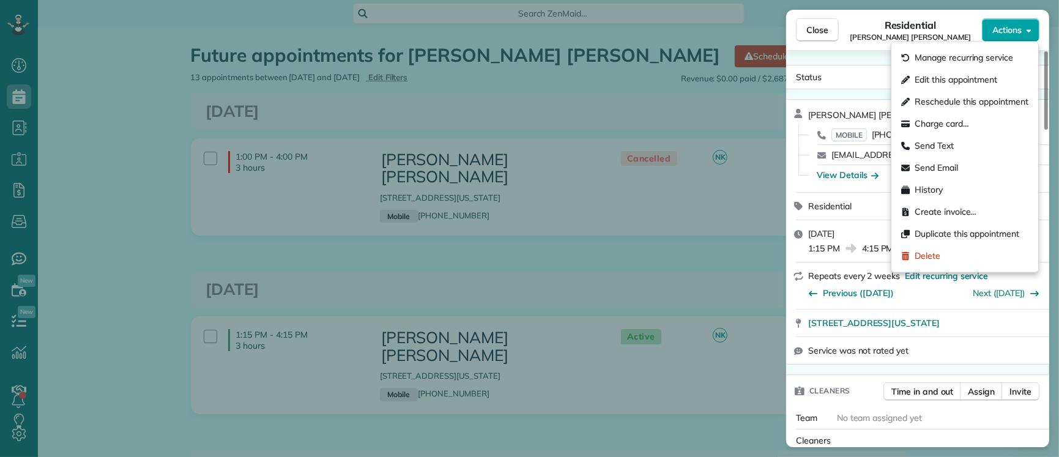
click at [1003, 34] on span "Actions" at bounding box center [1006, 30] width 29 height 12
click at [974, 75] on span "Edit this appointment" at bounding box center [956, 80] width 83 height 12
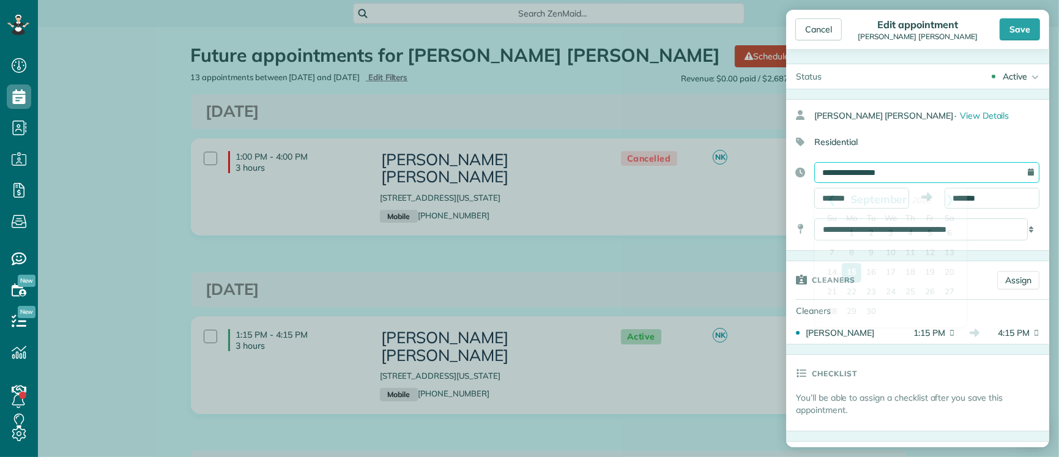
click at [882, 165] on input "**********" at bounding box center [926, 172] width 225 height 21
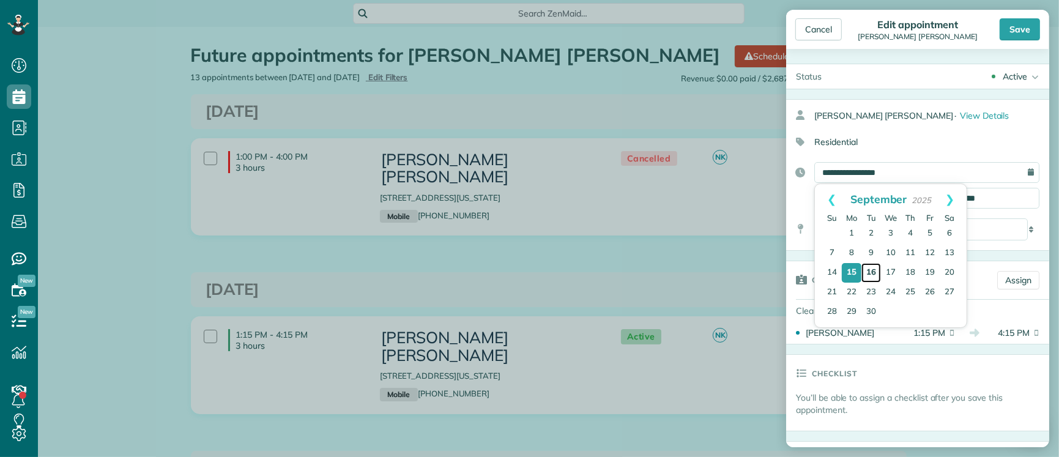
click at [868, 272] on link "16" at bounding box center [871, 273] width 20 height 20
type input "**********"
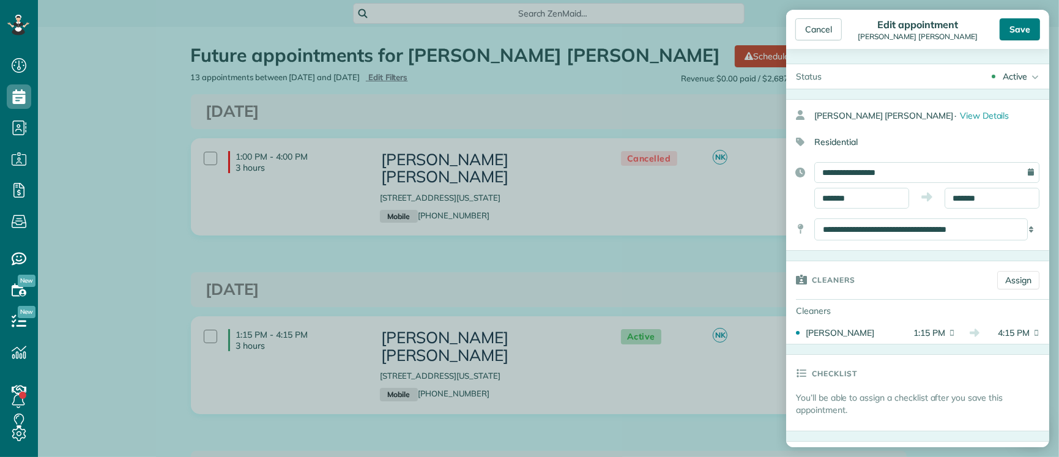
drag, startPoint x: 1022, startPoint y: 24, endPoint x: 990, endPoint y: 169, distance: 148.6
click at [1022, 24] on div "Save" at bounding box center [1020, 29] width 40 height 22
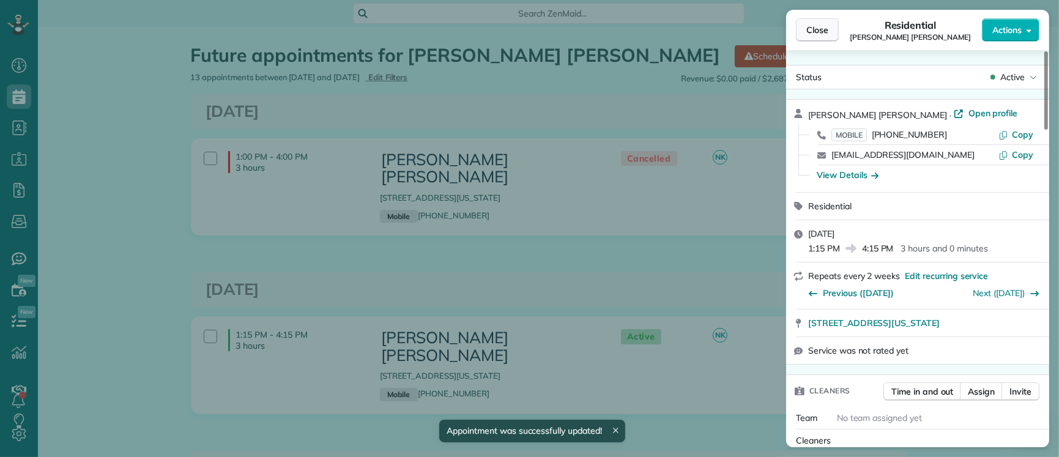
click at [817, 35] on span "Close" at bounding box center [817, 30] width 22 height 12
